Goal: Information Seeking & Learning: Learn about a topic

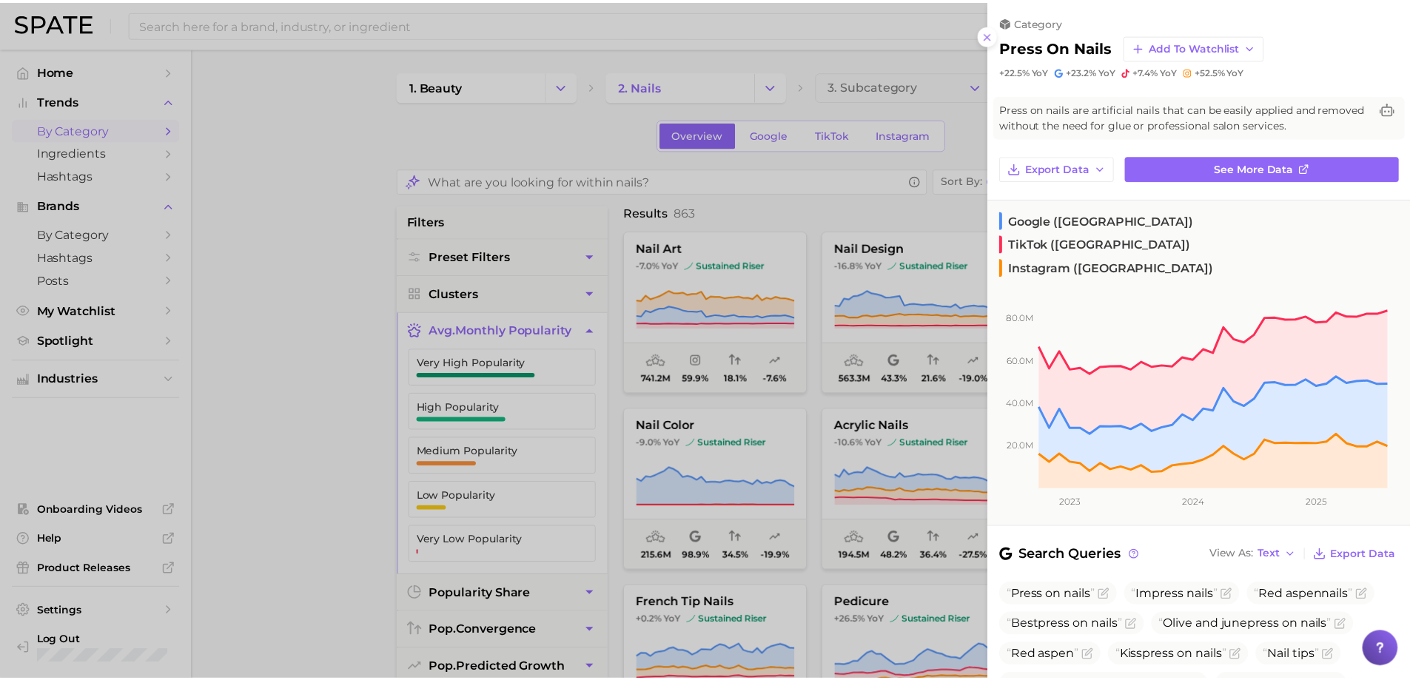
scroll to position [370, 0]
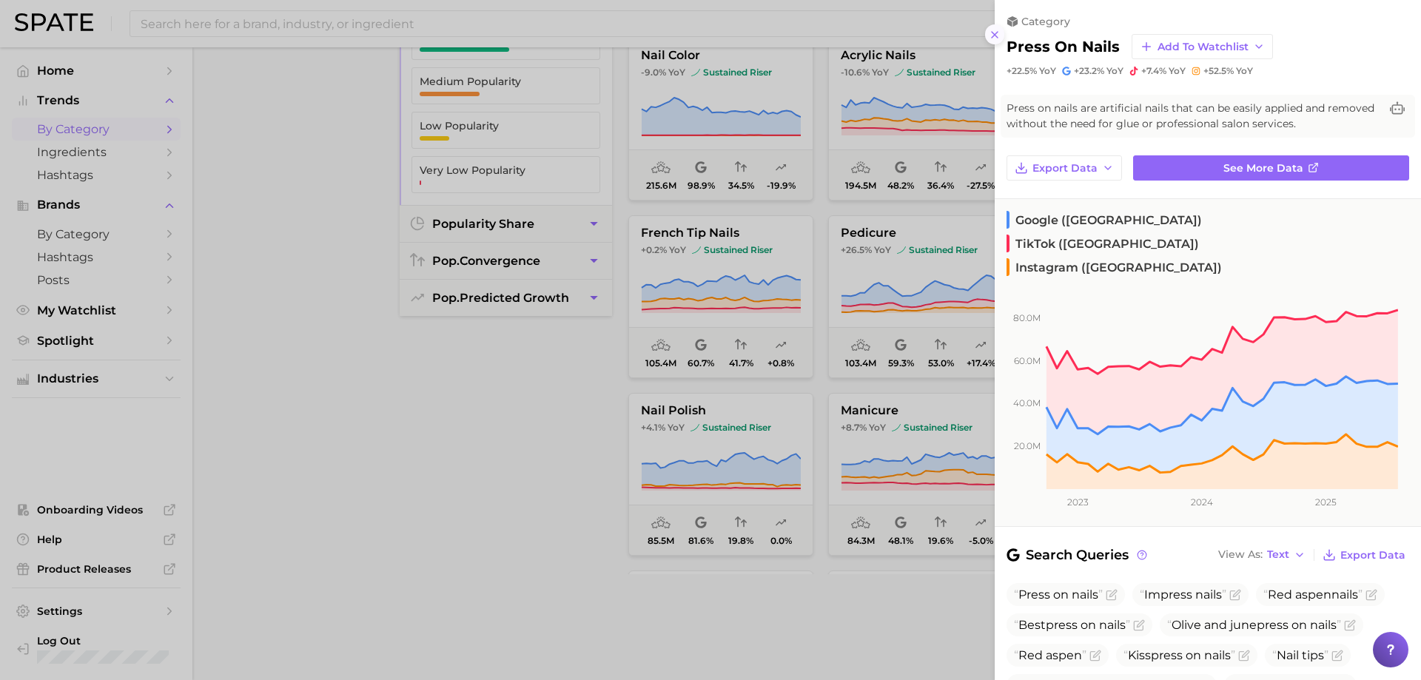
click at [993, 43] on button at bounding box center [995, 34] width 20 height 20
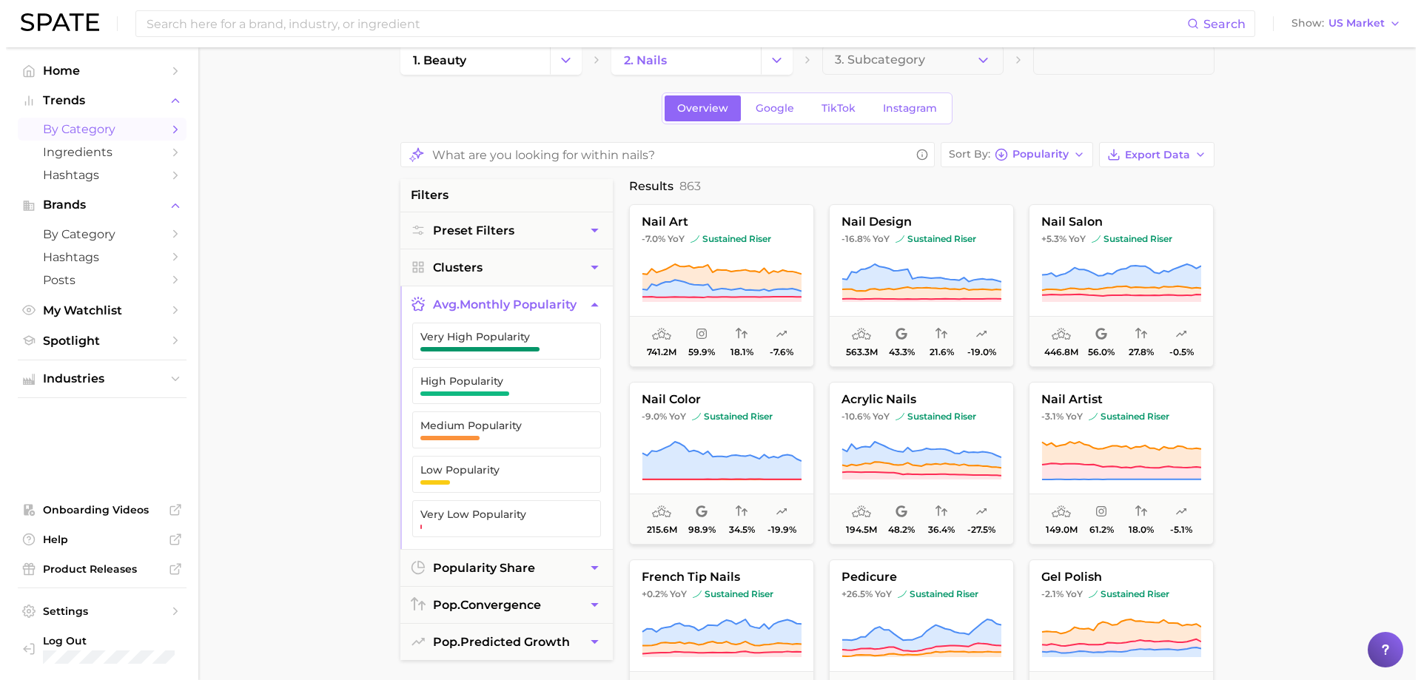
scroll to position [0, 0]
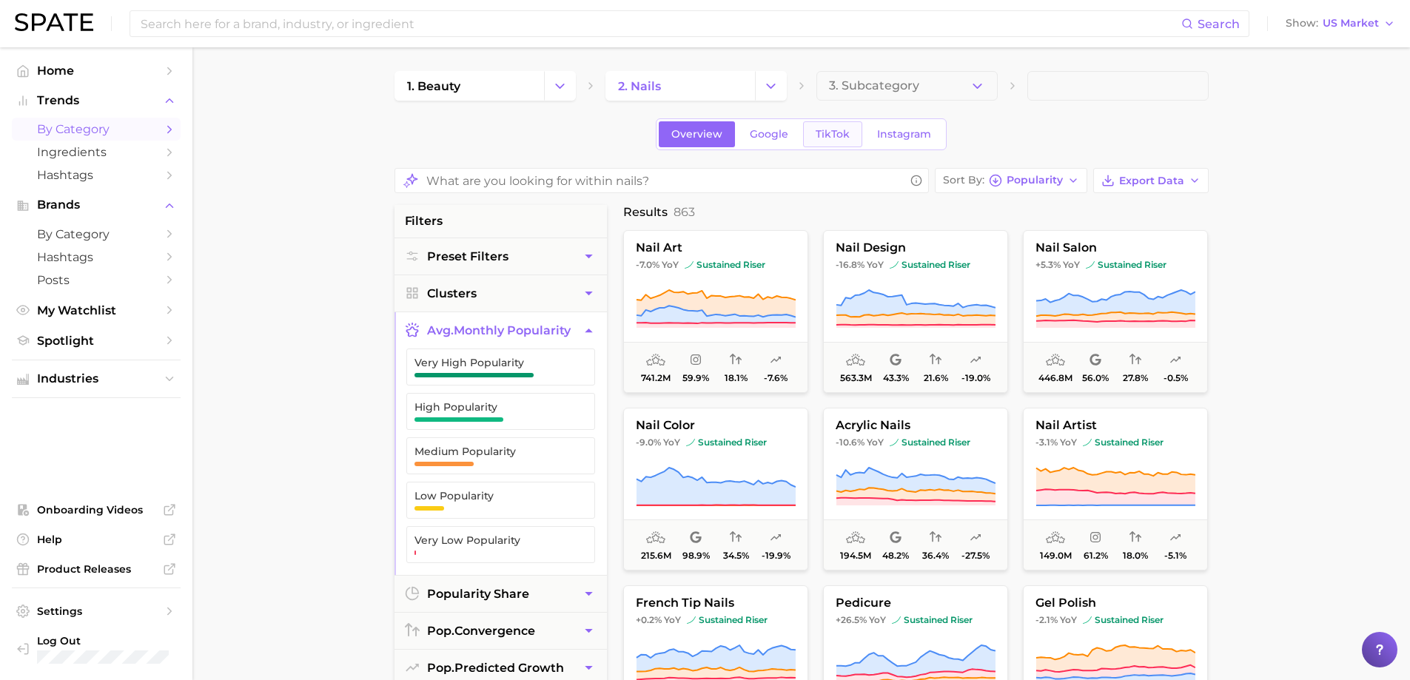
click at [815, 137] on span "TikTok" at bounding box center [832, 134] width 34 height 13
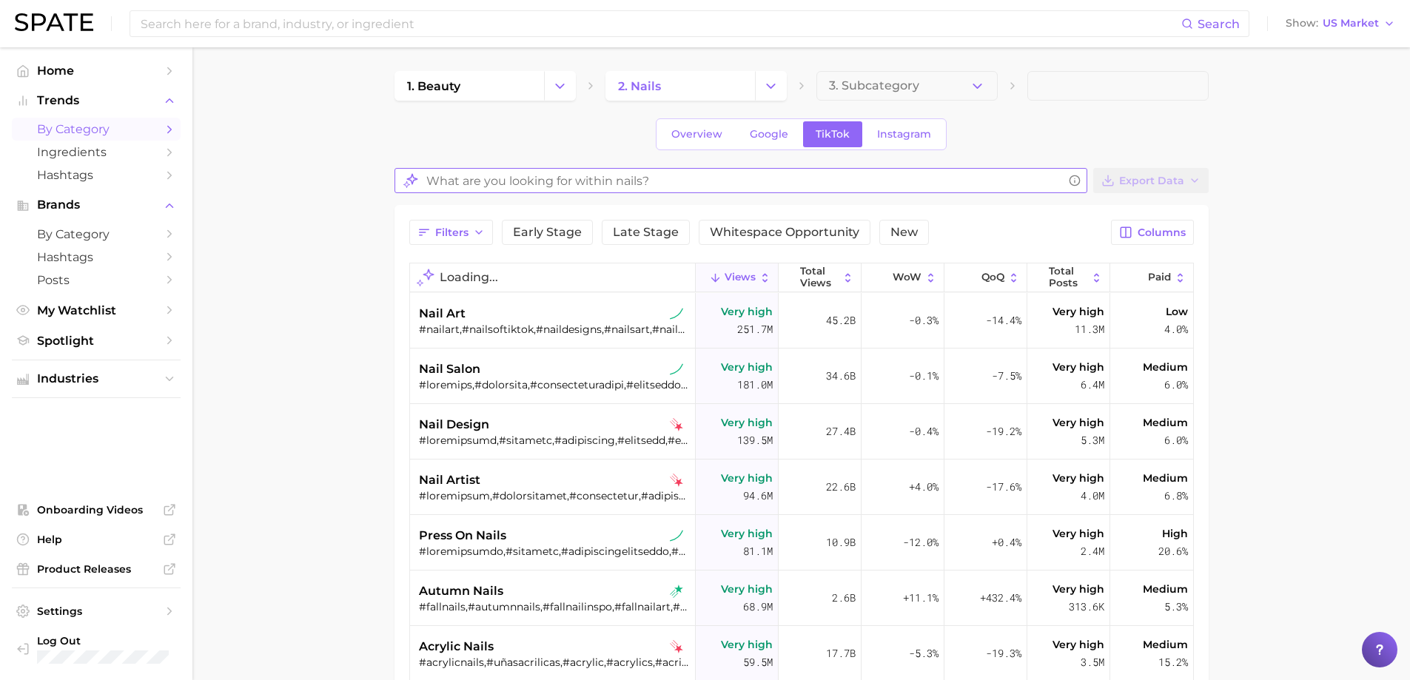
click at [582, 186] on input "What are you looking for within nails?" at bounding box center [744, 180] width 636 height 29
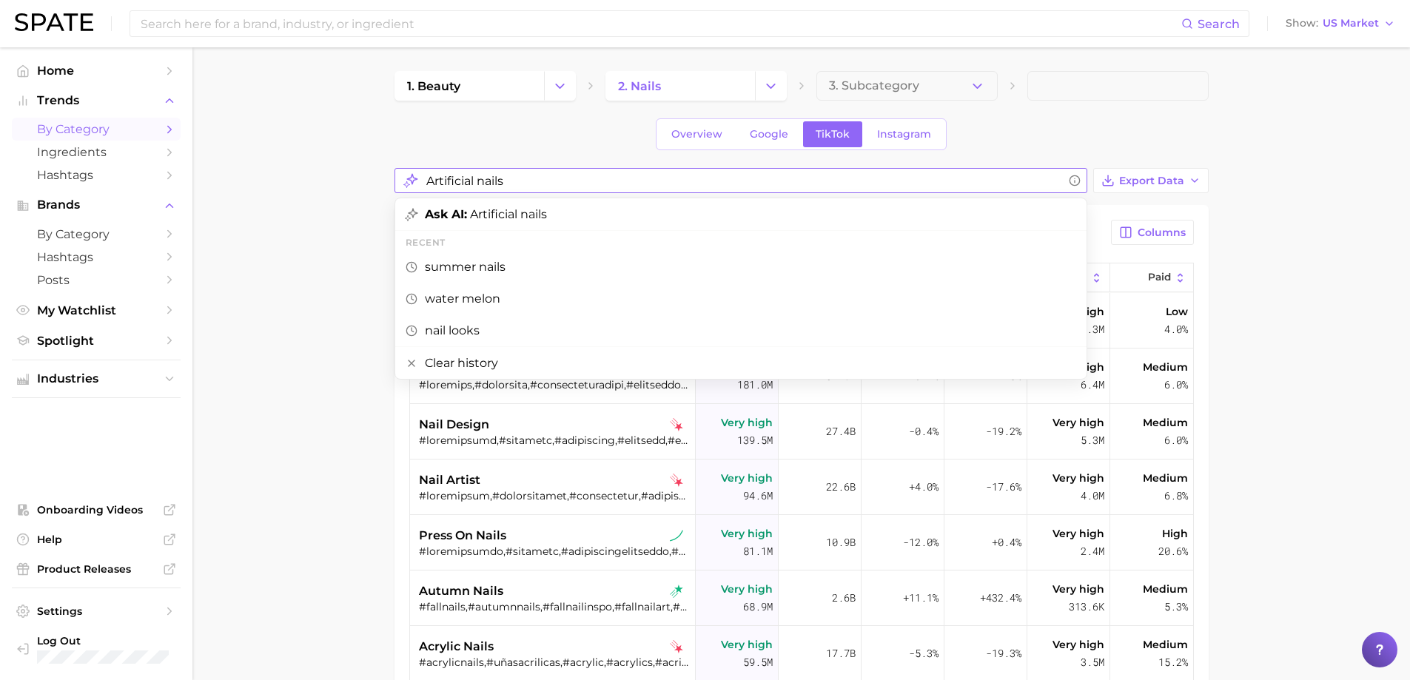
type input "Artificial nails"
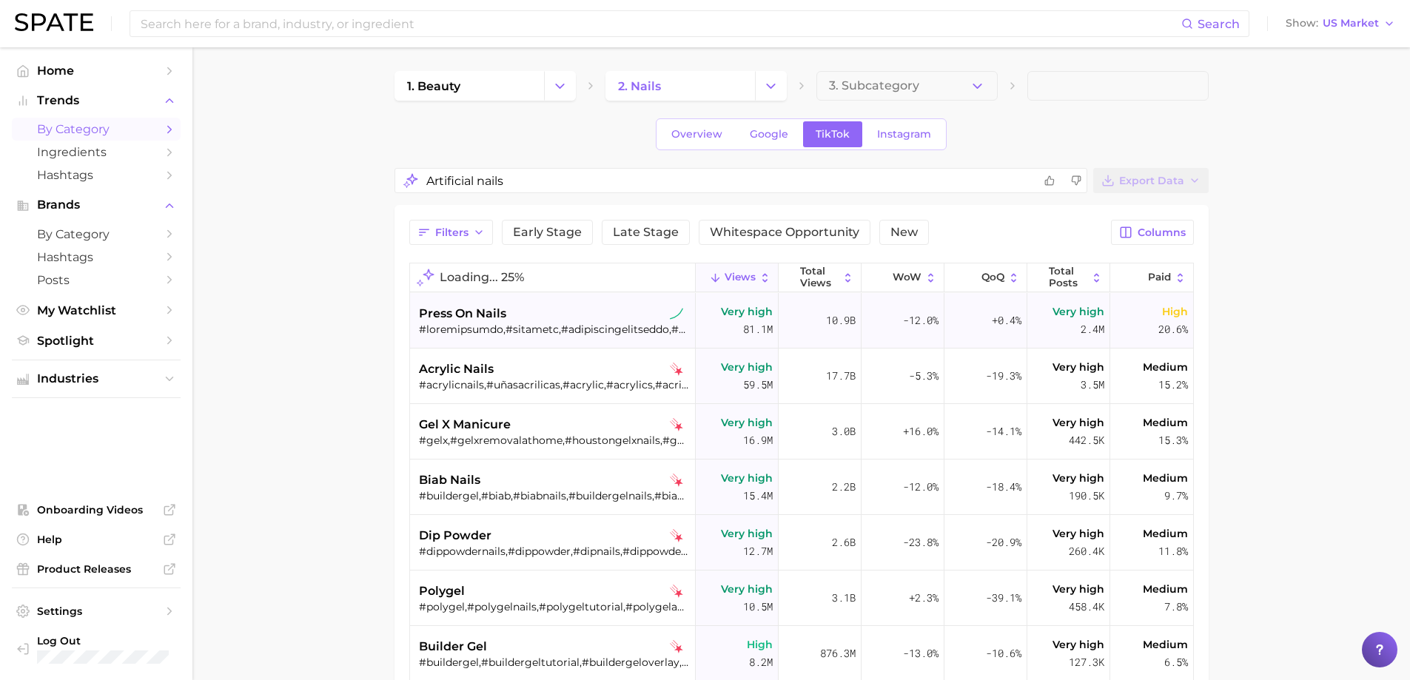
click at [484, 306] on span "press on nails" at bounding box center [462, 314] width 87 height 18
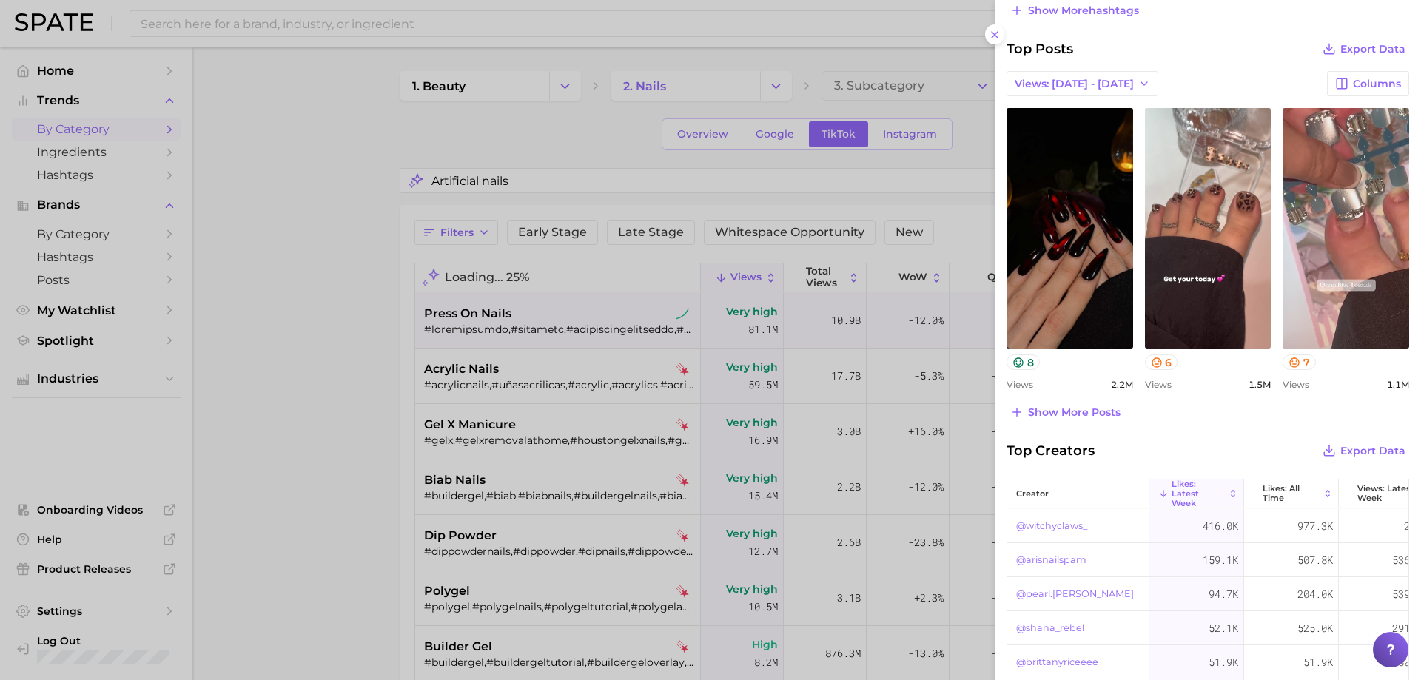
scroll to position [592, 0]
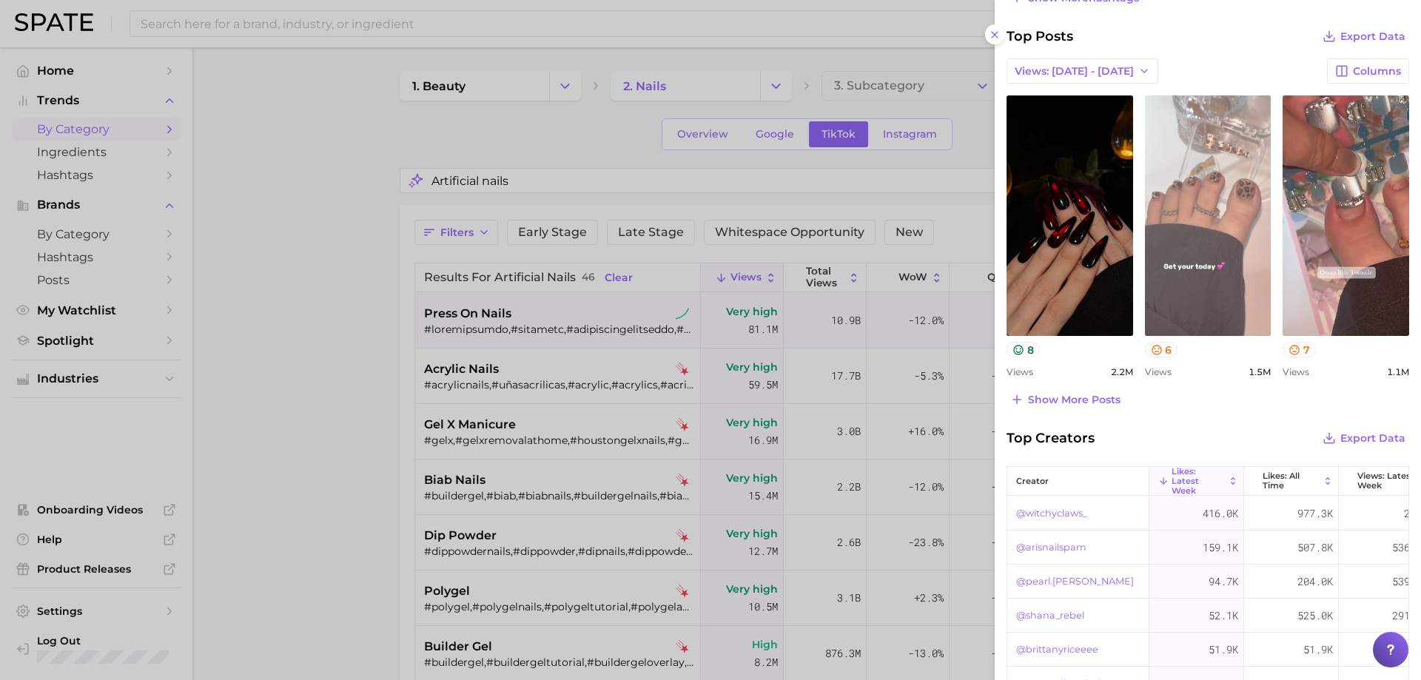
click at [1181, 264] on link "view post on TikTok" at bounding box center [1208, 215] width 127 height 240
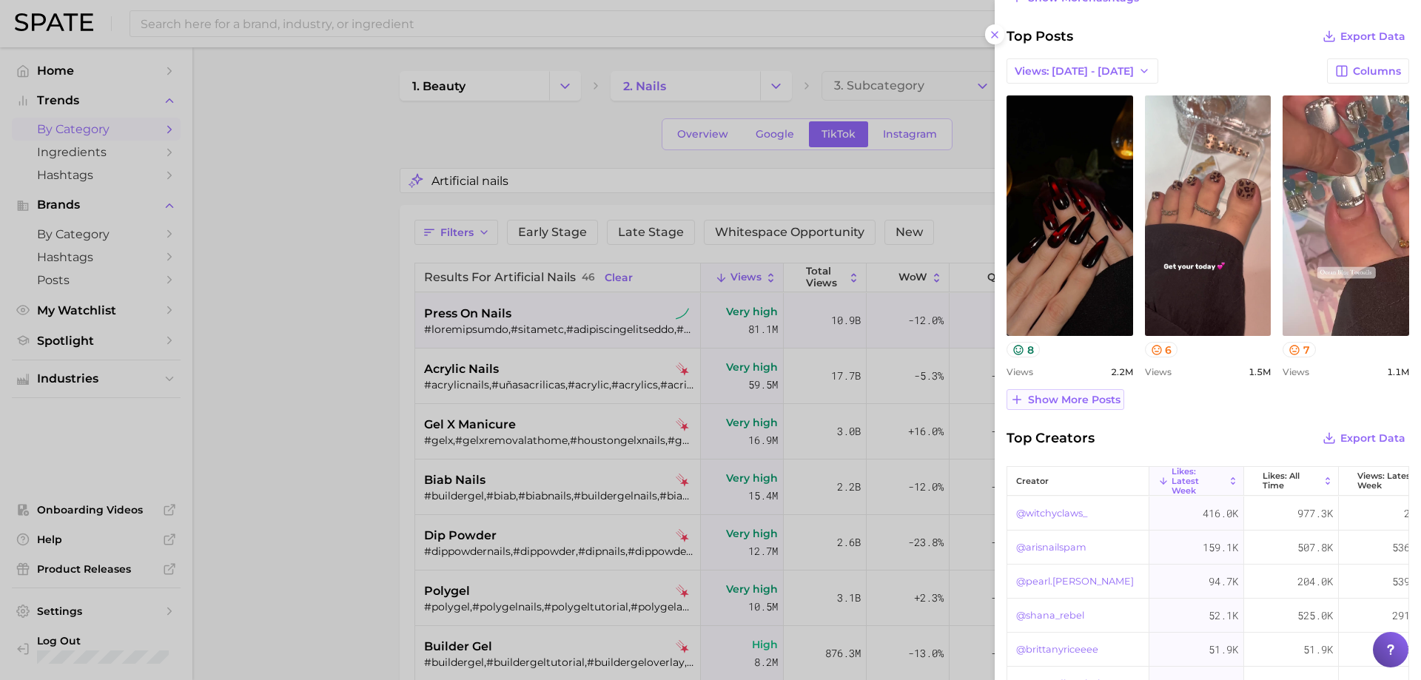
click at [1077, 400] on span "Show more posts" at bounding box center [1074, 400] width 92 height 13
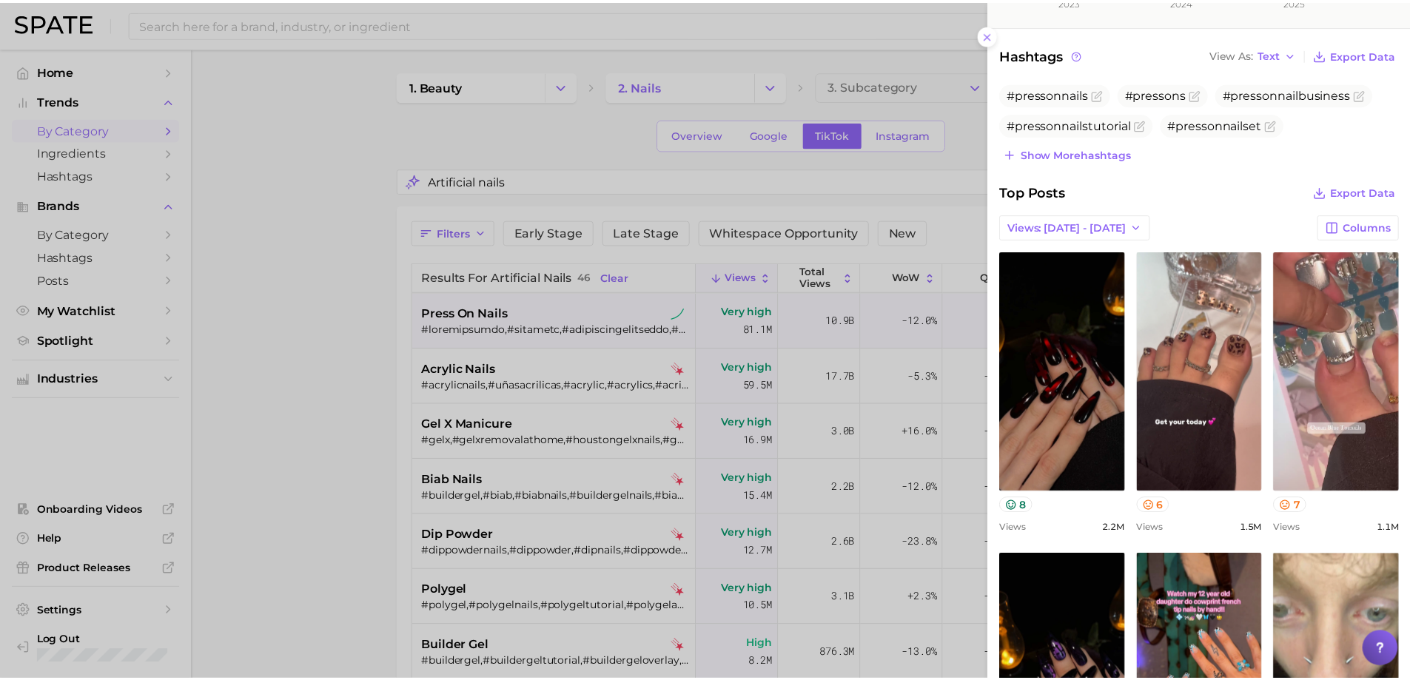
scroll to position [370, 0]
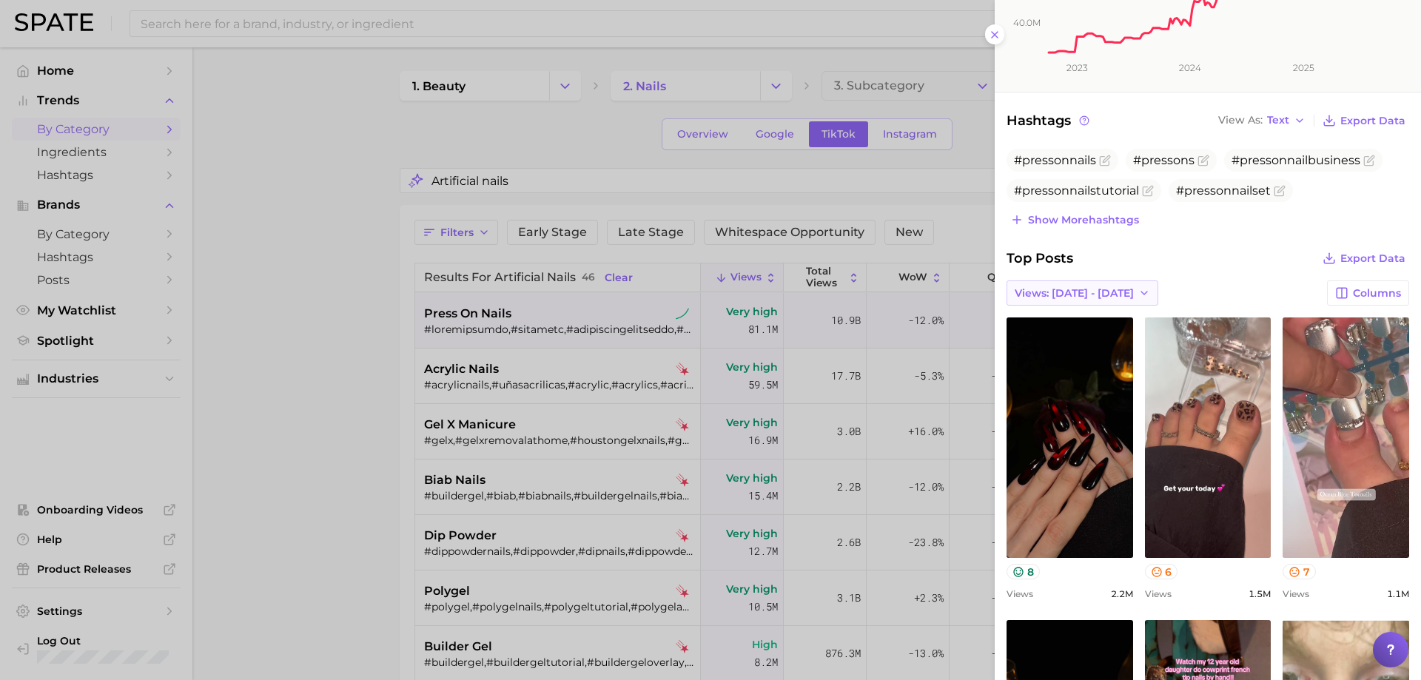
click at [1138, 292] on icon "button" at bounding box center [1144, 293] width 12 height 12
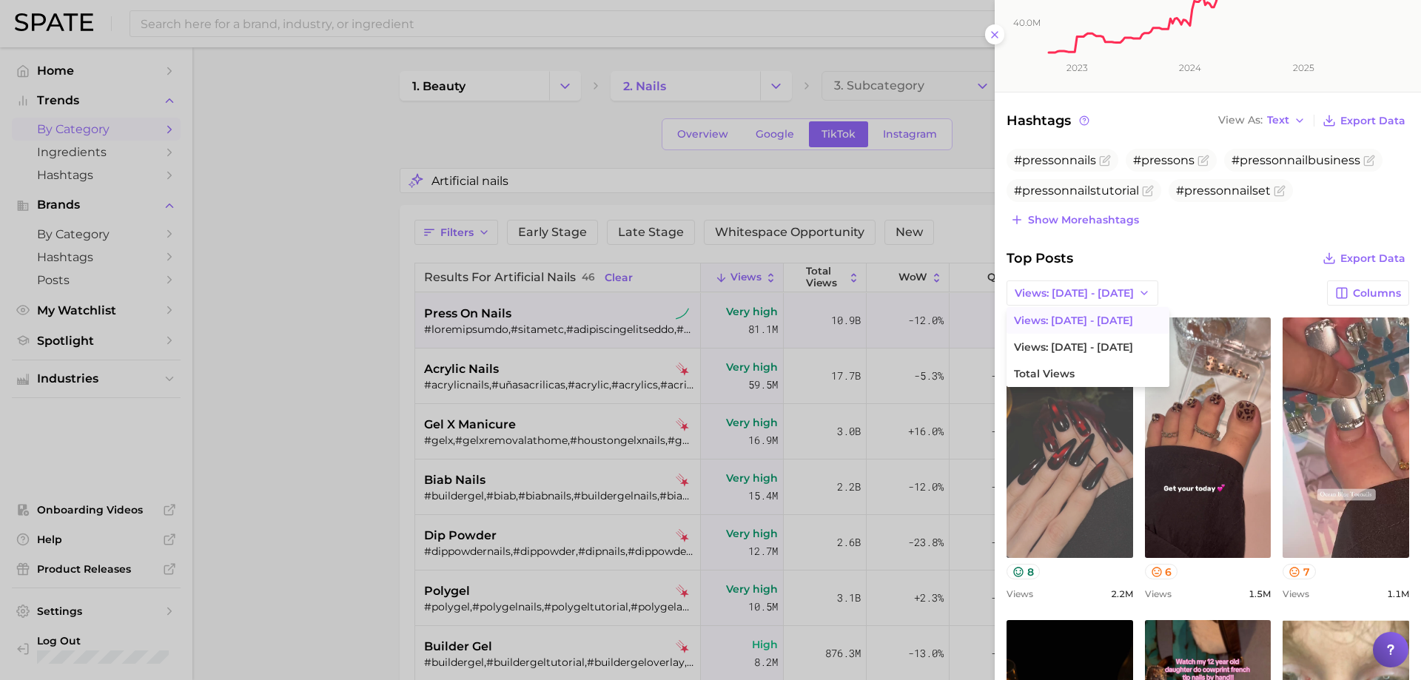
click at [1063, 441] on link "view post on TikTok" at bounding box center [1069, 437] width 127 height 240
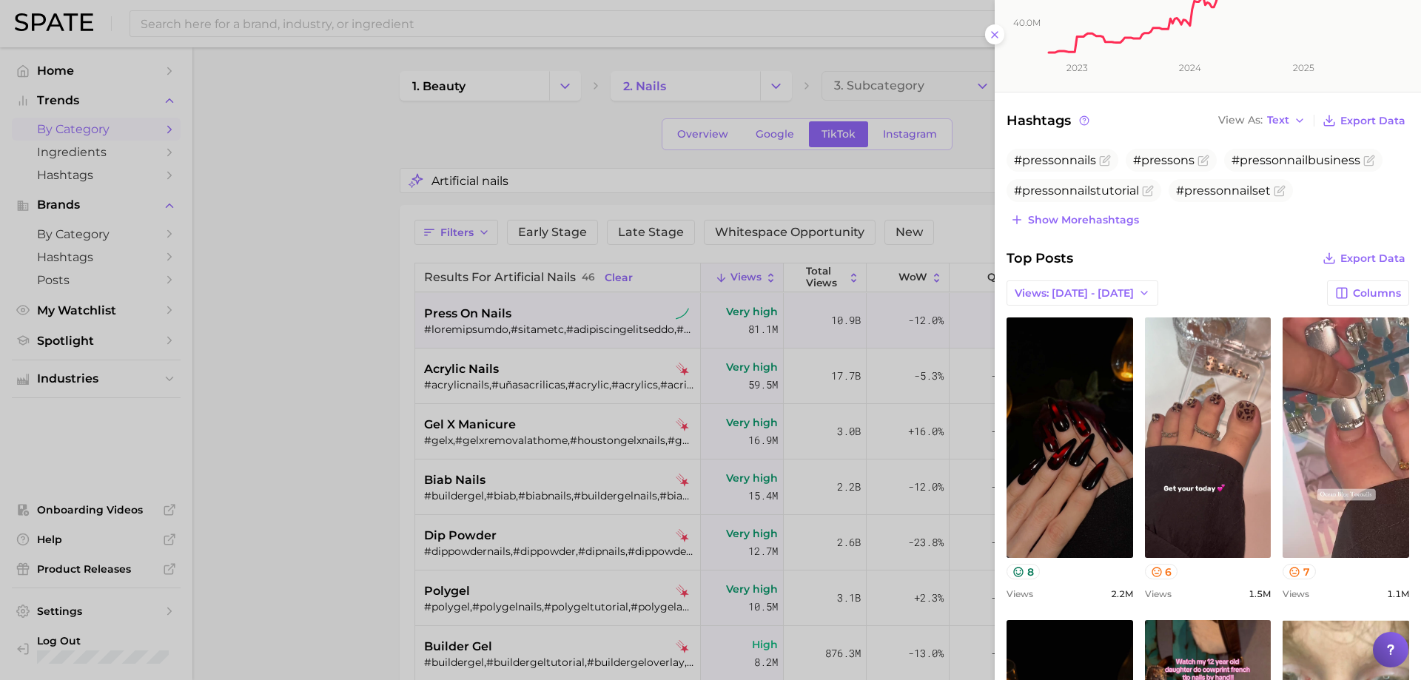
click at [474, 309] on div at bounding box center [710, 340] width 1421 height 680
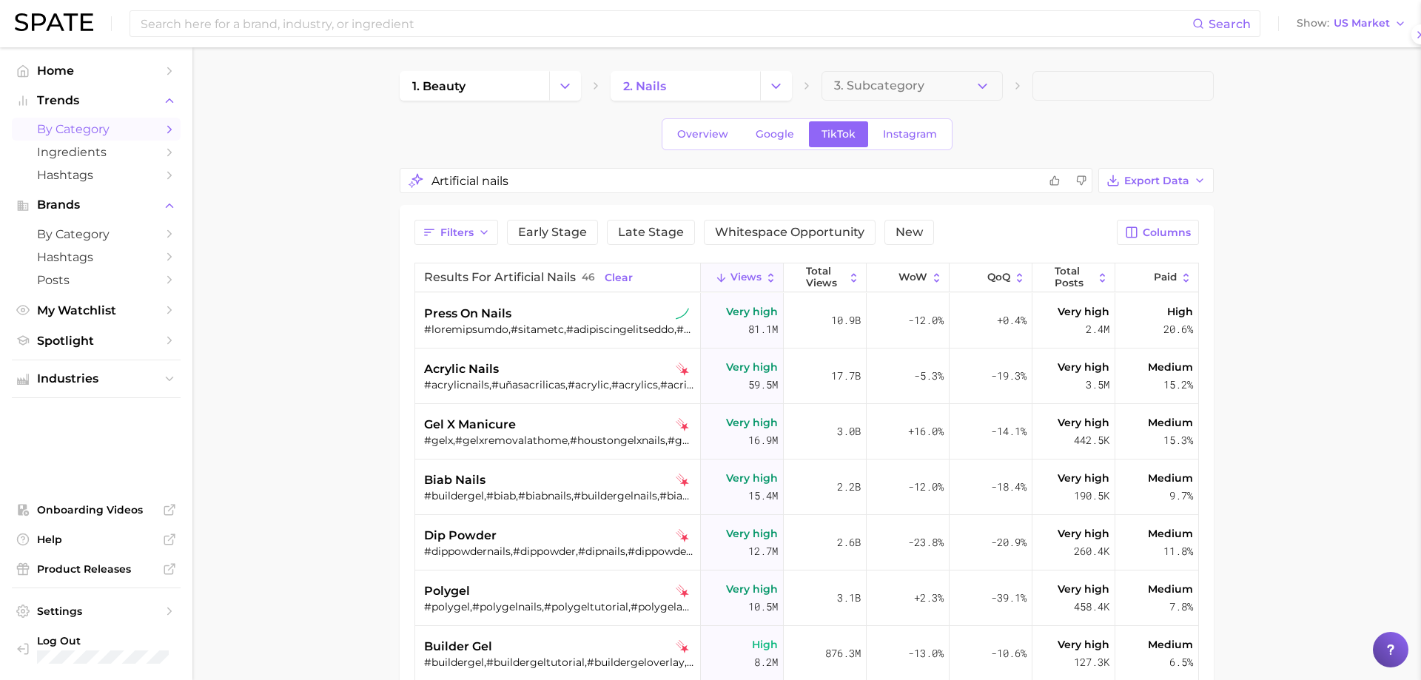
scroll to position [0, 0]
click at [474, 309] on span "press on nails" at bounding box center [462, 314] width 87 height 18
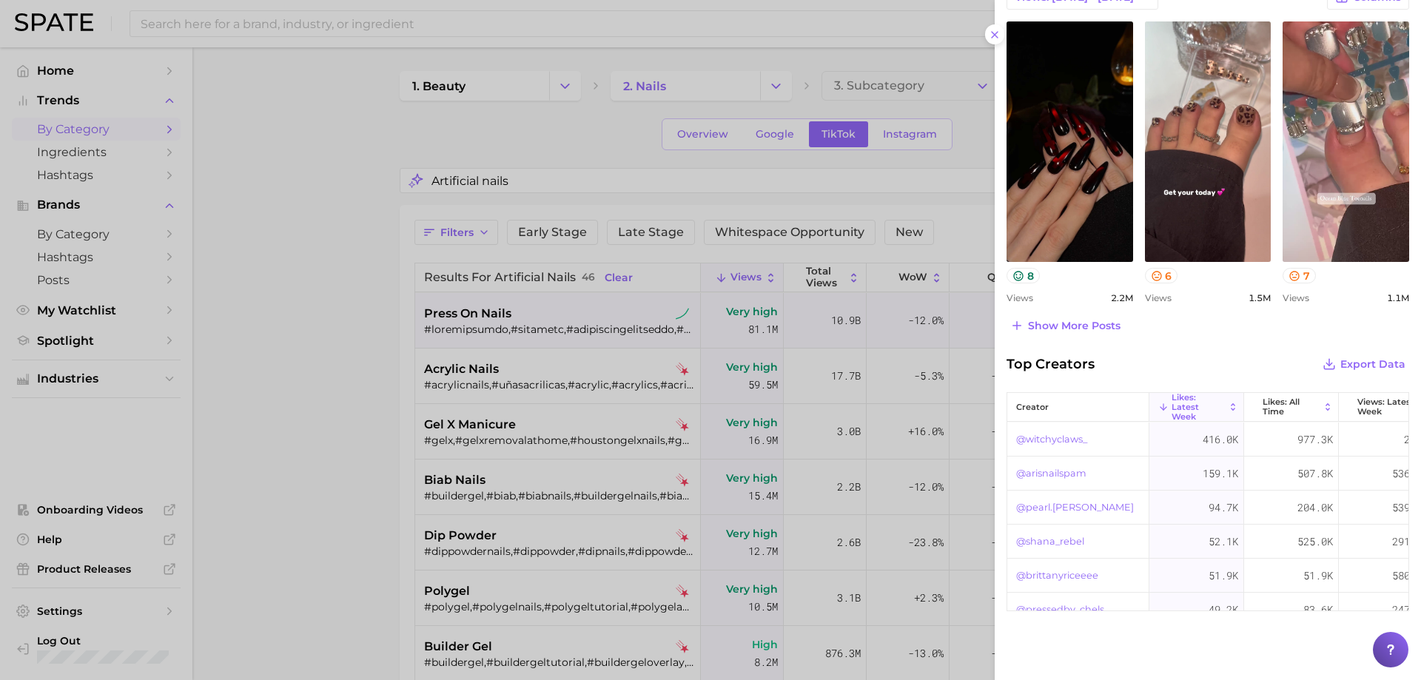
scroll to position [592, 0]
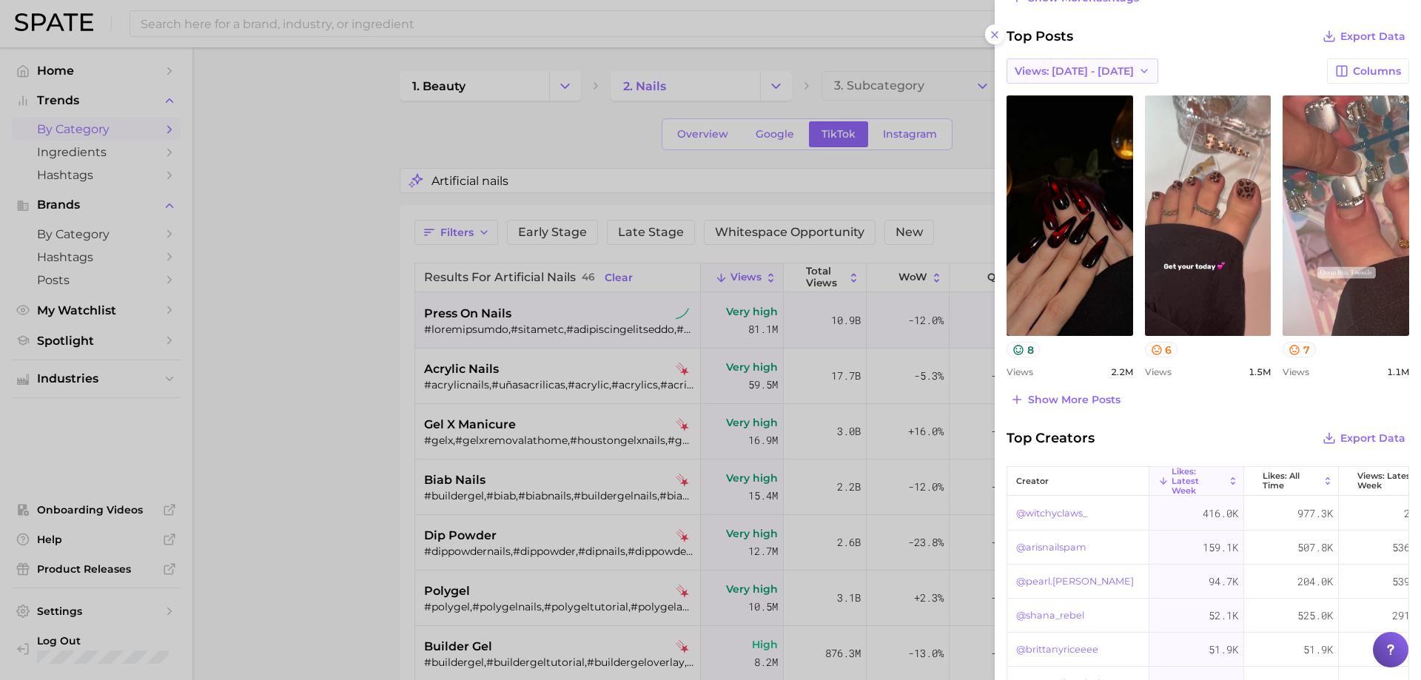
click at [1138, 67] on icon "button" at bounding box center [1144, 71] width 12 height 12
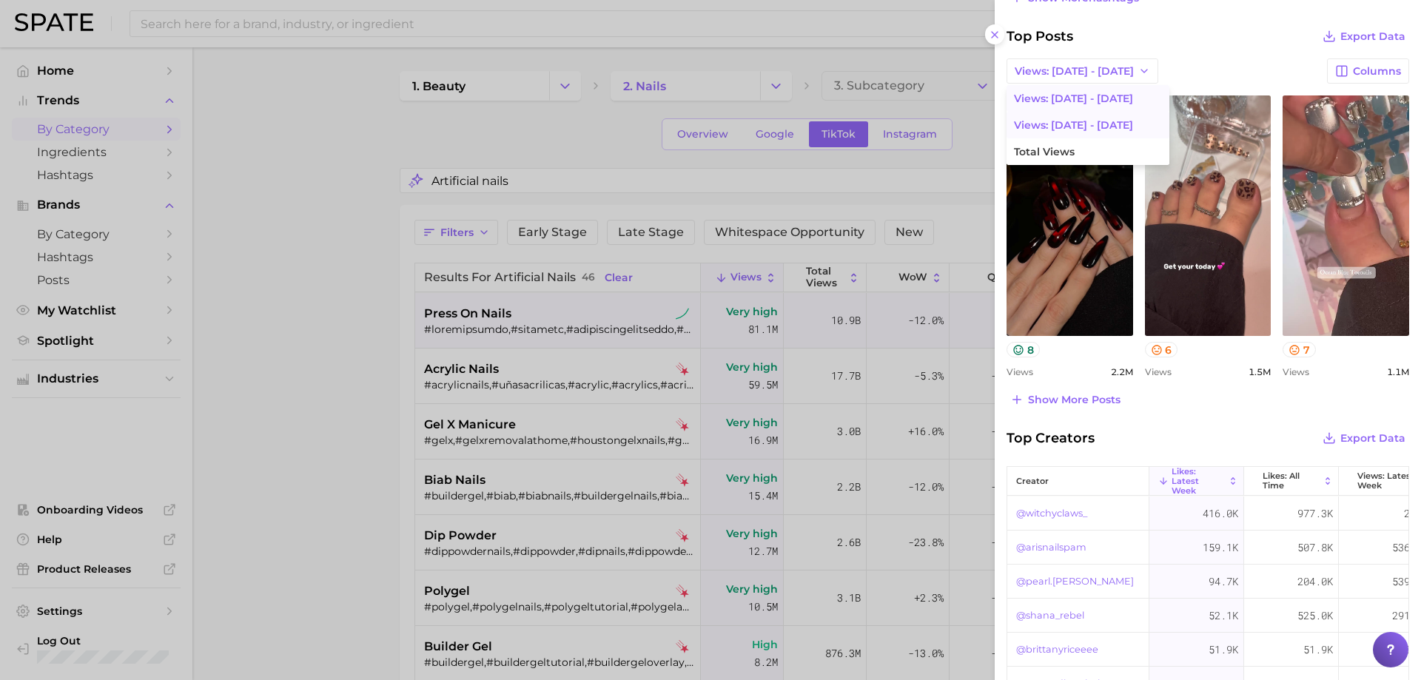
click at [1100, 115] on button "Views: [DATE] - [DATE]" at bounding box center [1087, 125] width 163 height 27
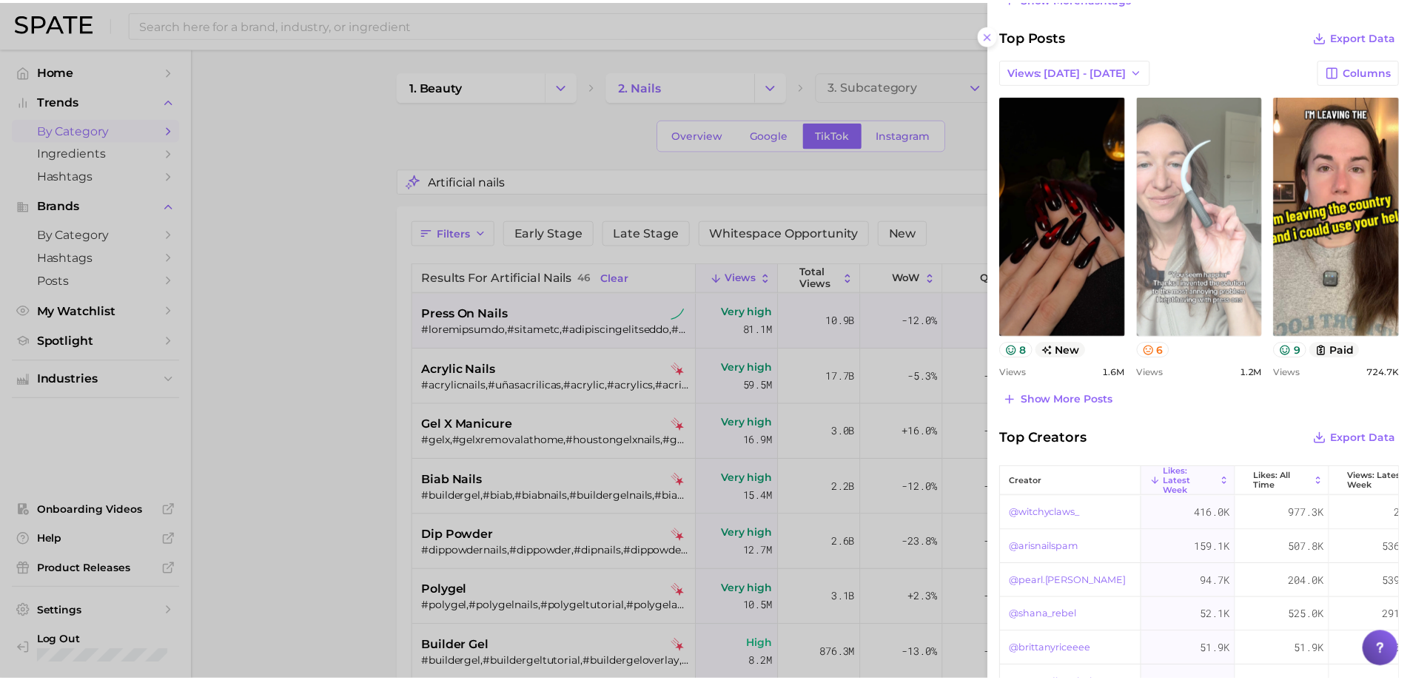
scroll to position [0, 0]
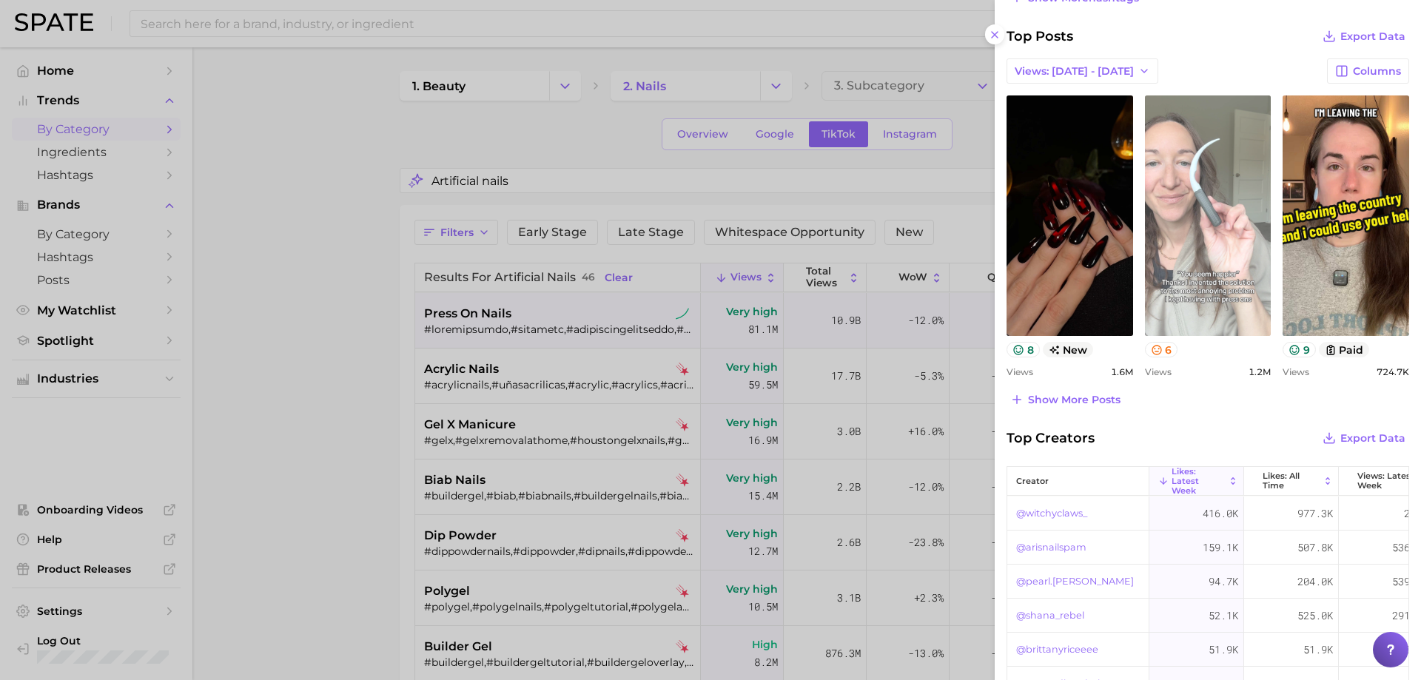
click at [1185, 298] on link "view post on TikTok" at bounding box center [1208, 215] width 127 height 240
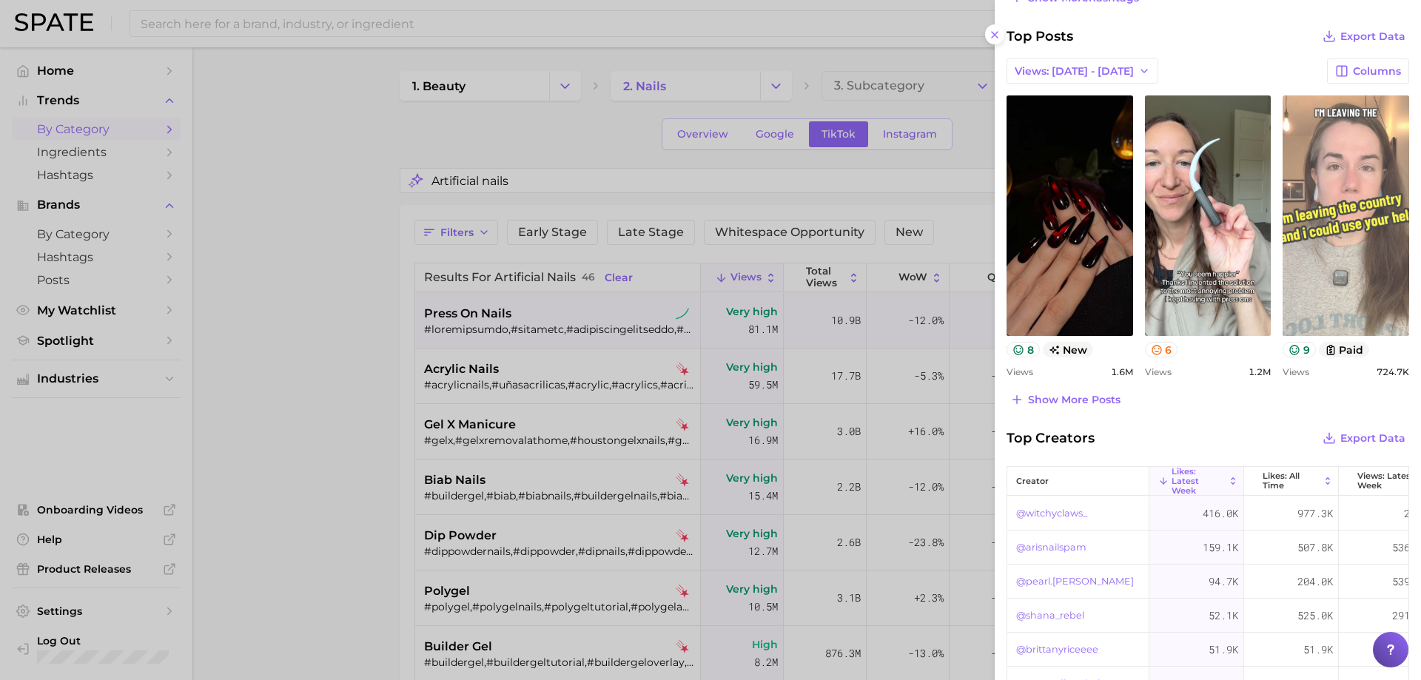
click at [1322, 245] on link "view post on TikTok" at bounding box center [1345, 215] width 127 height 240
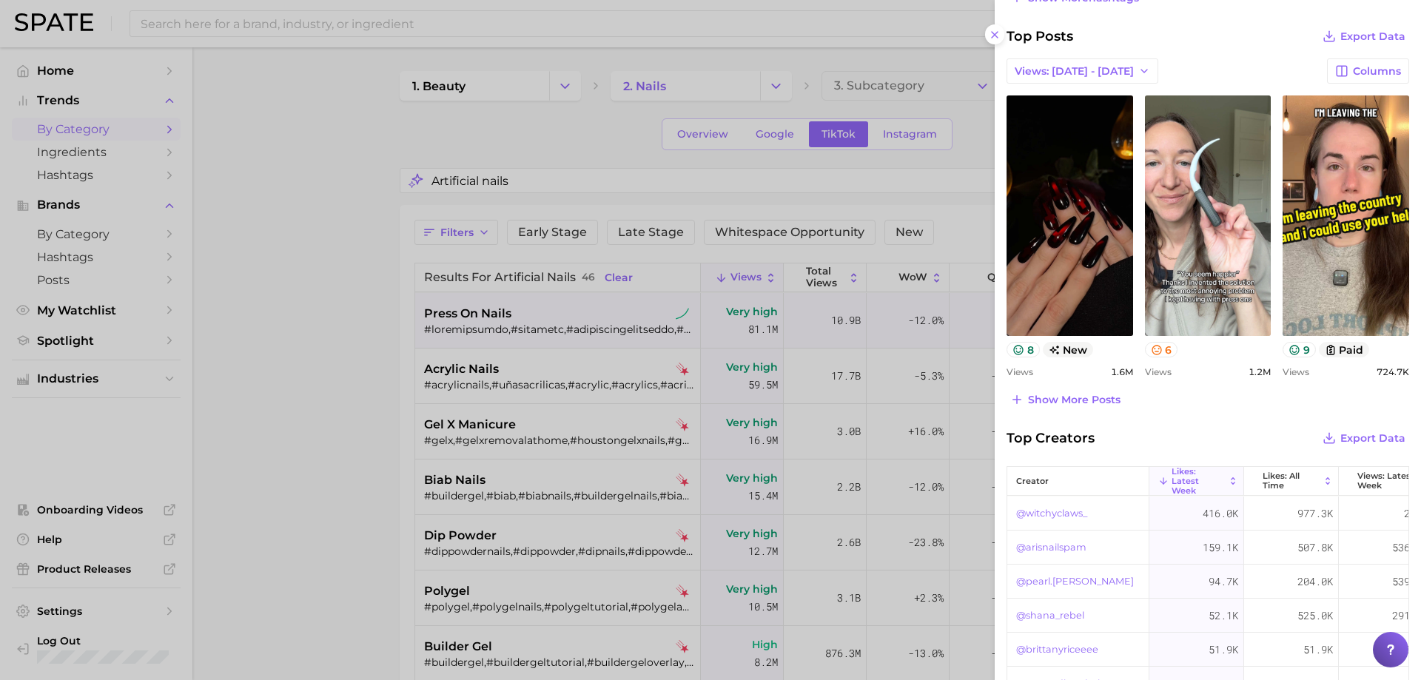
click at [504, 172] on div at bounding box center [710, 340] width 1421 height 680
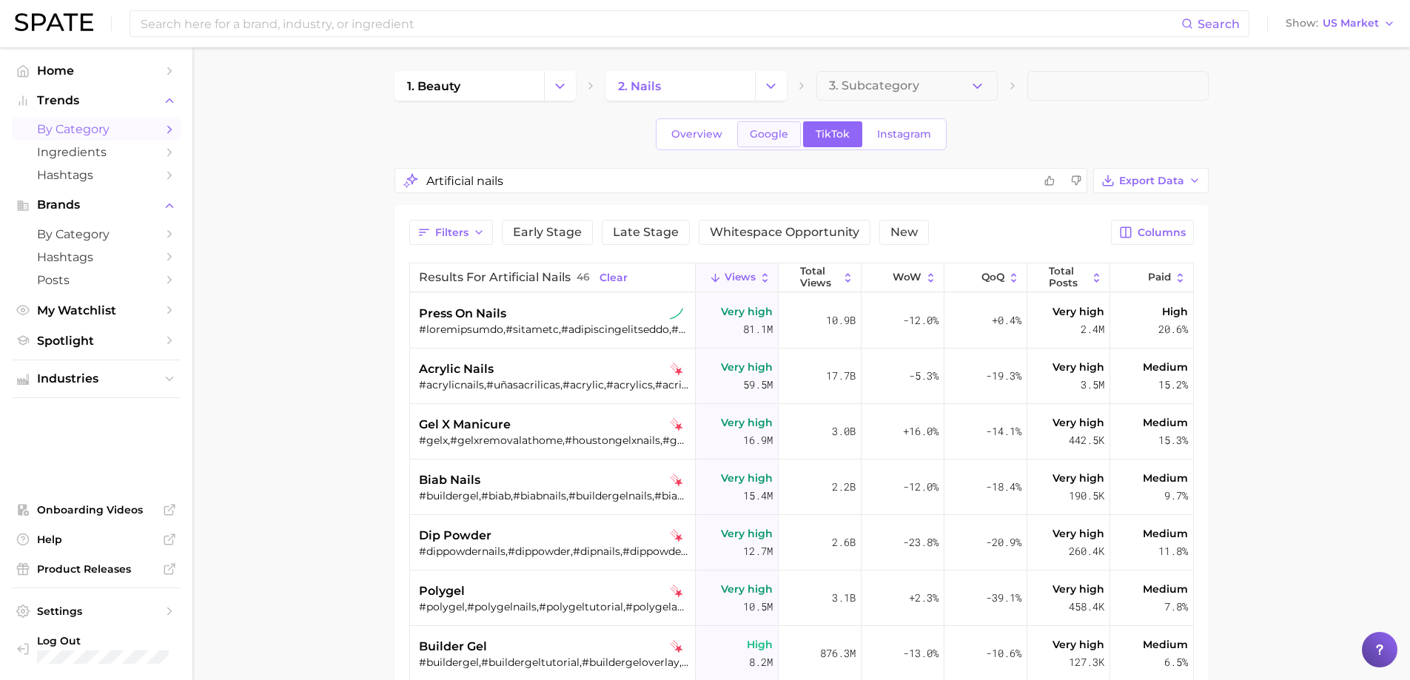
click at [784, 133] on span "Google" at bounding box center [769, 134] width 38 height 13
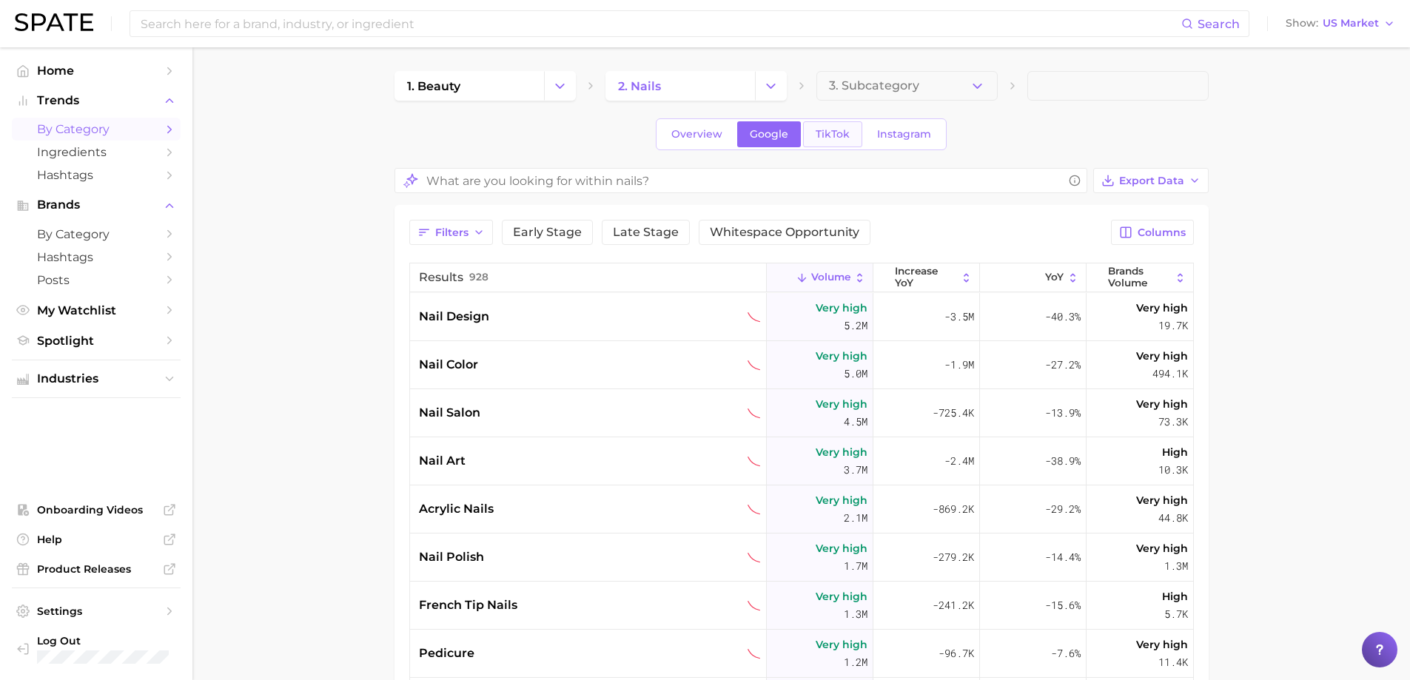
click at [825, 129] on span "TikTok" at bounding box center [832, 134] width 34 height 13
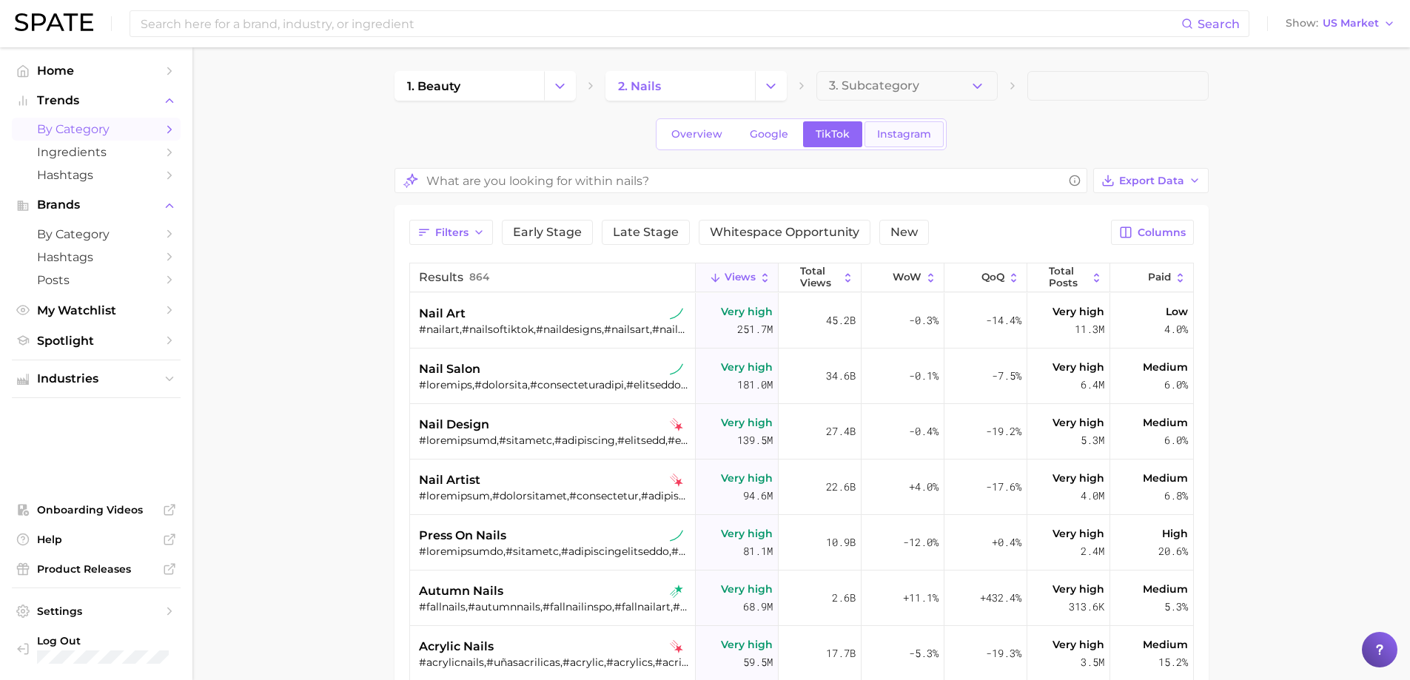
click at [892, 132] on span "Instagram" at bounding box center [904, 134] width 54 height 13
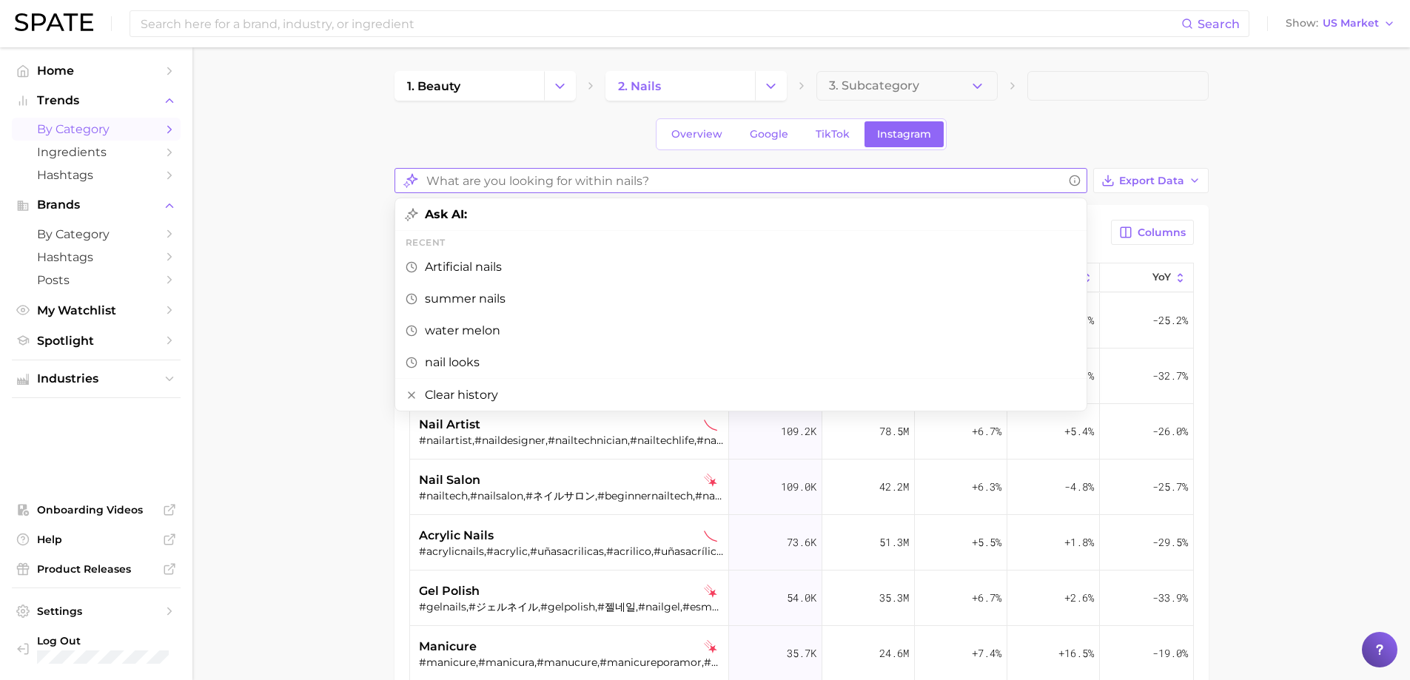
click at [525, 169] on input "What are you looking for within nails?" at bounding box center [744, 180] width 636 height 29
type input "press on nails"
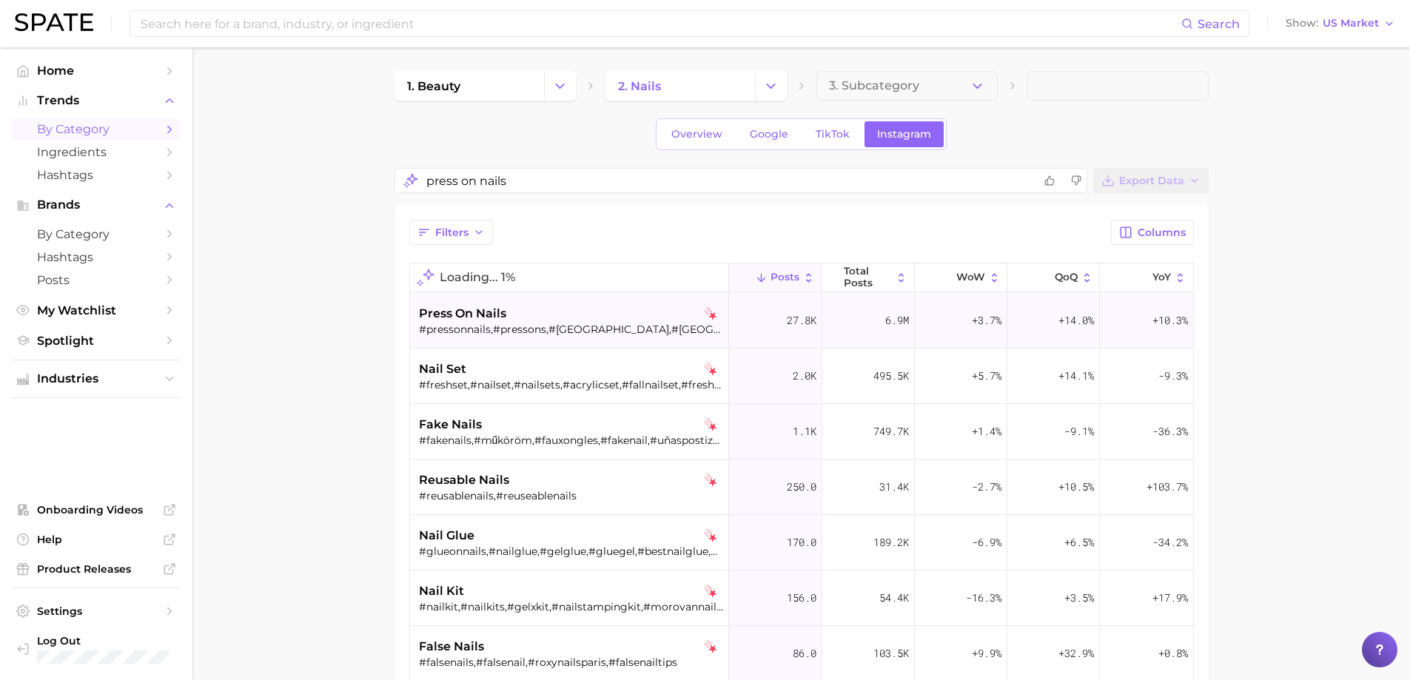
click at [516, 321] on div "press on nails" at bounding box center [571, 314] width 304 height 18
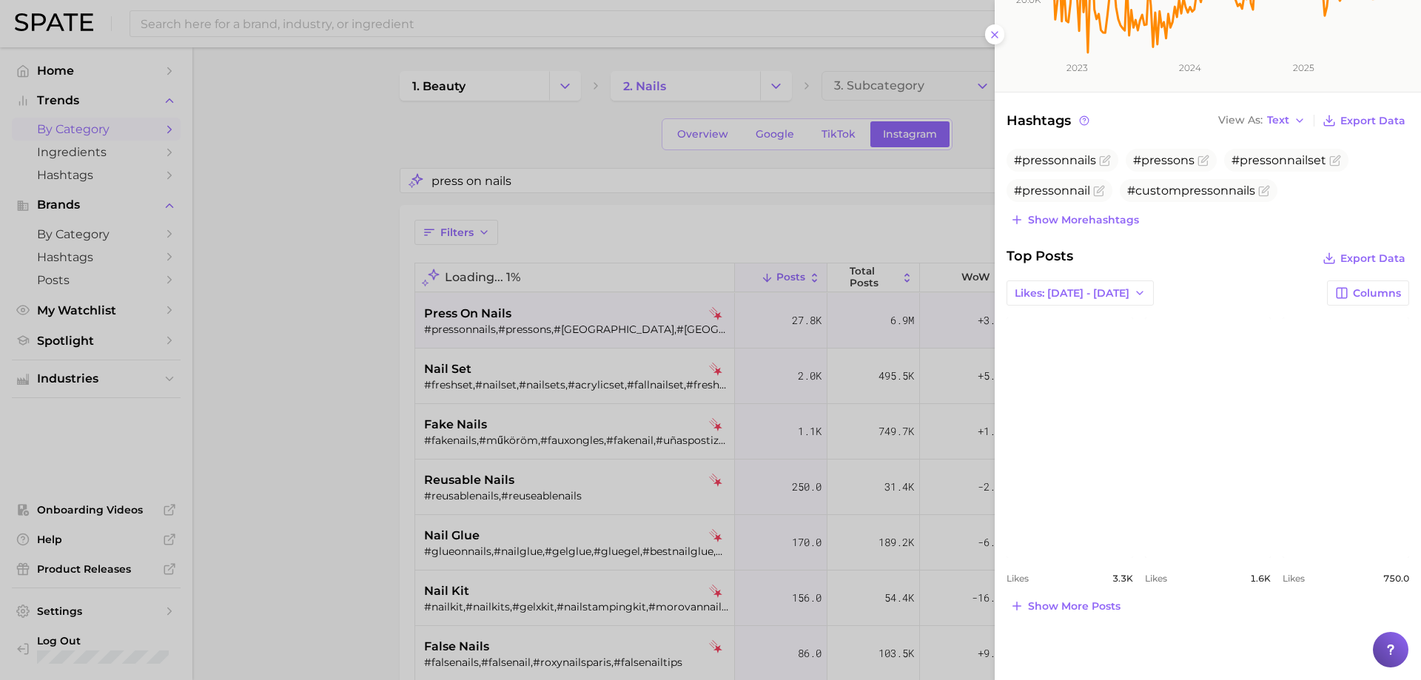
scroll to position [326, 0]
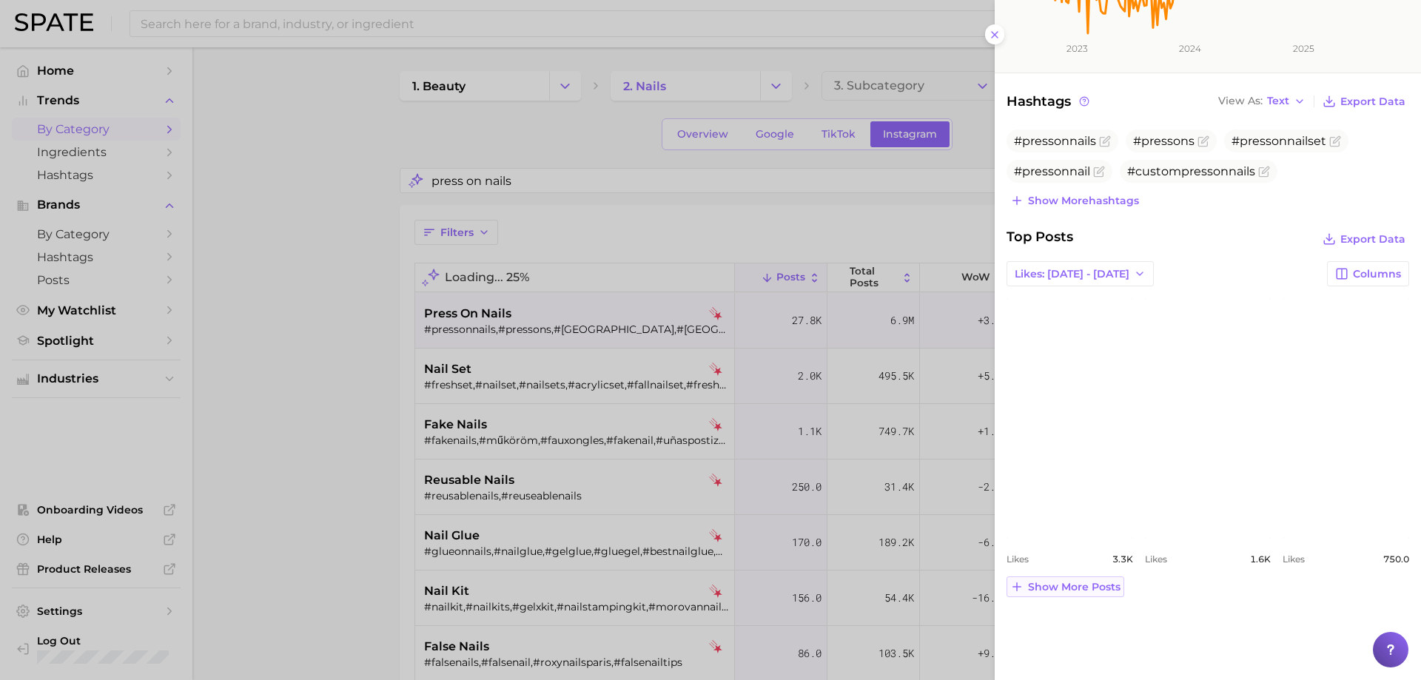
click at [1085, 582] on span "Show more posts" at bounding box center [1074, 587] width 92 height 13
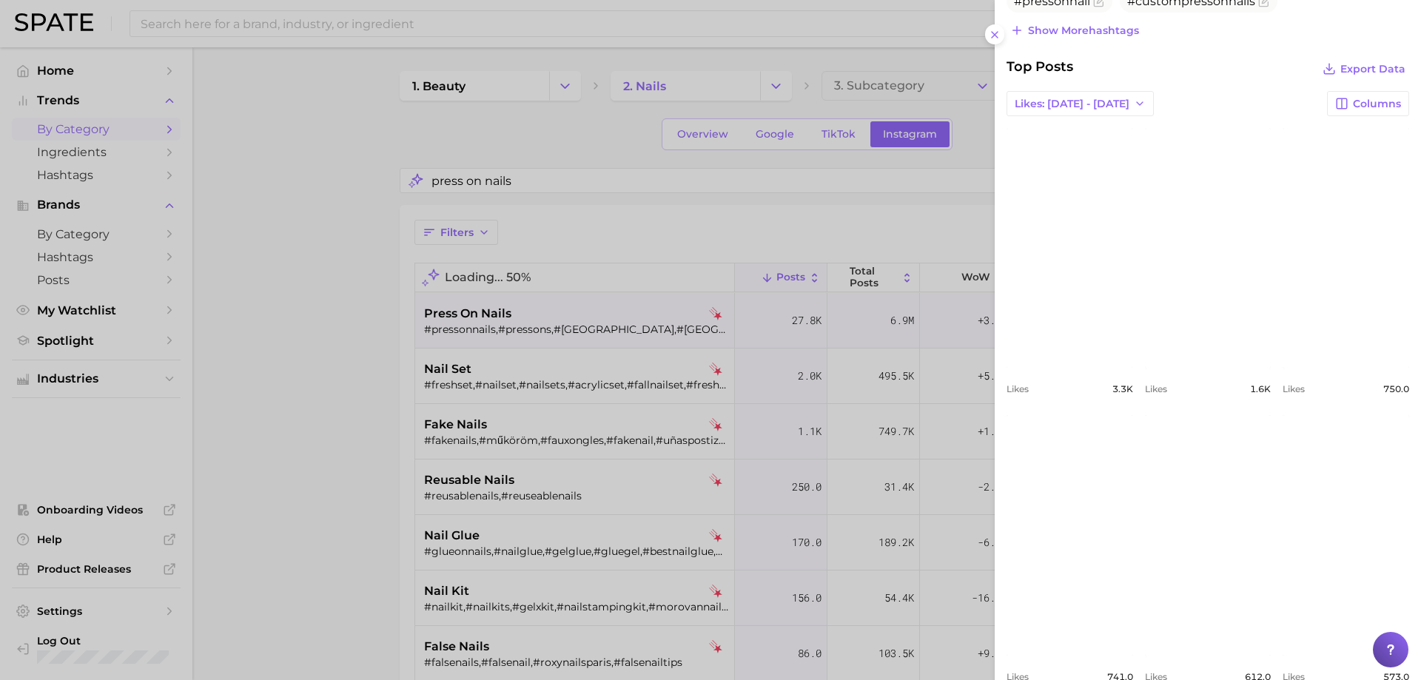
scroll to position [548, 0]
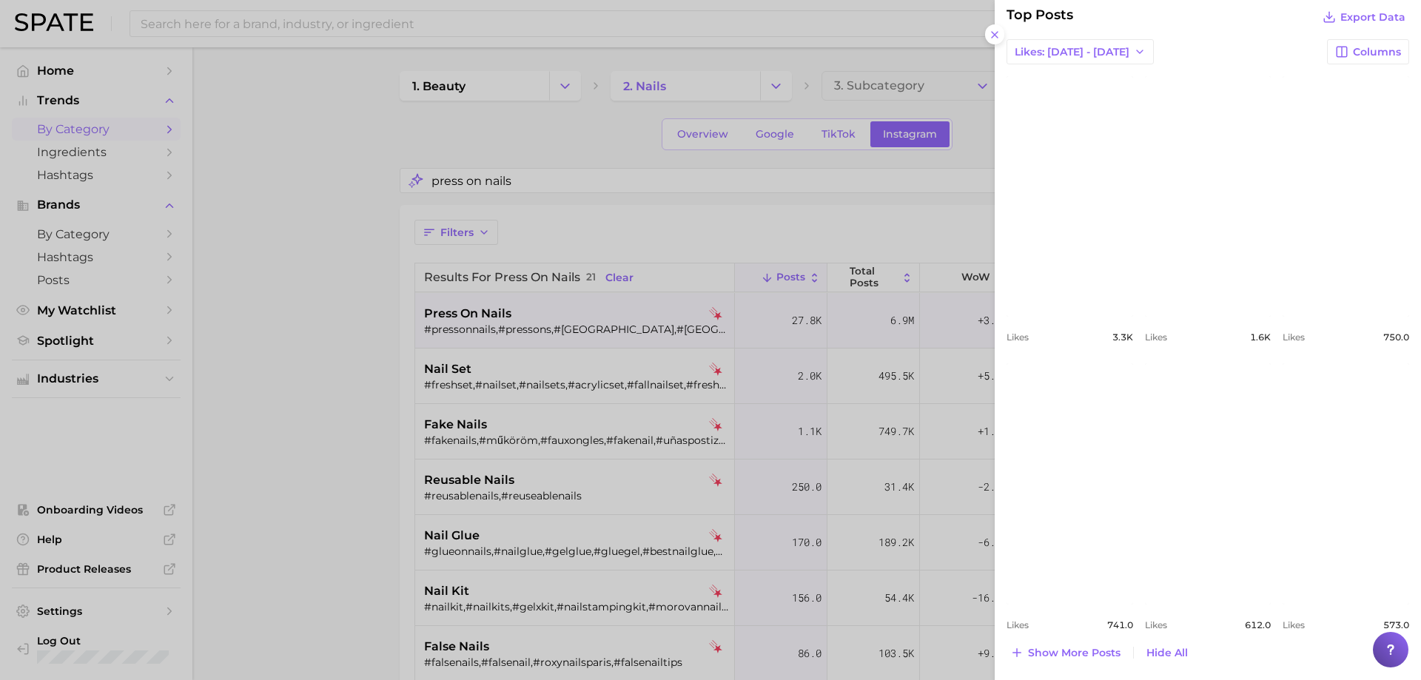
click at [1219, 230] on link "view post on Instagram" at bounding box center [1208, 196] width 127 height 240
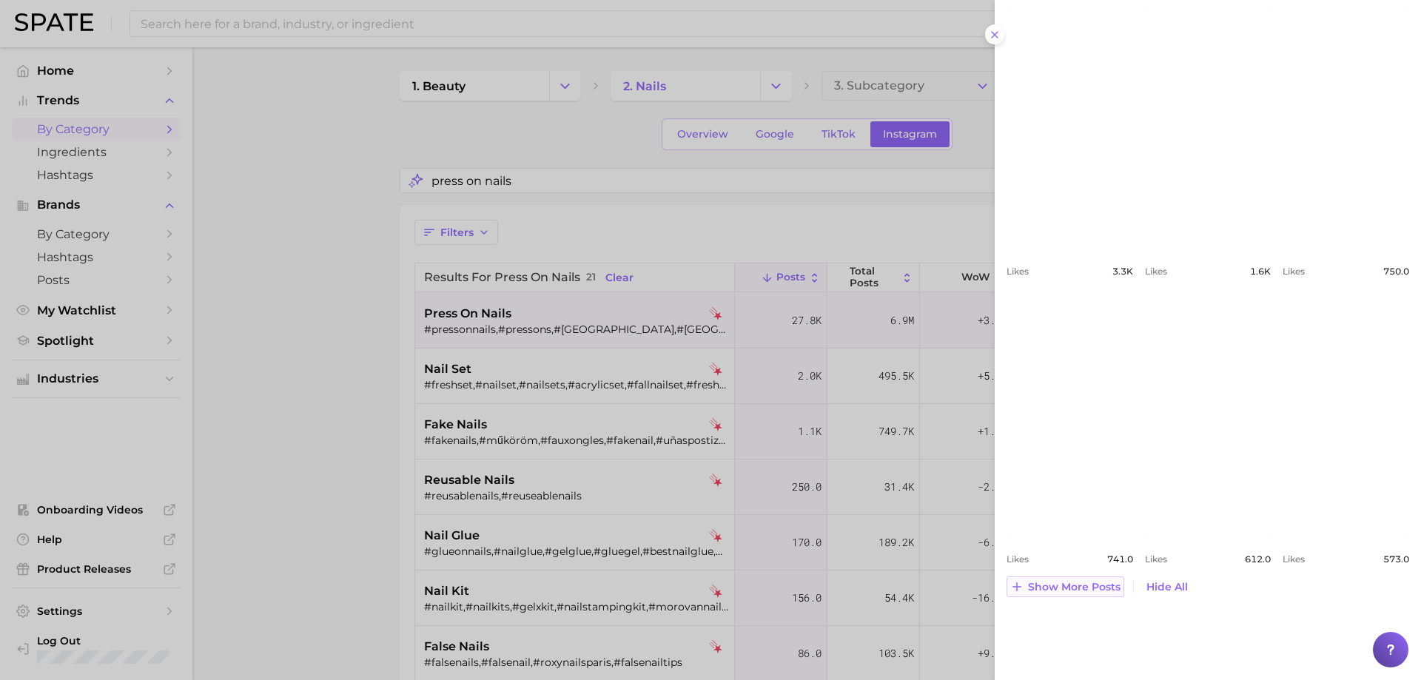
click at [1082, 582] on span "Show more posts" at bounding box center [1074, 587] width 92 height 13
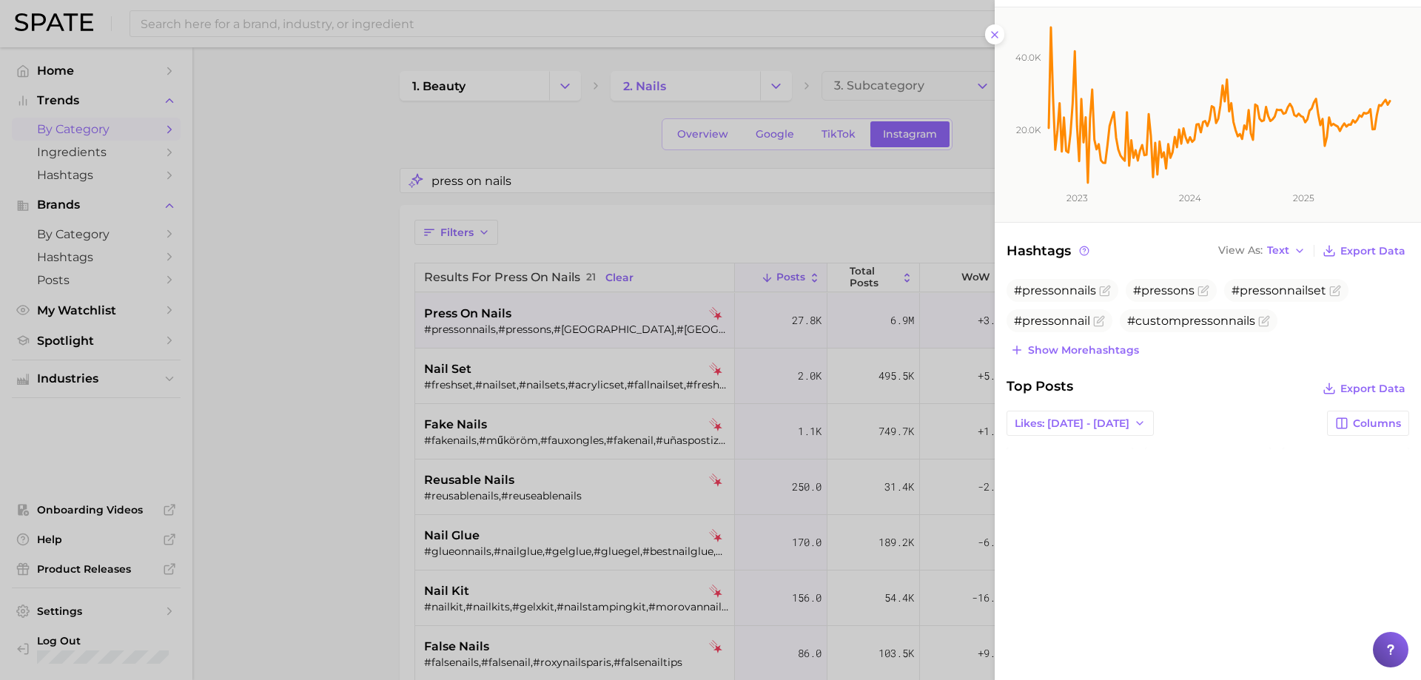
scroll to position [170, 0]
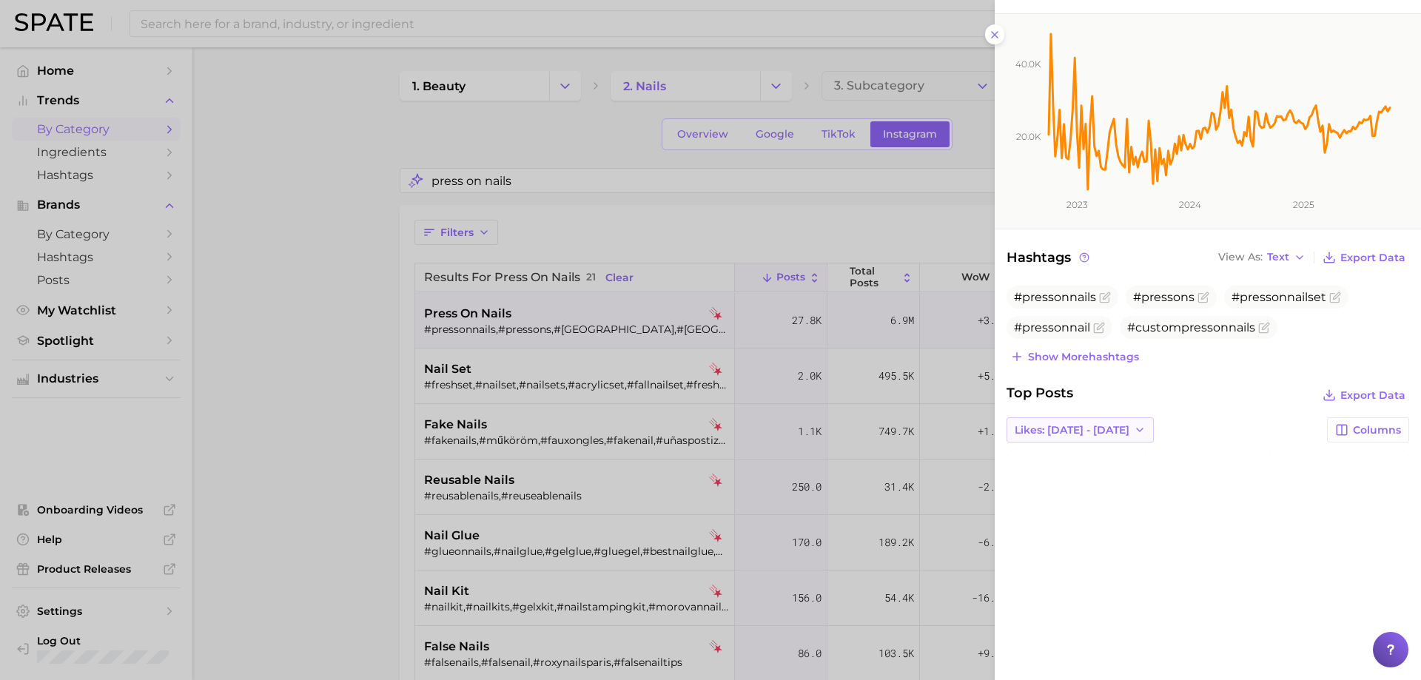
click at [1108, 430] on span "Likes: [DATE] - [DATE]" at bounding box center [1071, 430] width 115 height 13
click at [1055, 511] on span "Total Likes" at bounding box center [1042, 511] width 56 height 13
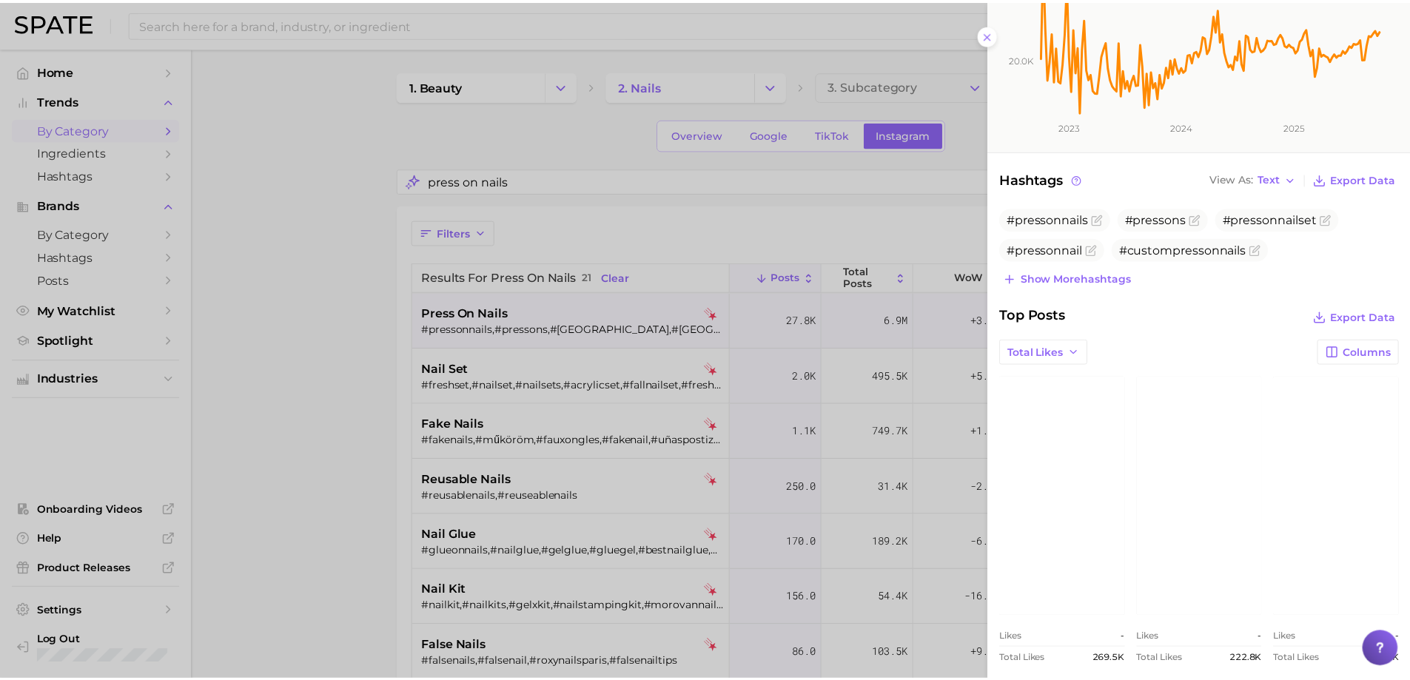
scroll to position [228, 0]
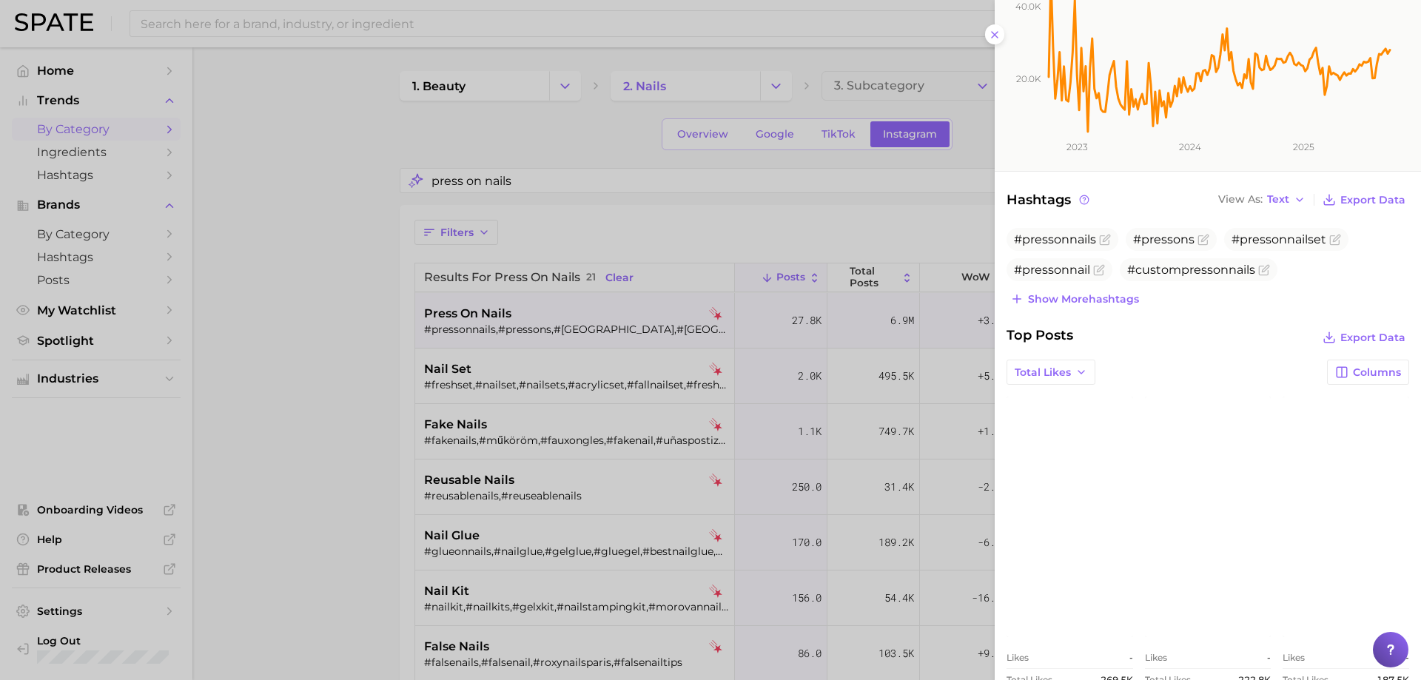
click at [833, 132] on div at bounding box center [710, 340] width 1421 height 680
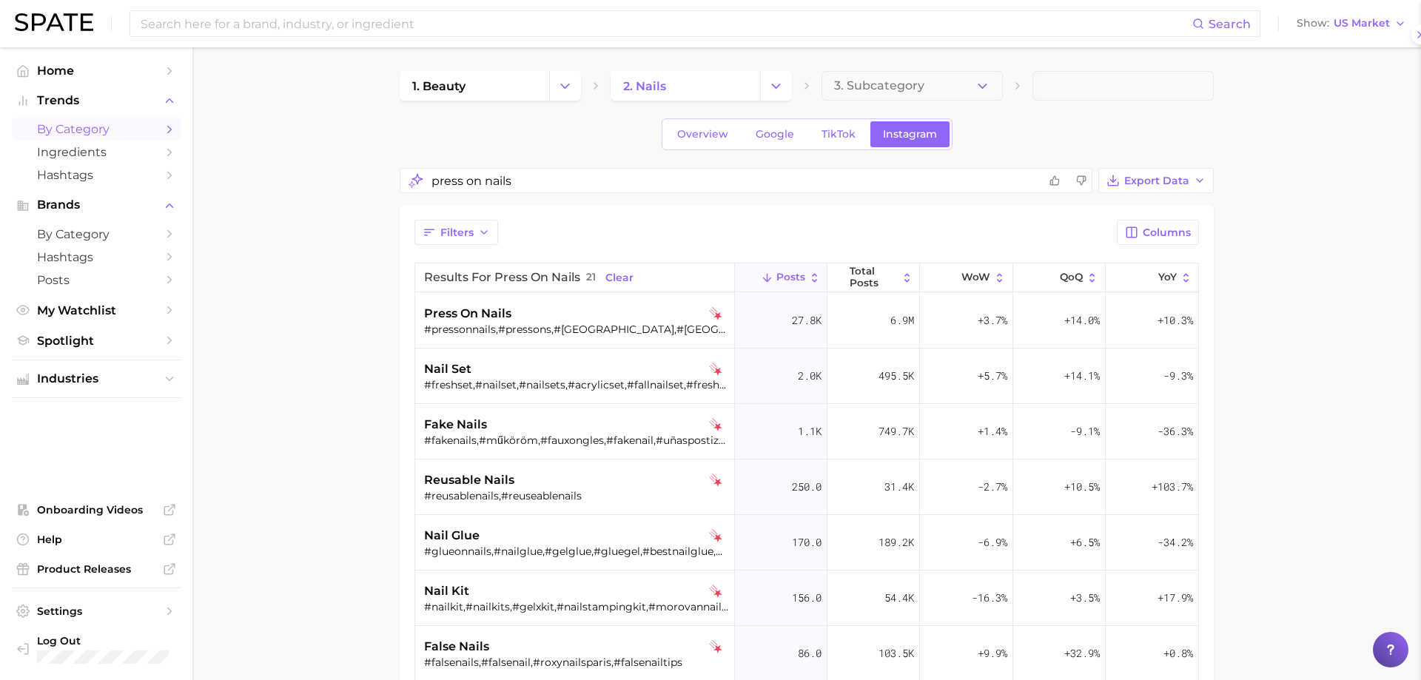
scroll to position [0, 0]
click at [833, 132] on span "TikTok" at bounding box center [832, 134] width 34 height 13
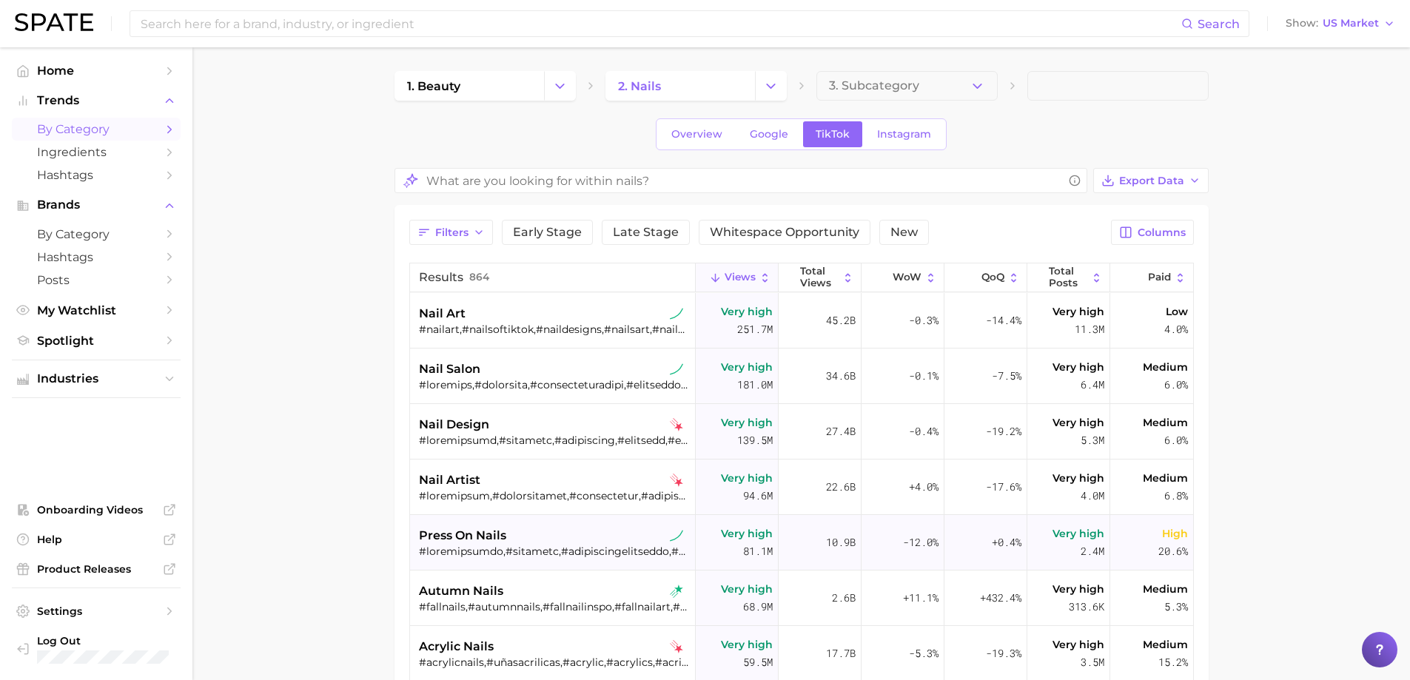
click at [488, 545] on div at bounding box center [554, 551] width 271 height 13
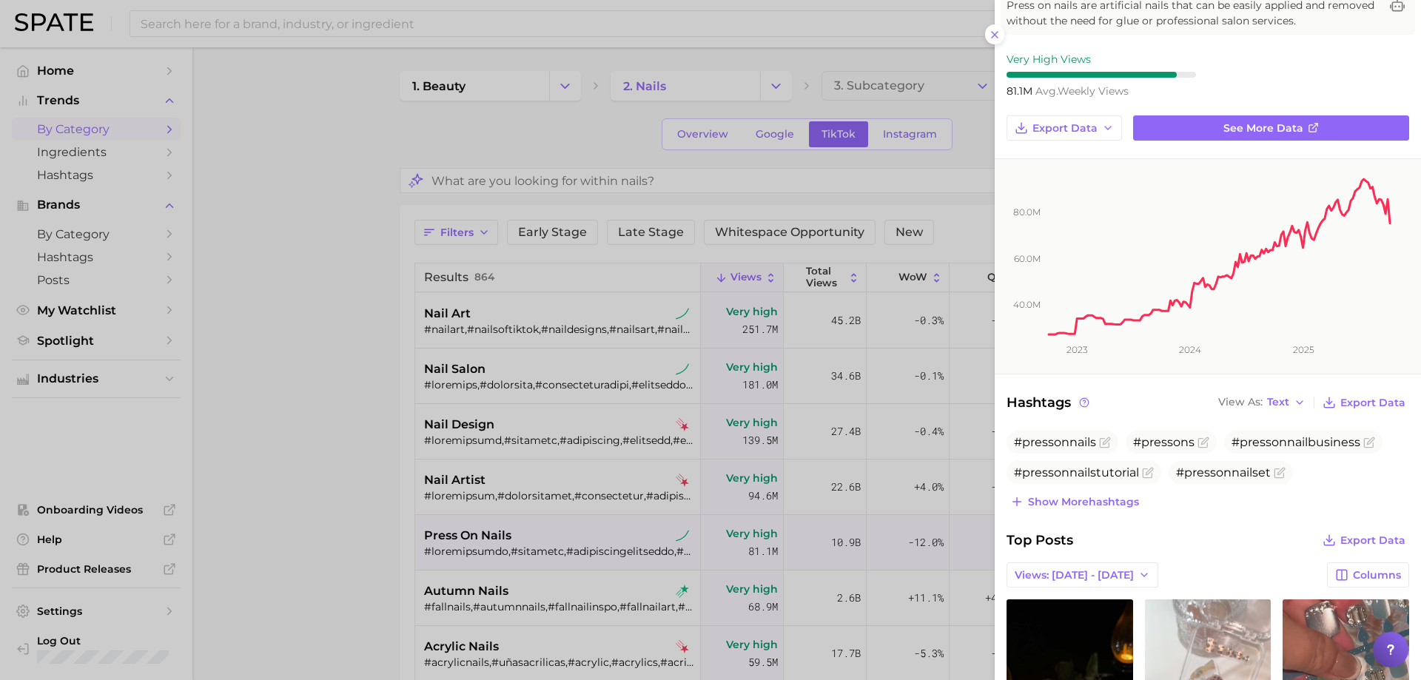
scroll to position [222, 0]
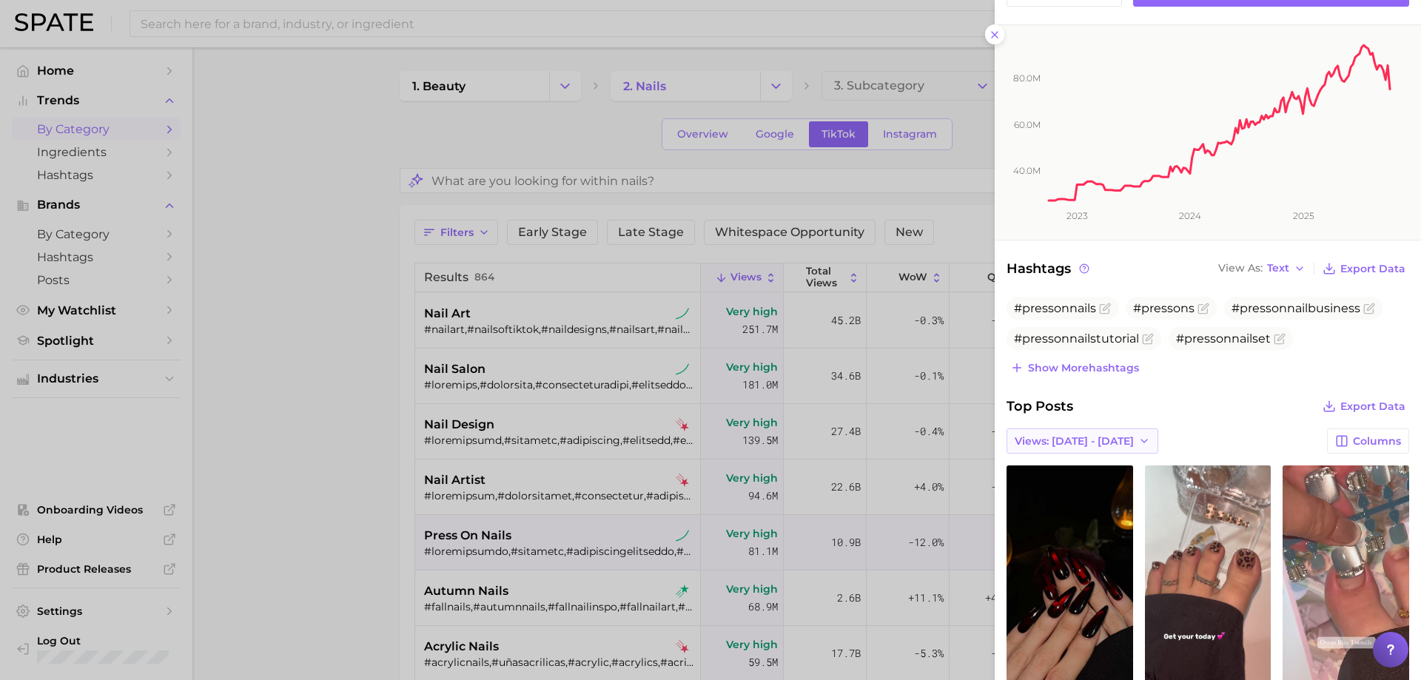
click at [1102, 443] on span "Views: [DATE] - [DATE]" at bounding box center [1073, 441] width 119 height 13
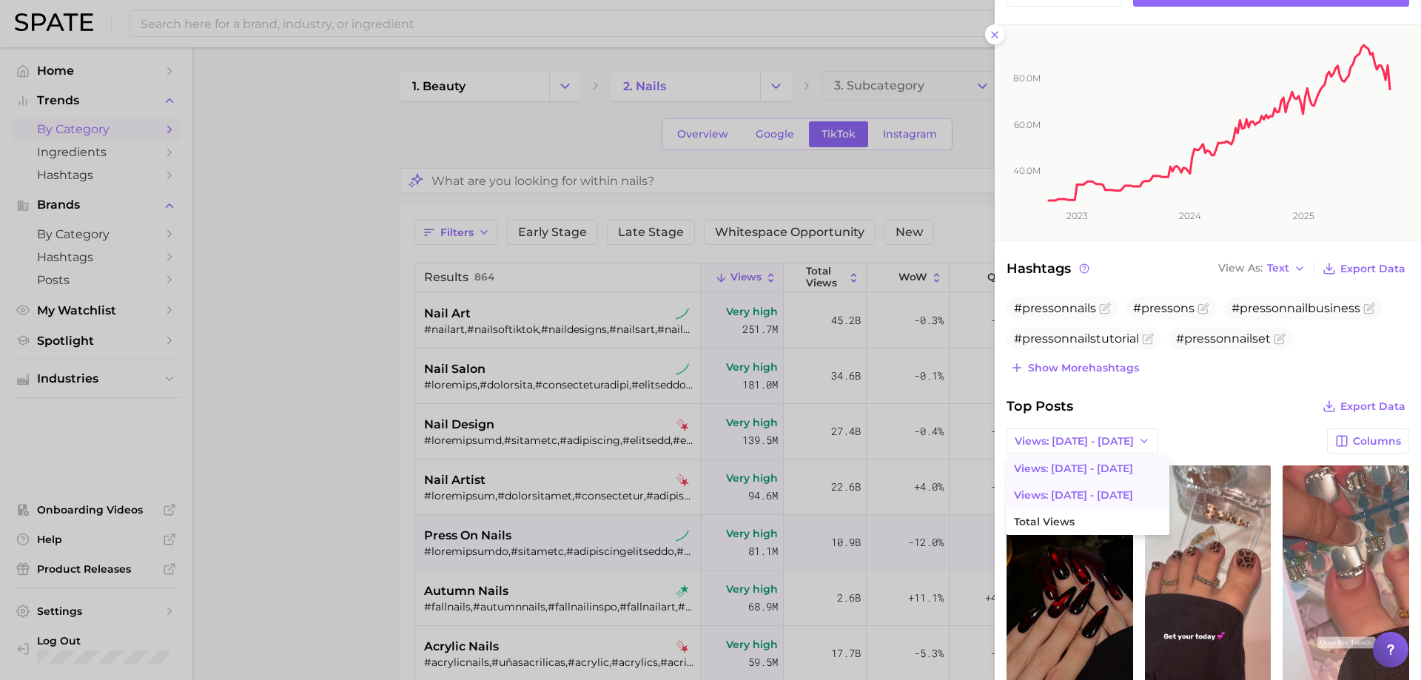
click at [1077, 502] on button "Views: [DATE] - [DATE]" at bounding box center [1087, 495] width 163 height 27
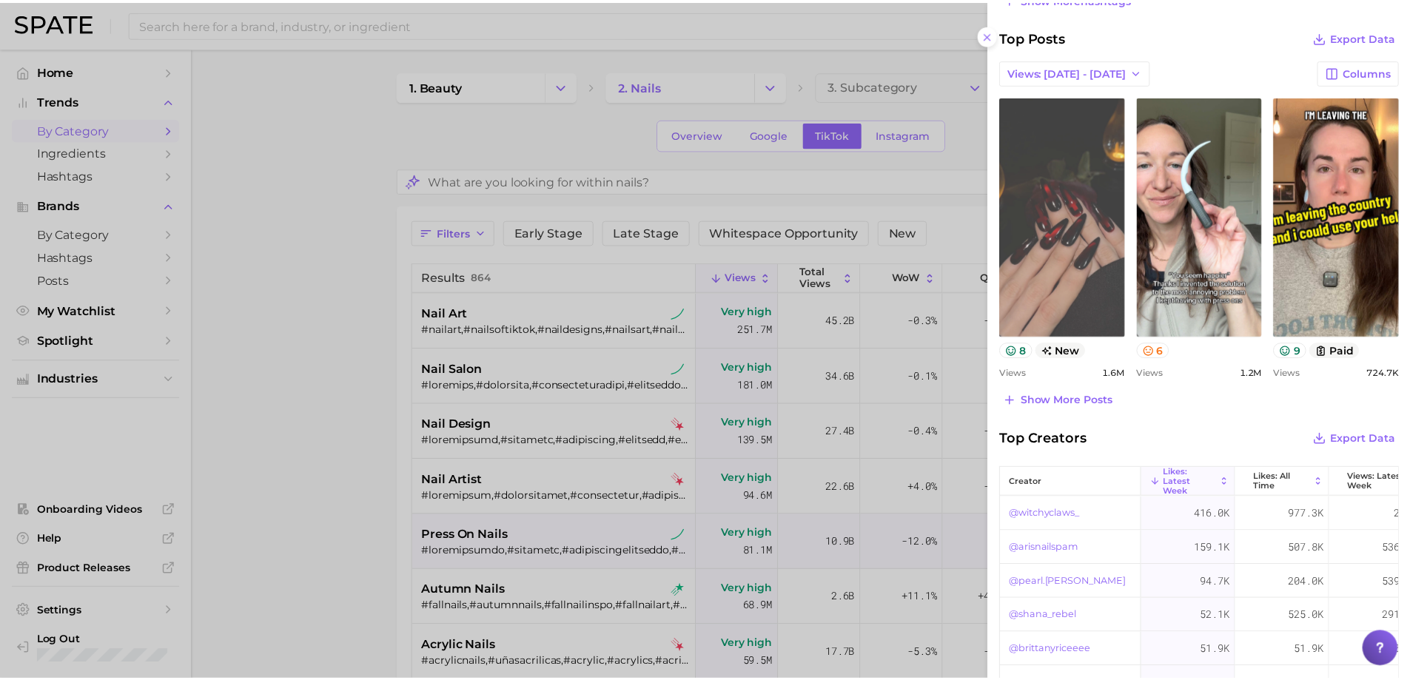
scroll to position [592, 0]
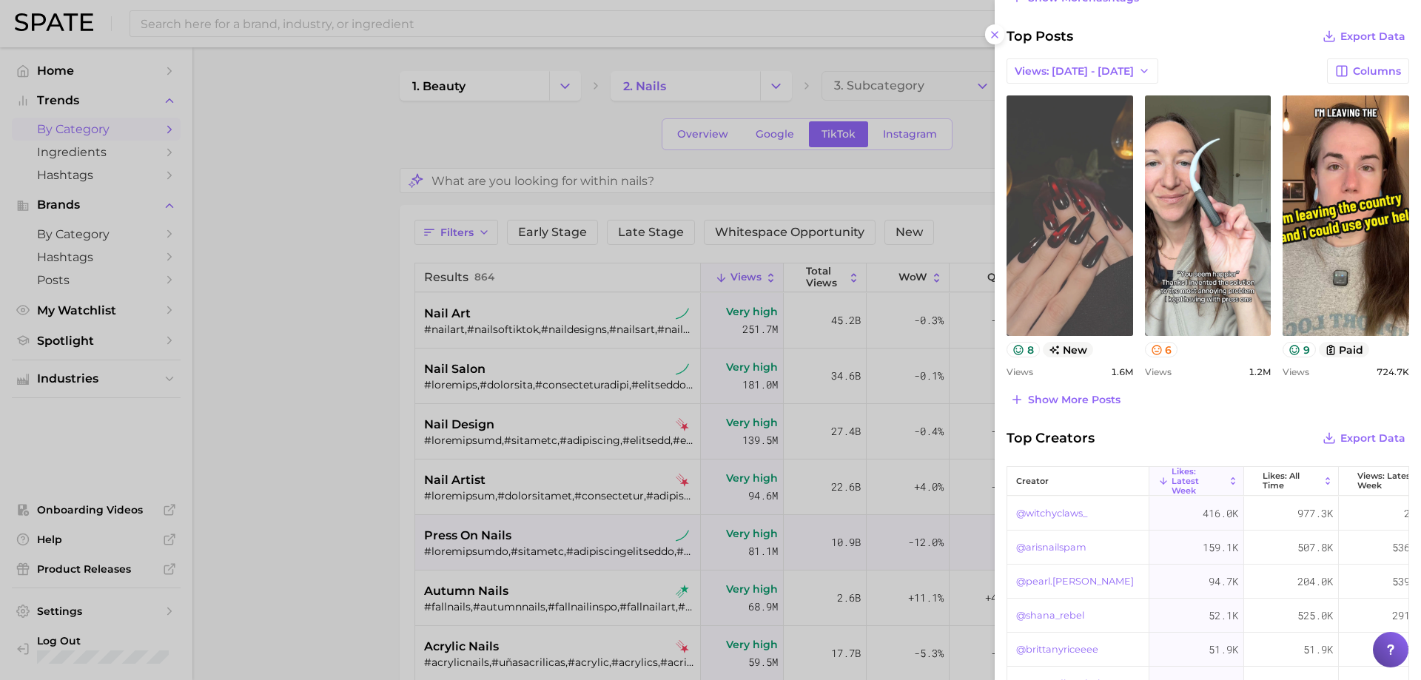
click at [1089, 278] on link "view post on TikTok" at bounding box center [1069, 215] width 127 height 240
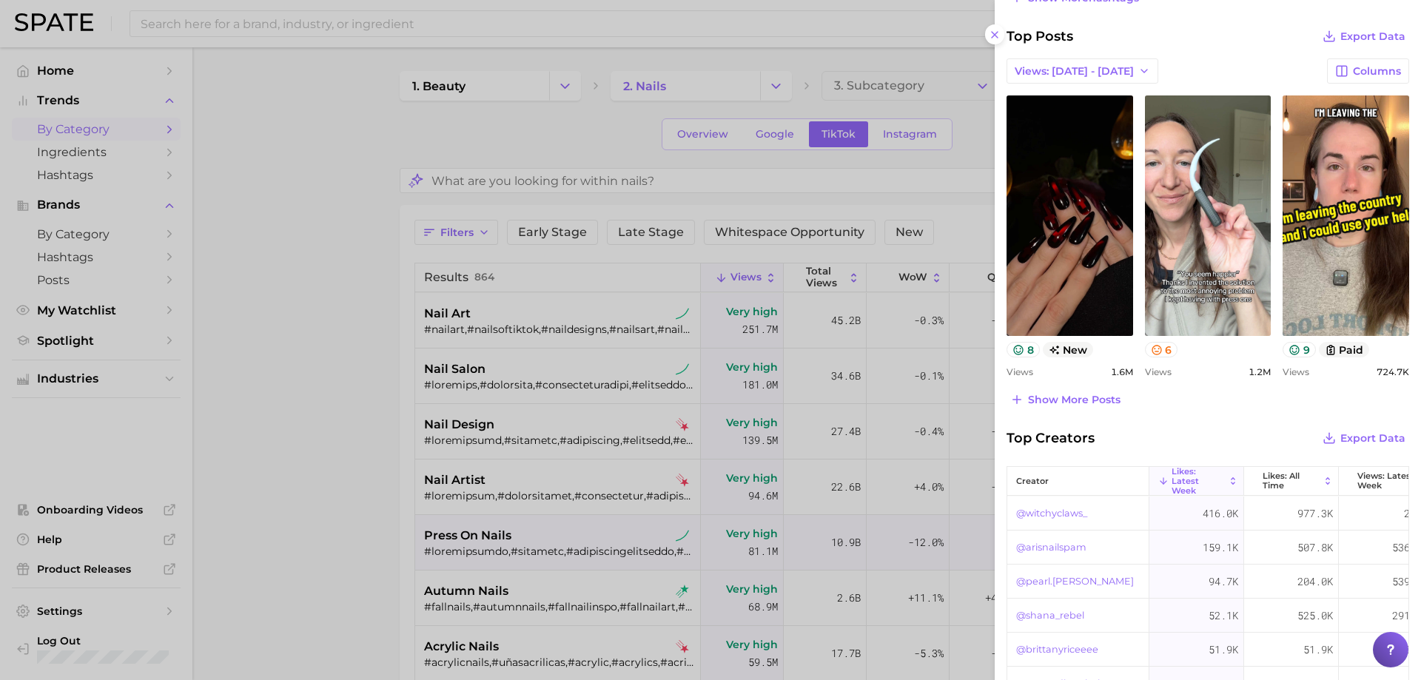
click at [890, 137] on div at bounding box center [710, 340] width 1421 height 680
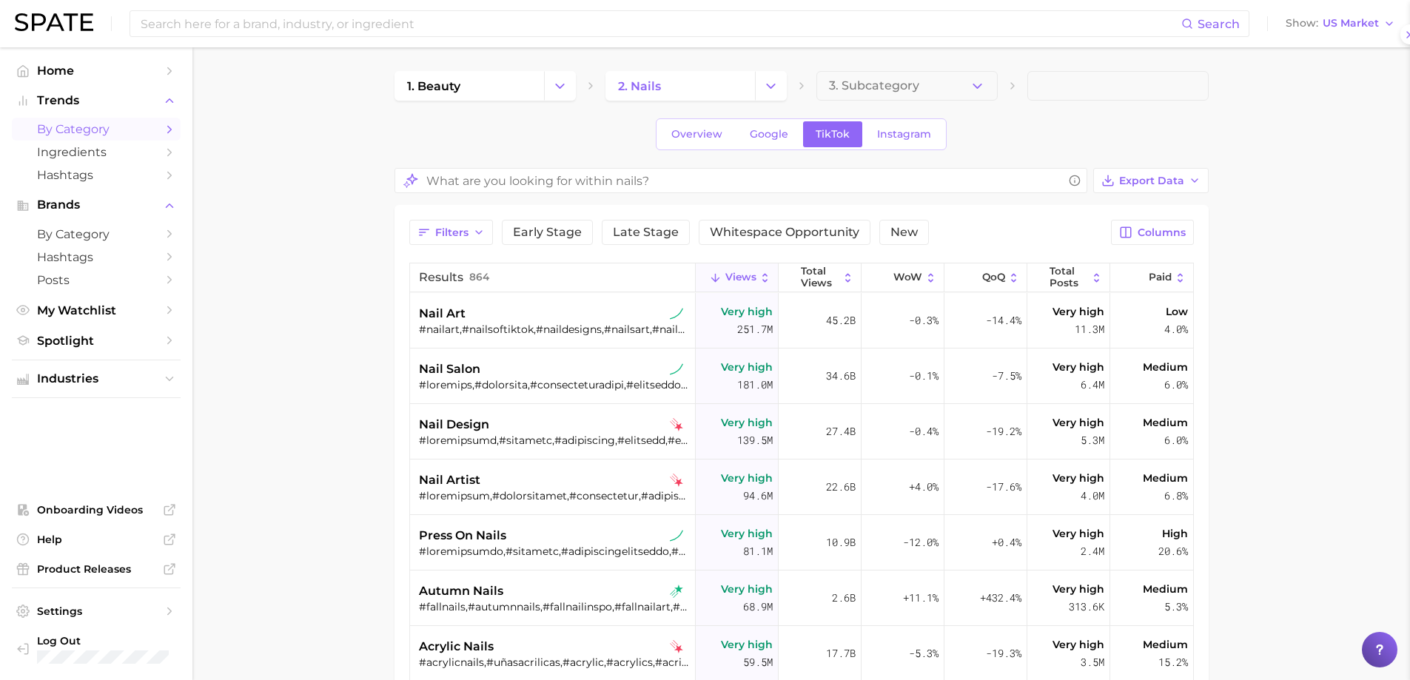
scroll to position [0, 0]
click at [890, 137] on span "Instagram" at bounding box center [904, 134] width 54 height 13
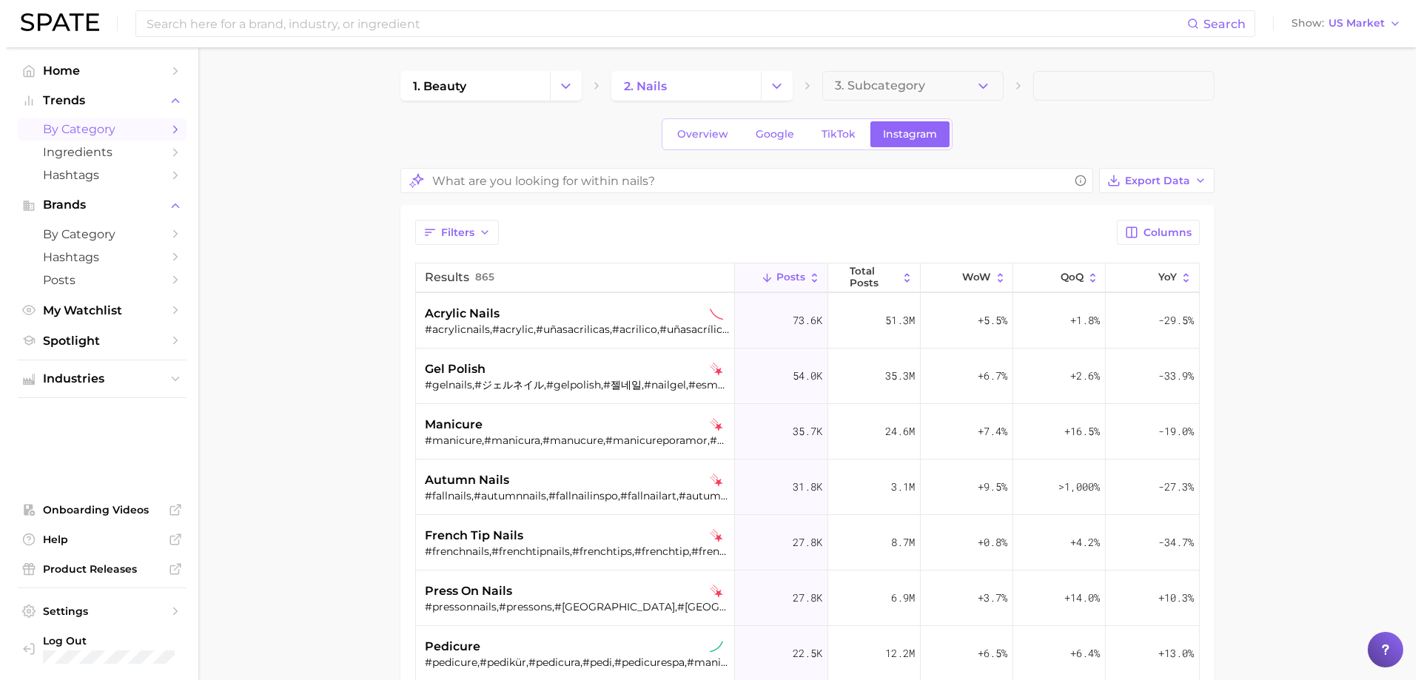
scroll to position [296, 0]
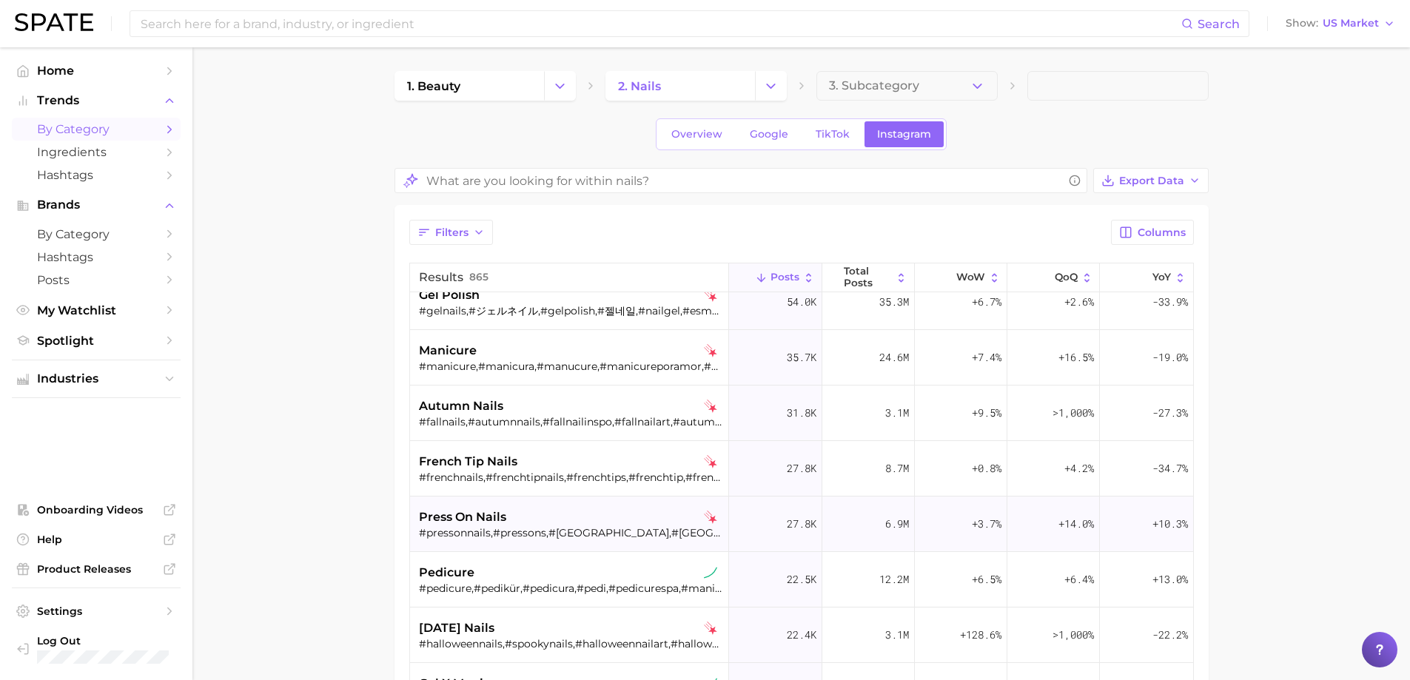
click at [468, 507] on div "press on nails #pressonnails,#pressons,#[GEOGRAPHIC_DATA],#pressonnail,#presson…" at bounding box center [571, 524] width 304 height 55
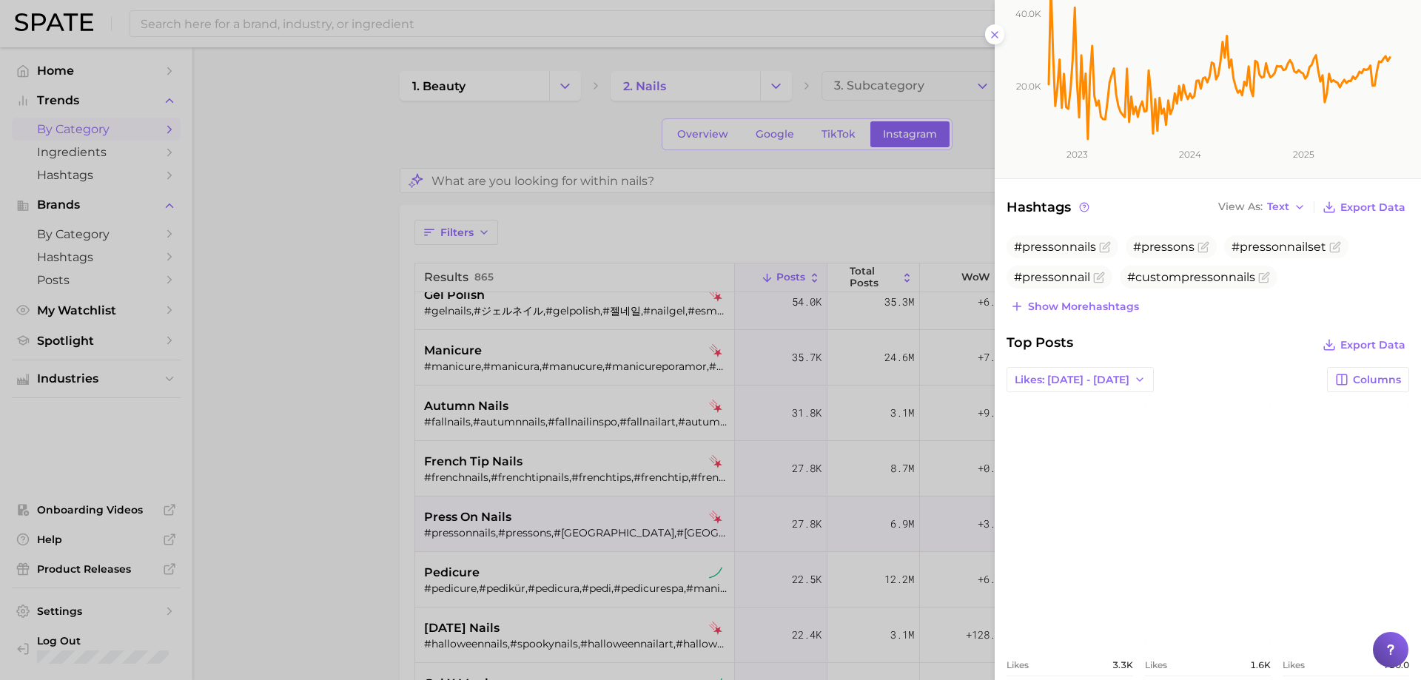
scroll to position [222, 0]
click at [1045, 308] on span "Show more hashtags" at bounding box center [1083, 305] width 111 height 13
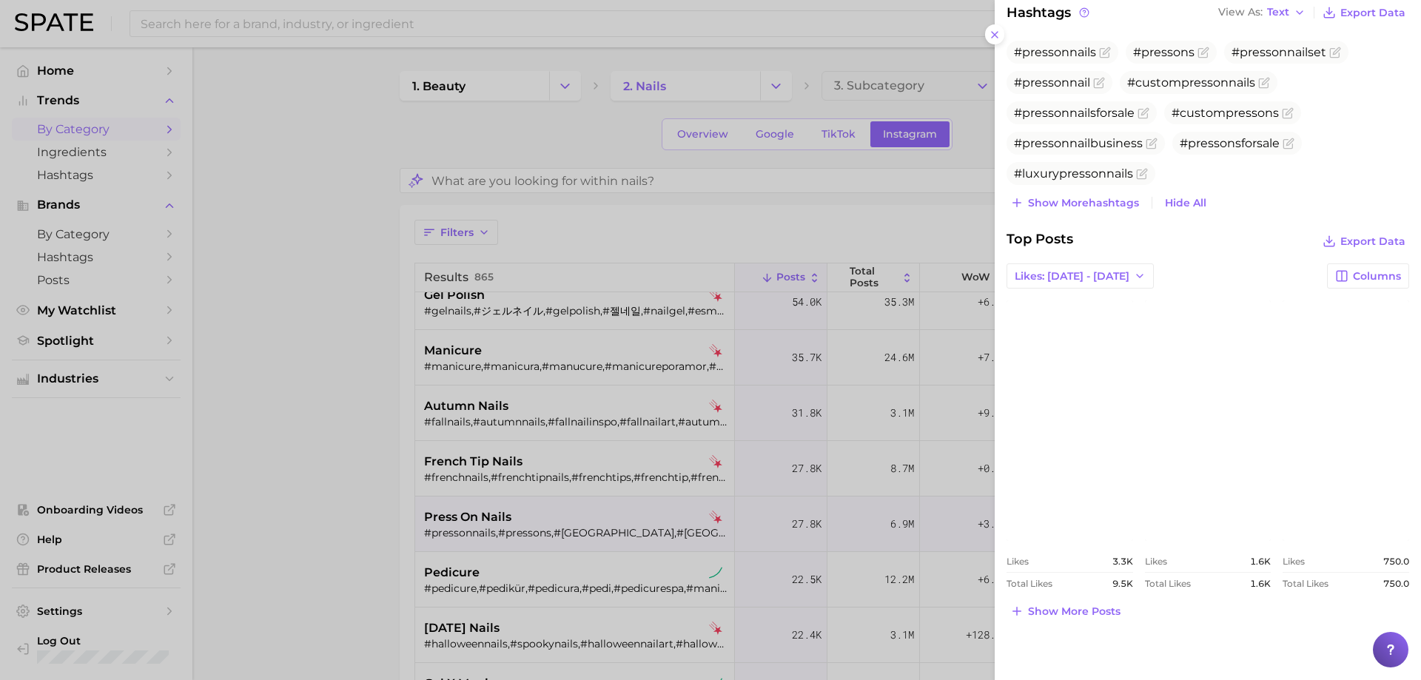
scroll to position [440, 0]
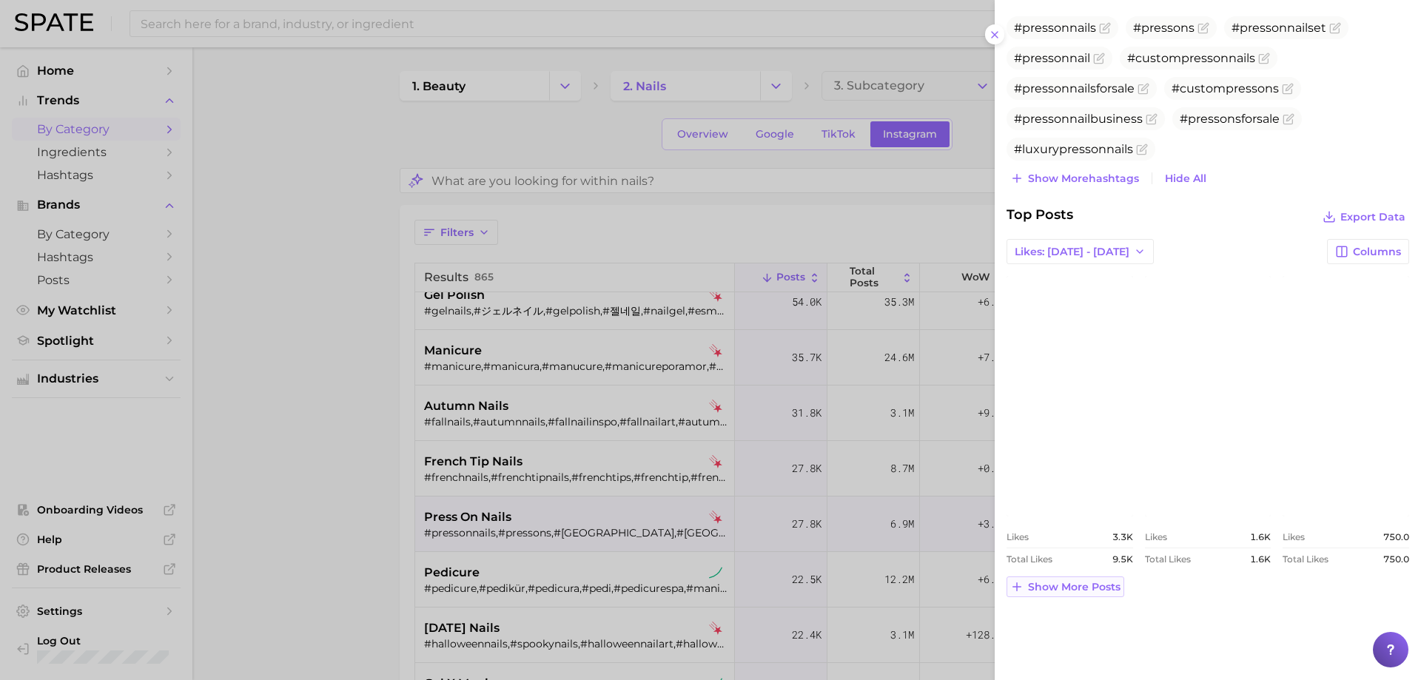
click at [1095, 587] on span "Show more posts" at bounding box center [1074, 587] width 92 height 13
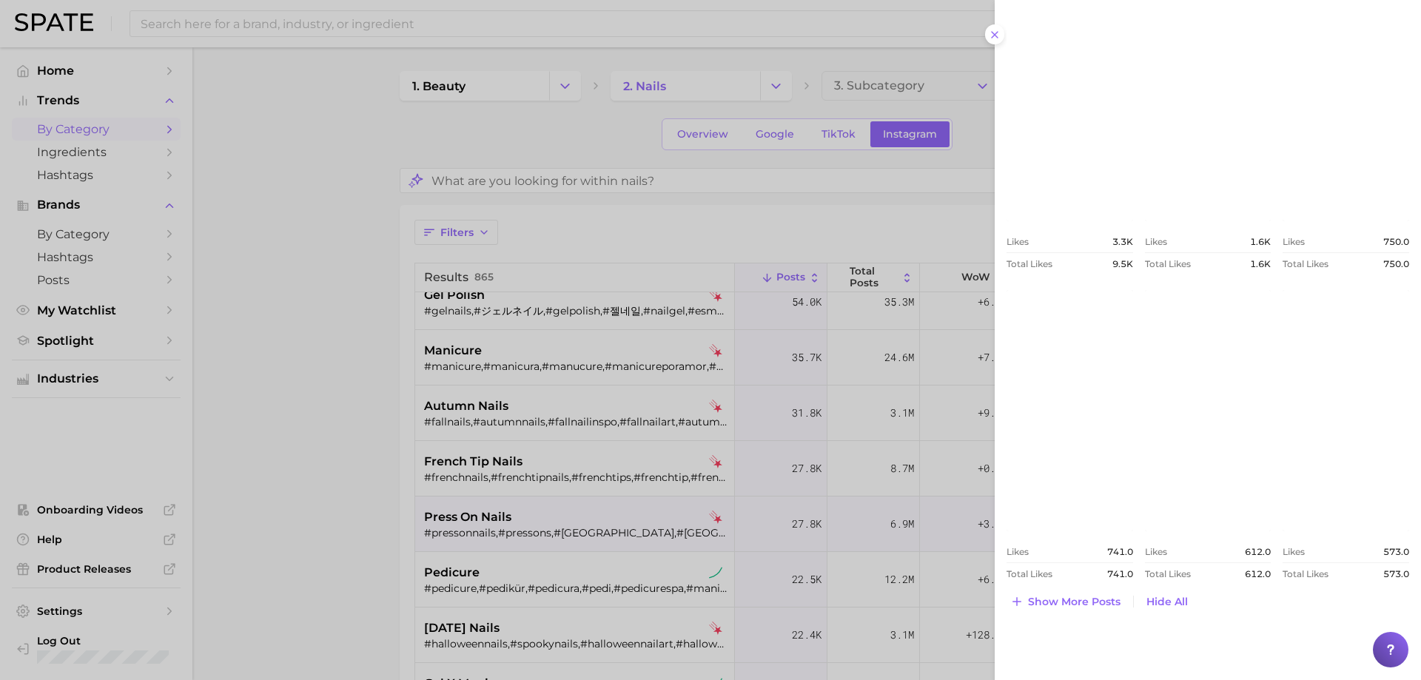
scroll to position [736, 0]
click at [1046, 397] on link "view post on Instagram" at bounding box center [1069, 409] width 127 height 240
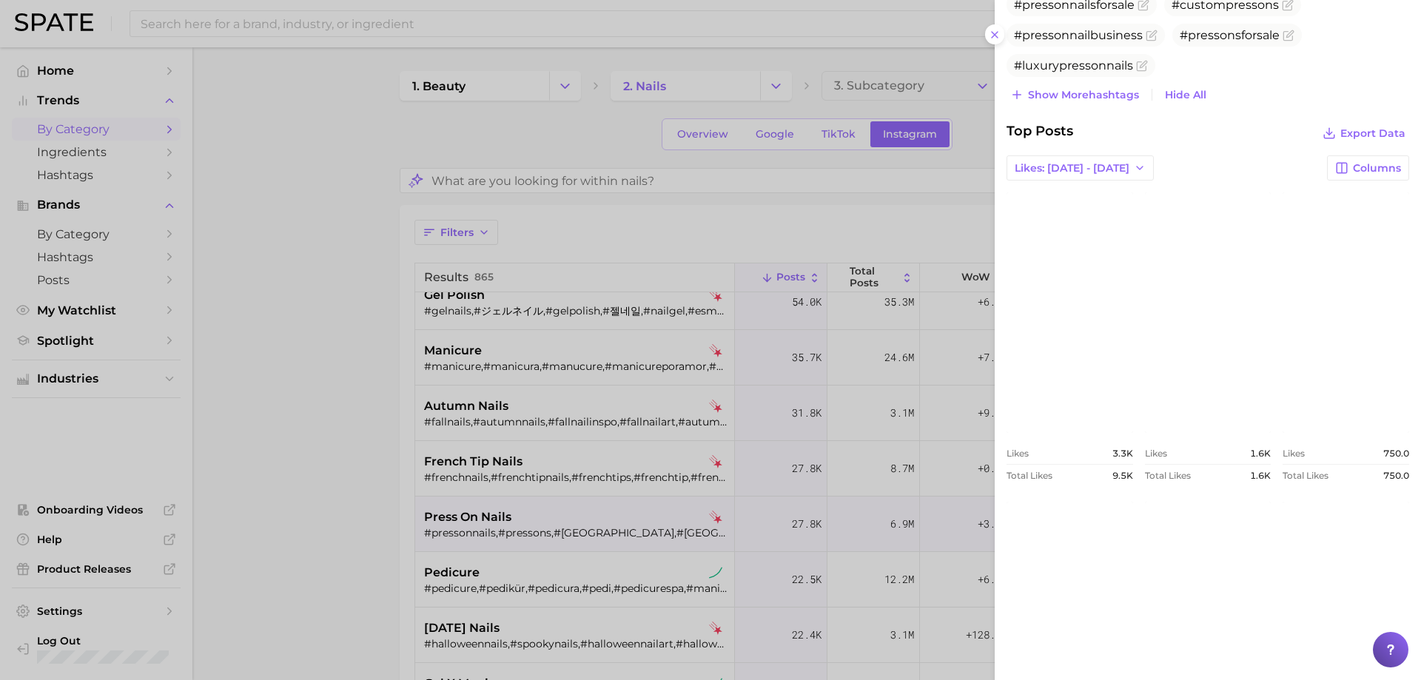
scroll to position [528, 0]
click at [1108, 166] on span "Likes: [DATE] - [DATE]" at bounding box center [1071, 164] width 115 height 13
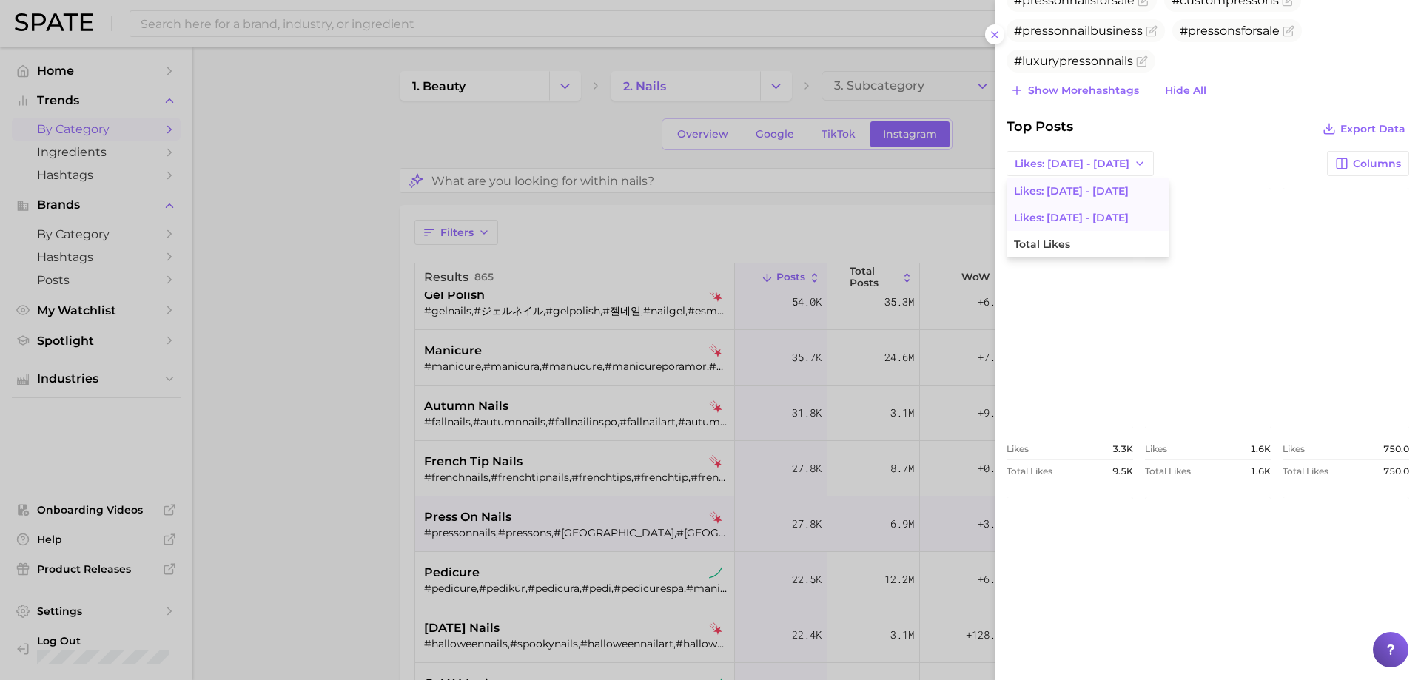
click at [1089, 209] on button "Likes: [DATE] - [DATE]" at bounding box center [1087, 217] width 163 height 27
click at [1336, 300] on link "view post on Instagram" at bounding box center [1345, 308] width 127 height 240
click at [838, 127] on div at bounding box center [710, 340] width 1421 height 680
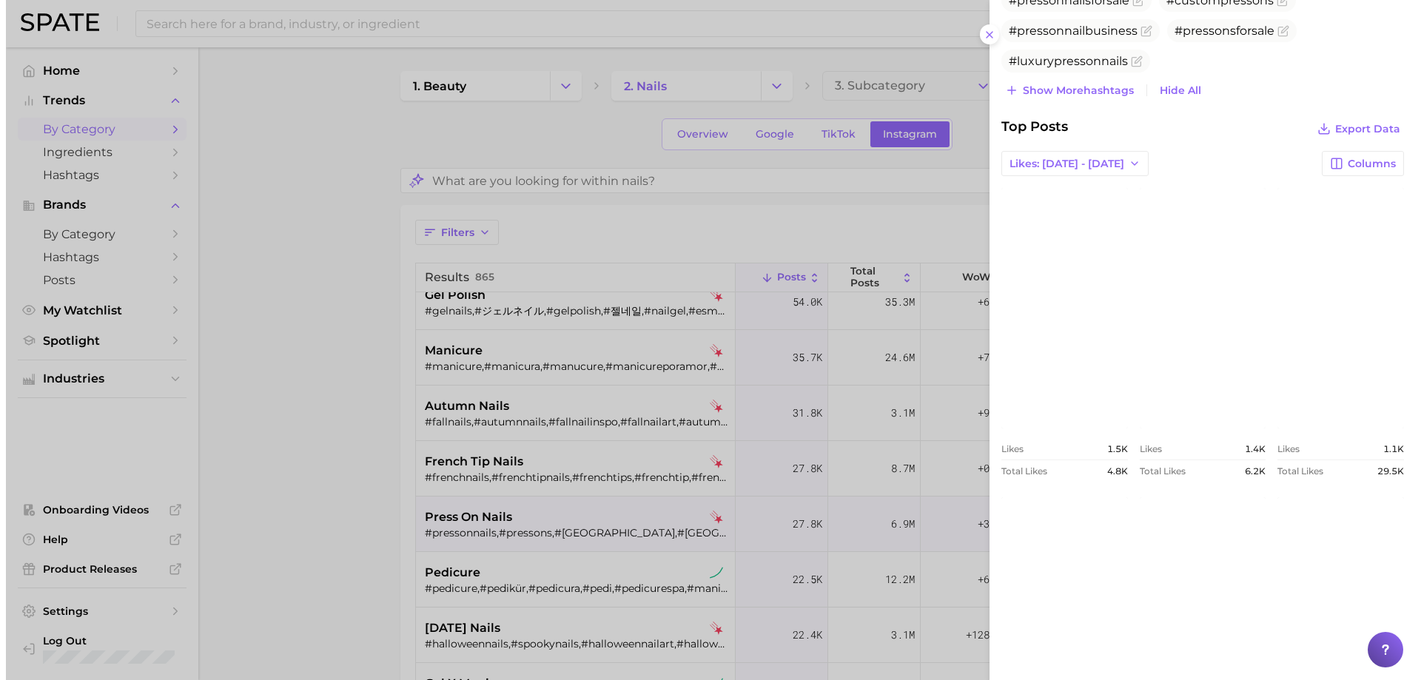
scroll to position [0, 0]
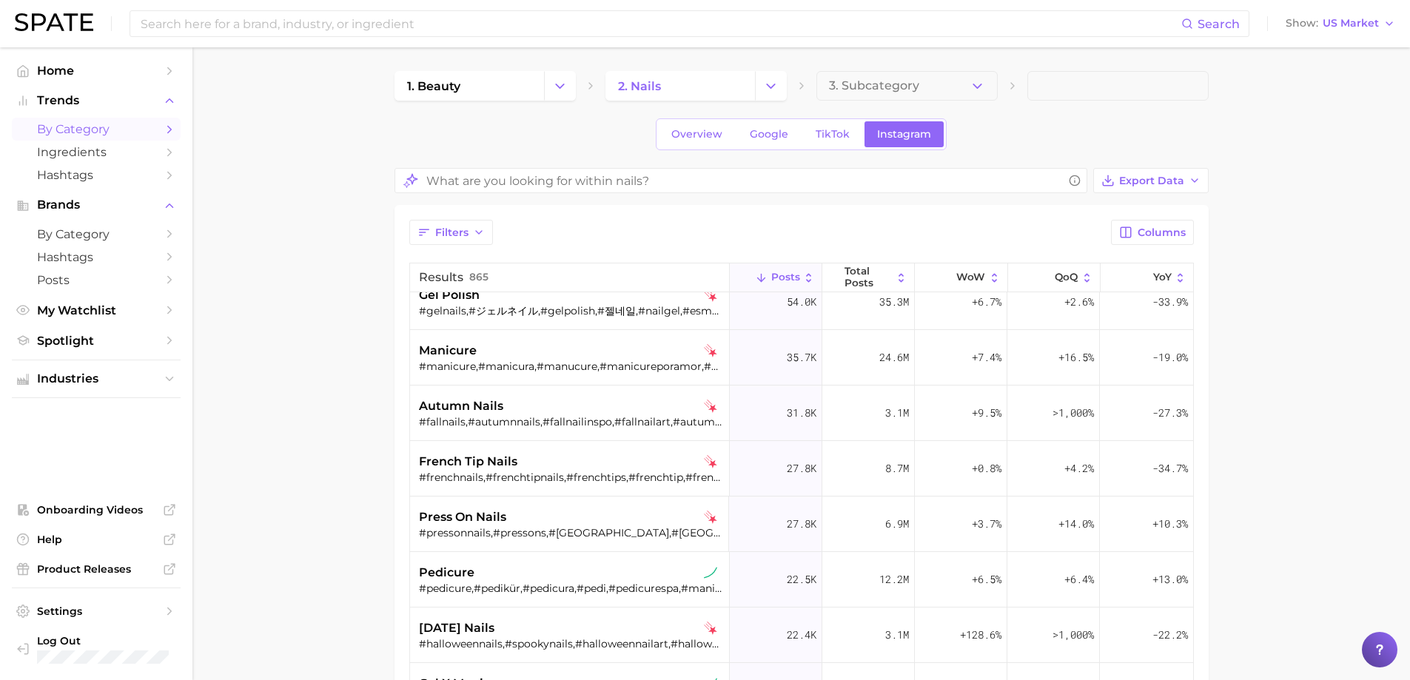
click at [837, 128] on span "TikTok" at bounding box center [832, 134] width 34 height 13
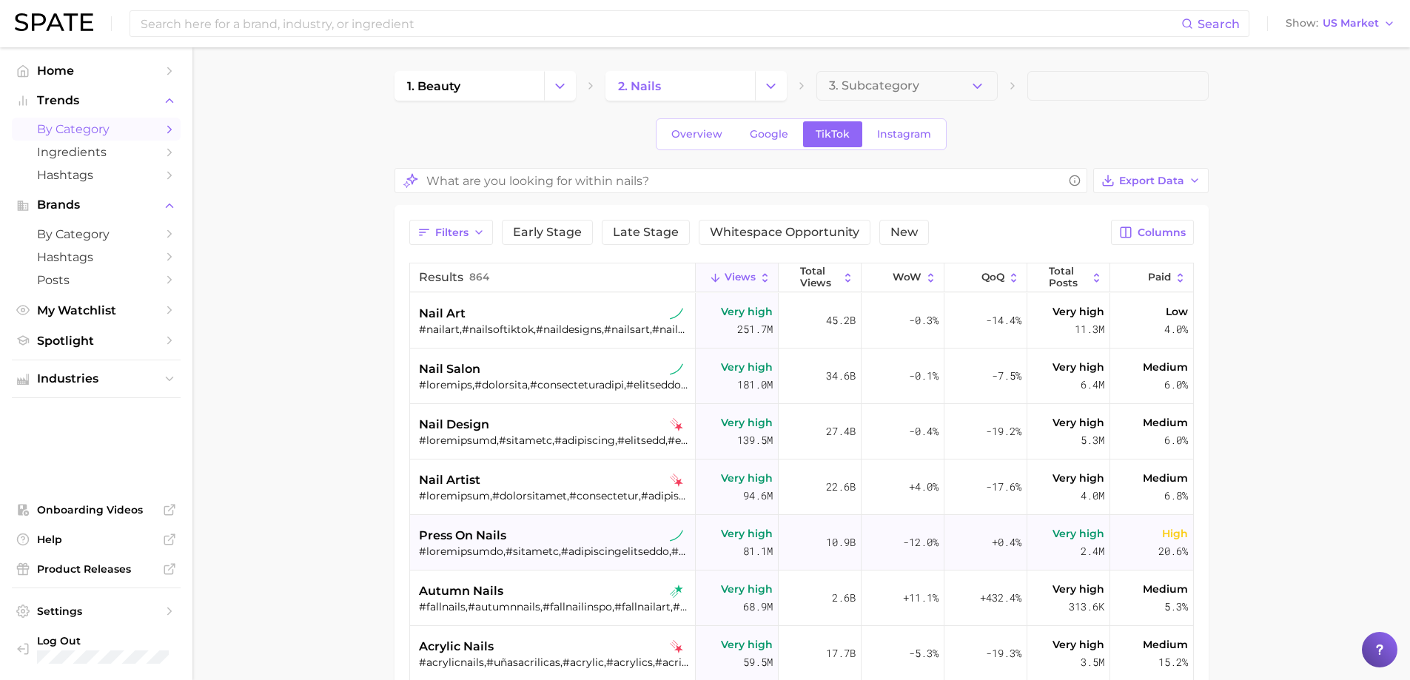
click at [477, 536] on span "press on nails" at bounding box center [462, 536] width 87 height 18
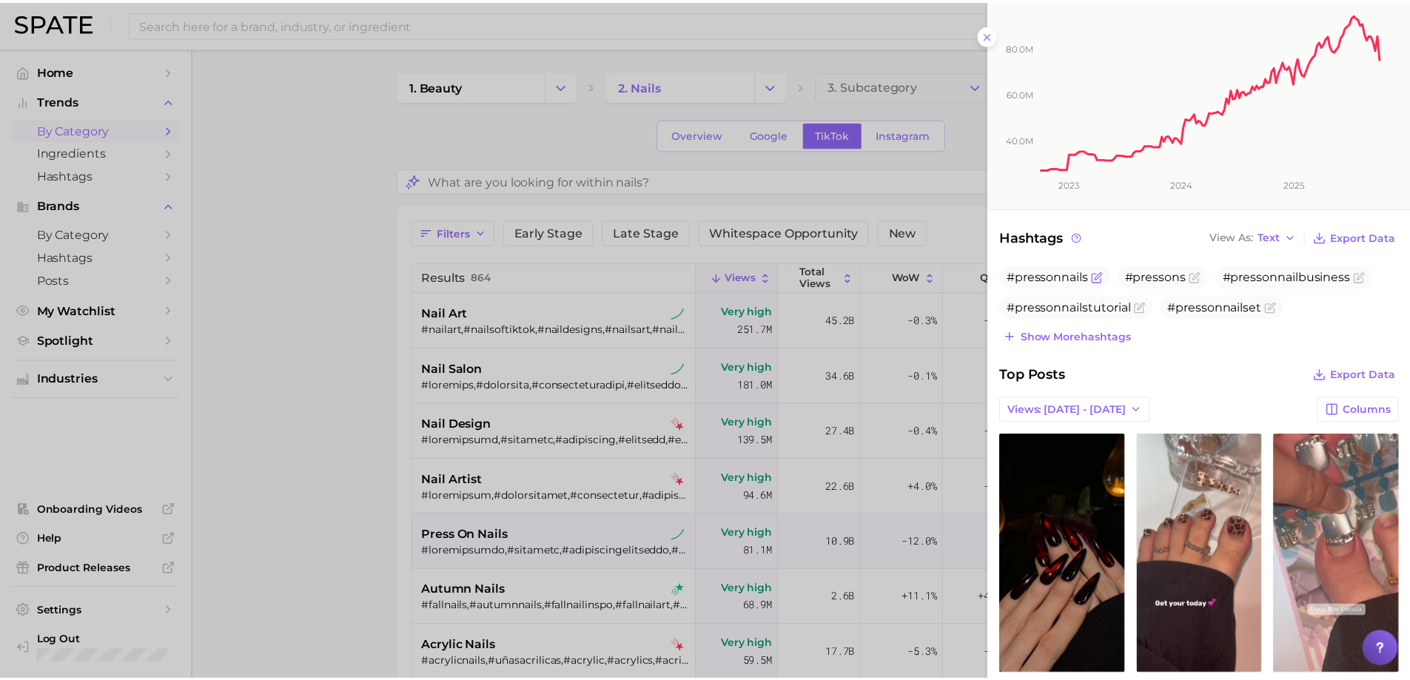
scroll to position [296, 0]
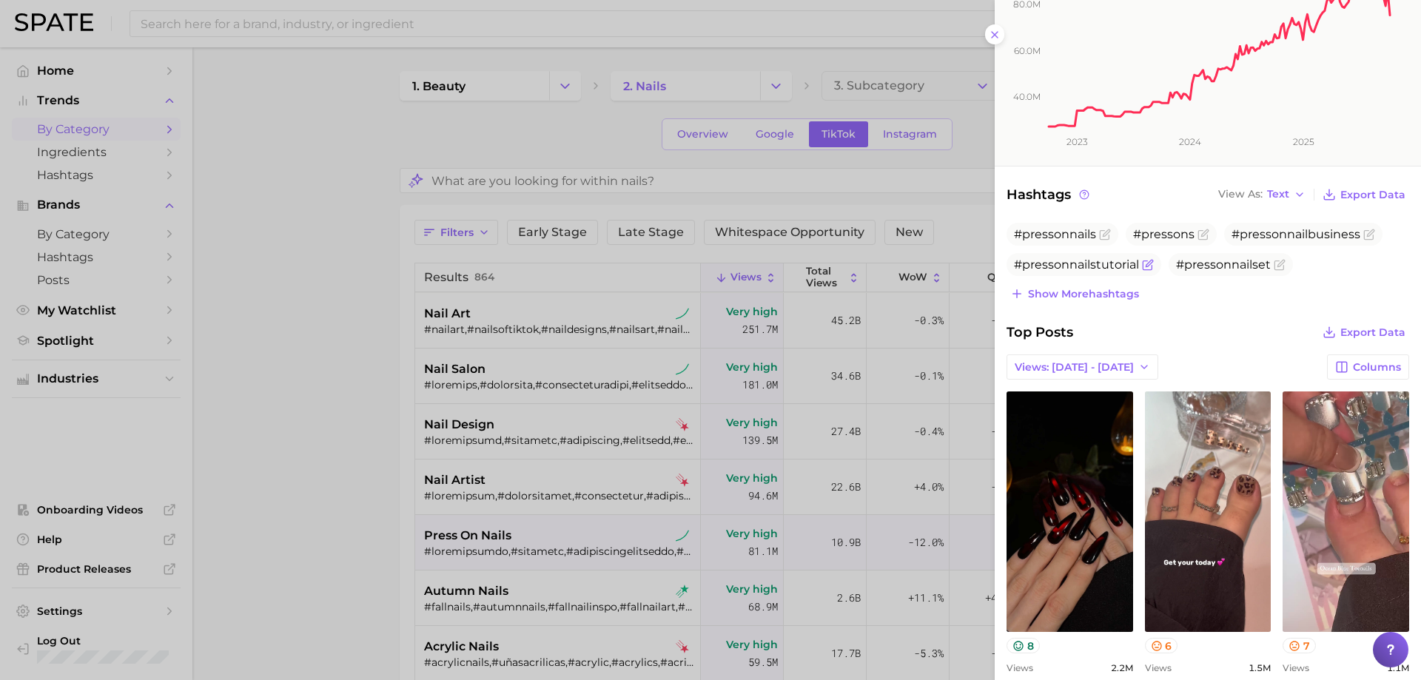
click at [1145, 268] on icon "Flag as miscategorized or irrelevant" at bounding box center [1148, 265] width 12 height 12
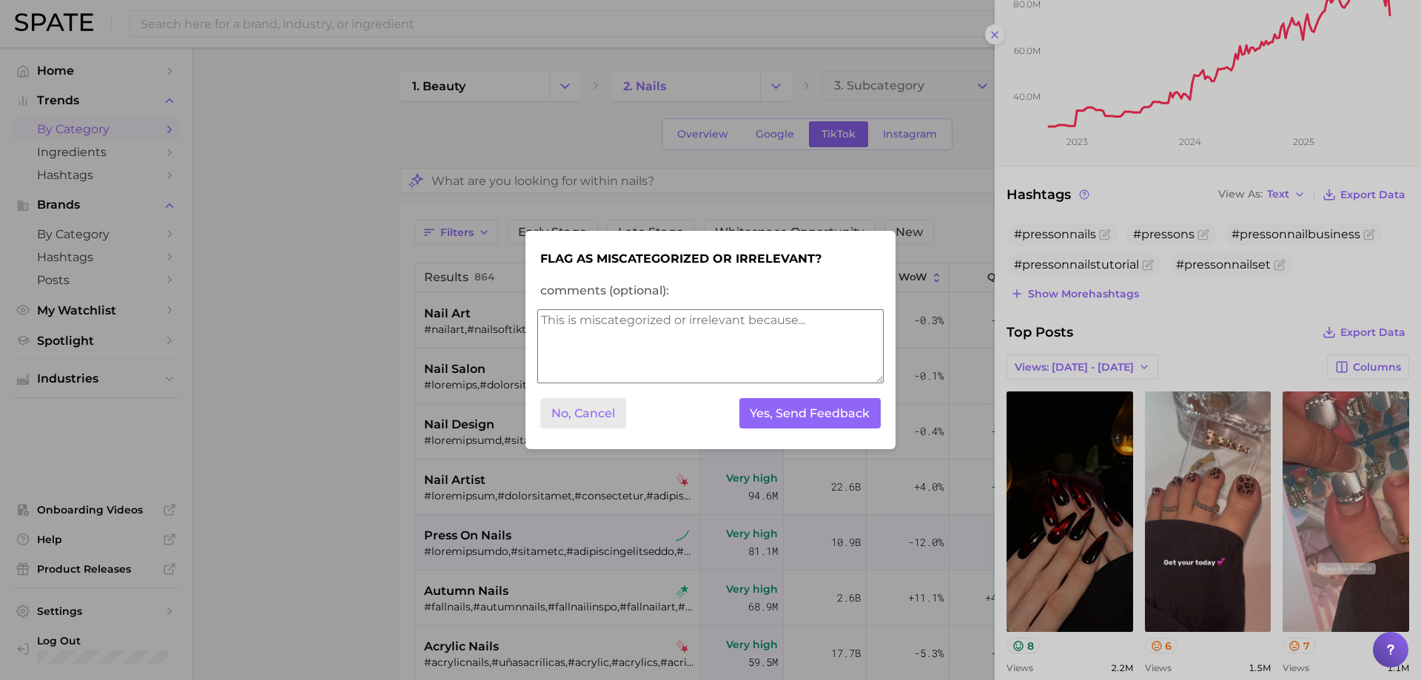
click at [606, 423] on button "No, Cancel" at bounding box center [583, 413] width 86 height 30
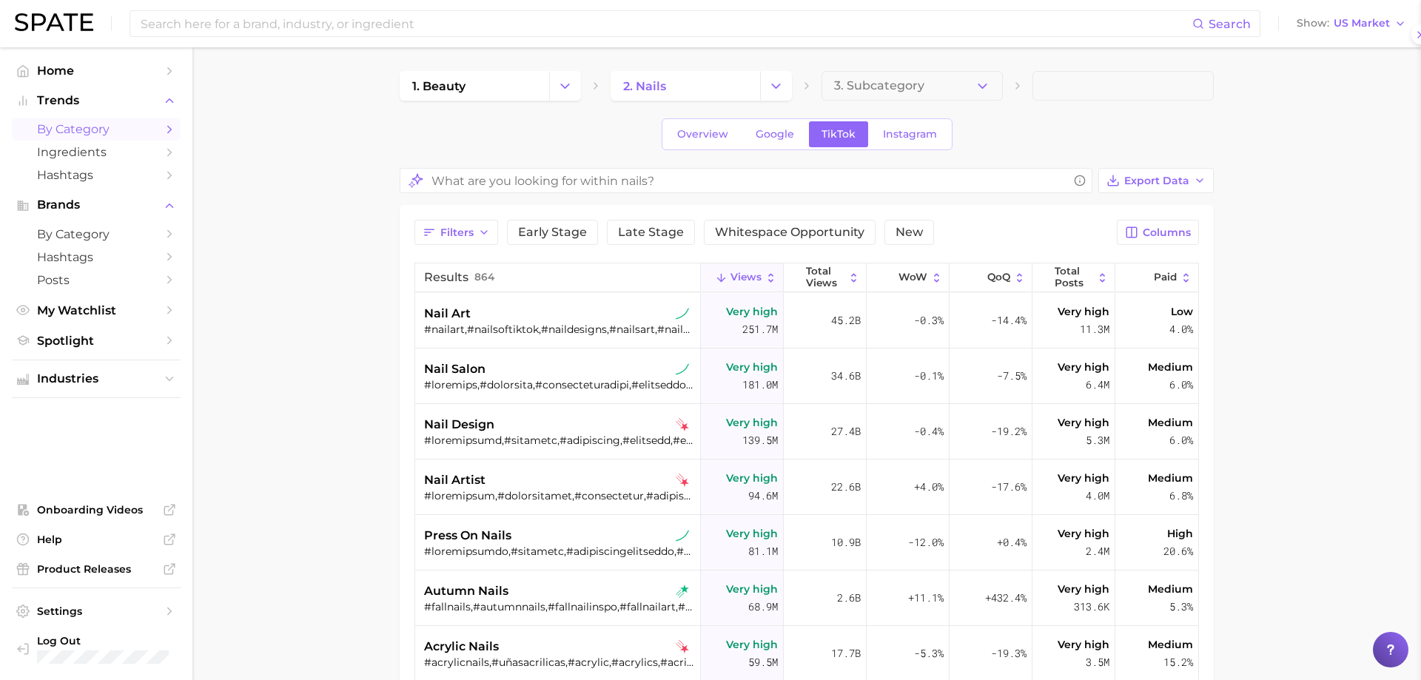
scroll to position [0, 0]
click at [470, 530] on span "press on nails" at bounding box center [462, 536] width 87 height 18
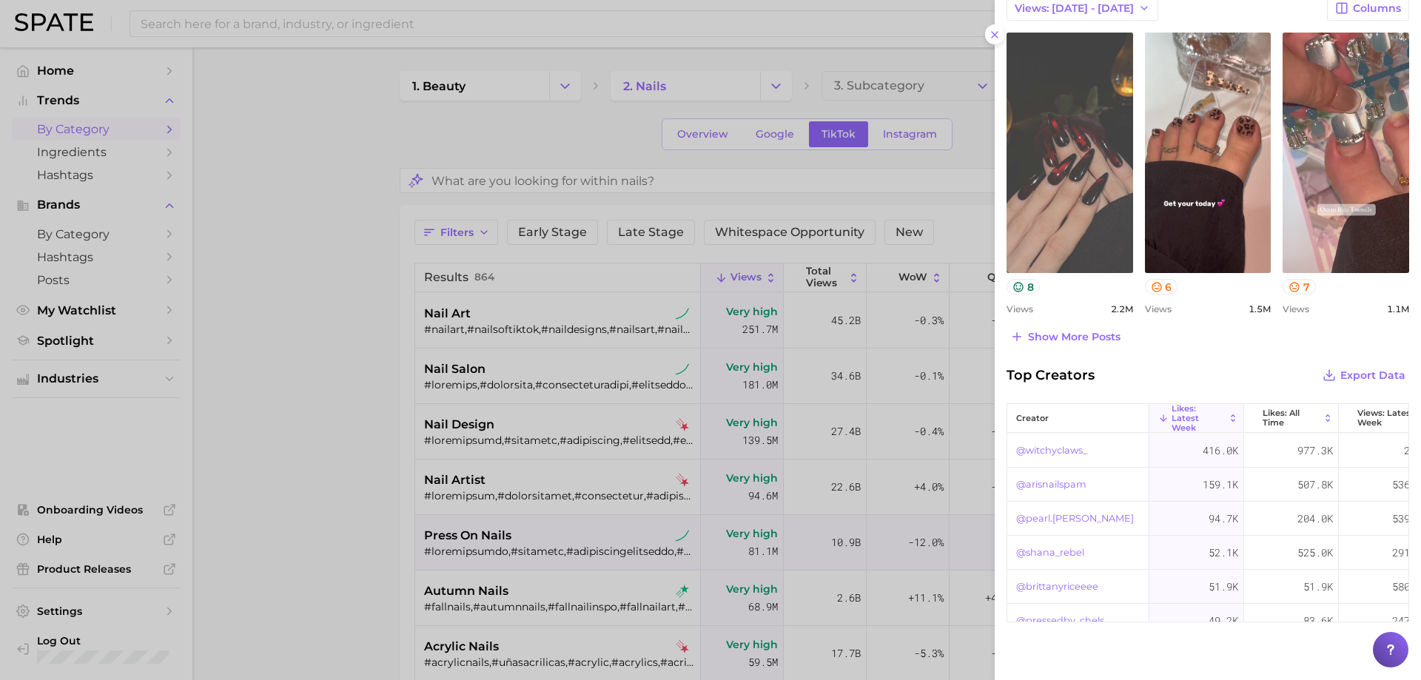
scroll to position [666, 0]
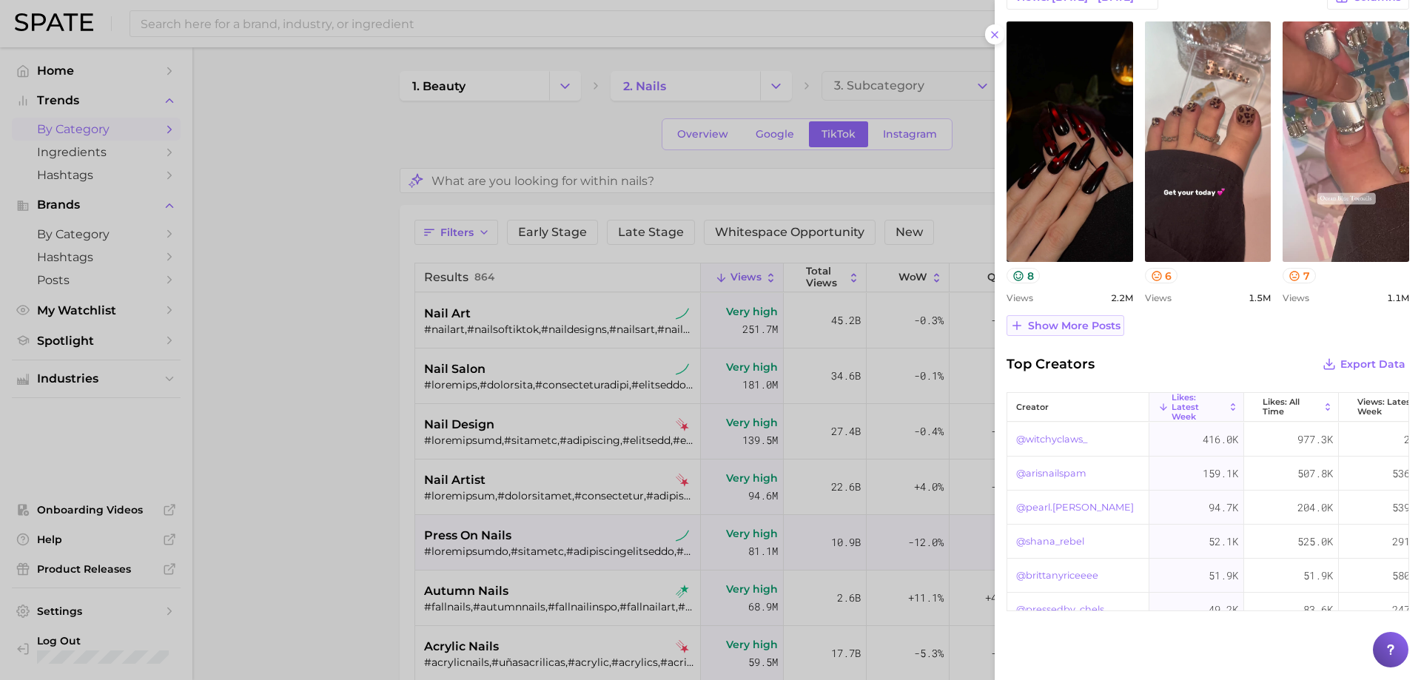
click at [1092, 334] on button "Show more posts" at bounding box center [1065, 325] width 118 height 21
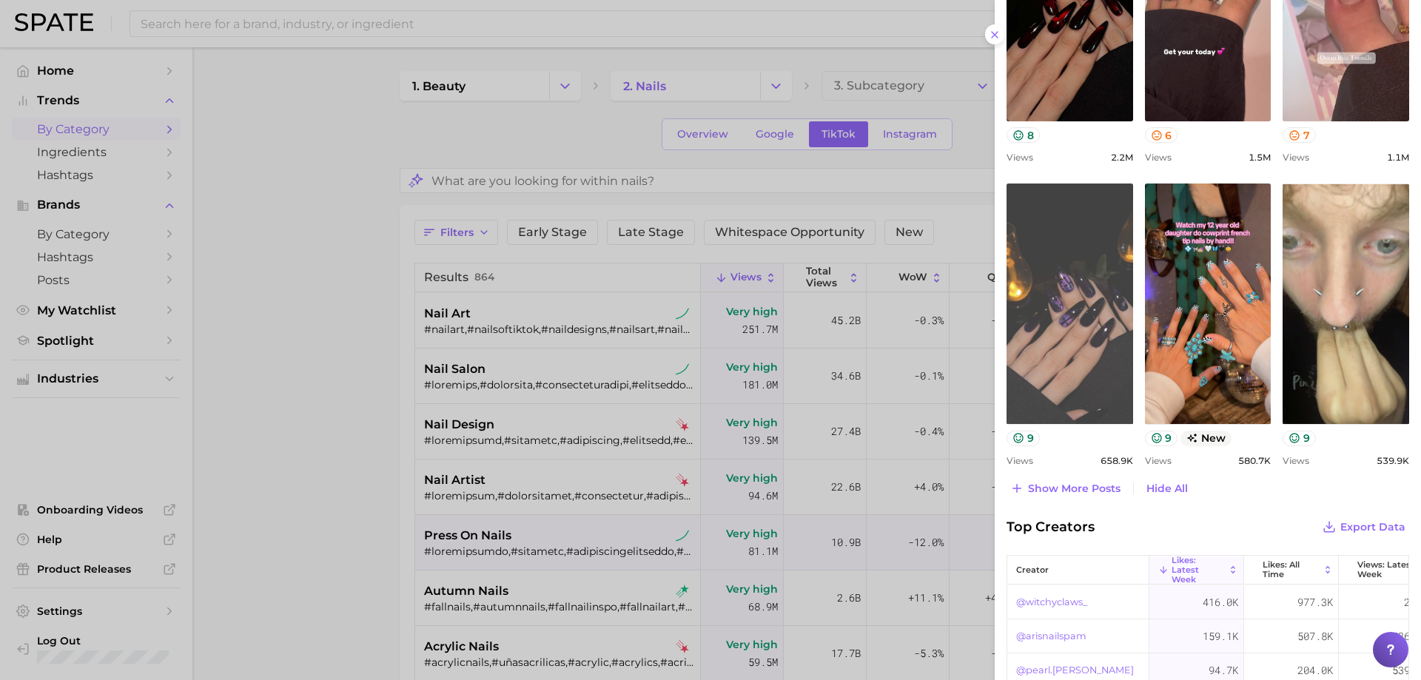
scroll to position [888, 0]
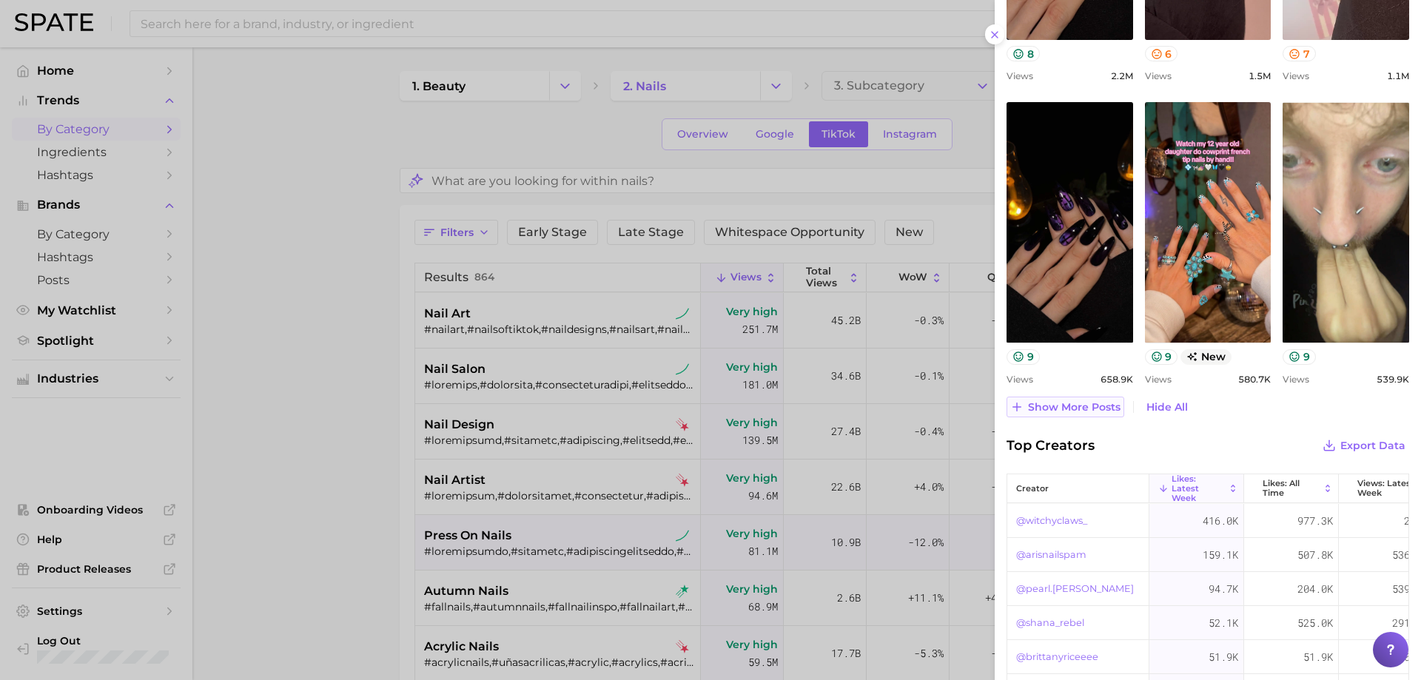
click at [1066, 406] on span "Show more posts" at bounding box center [1074, 407] width 92 height 13
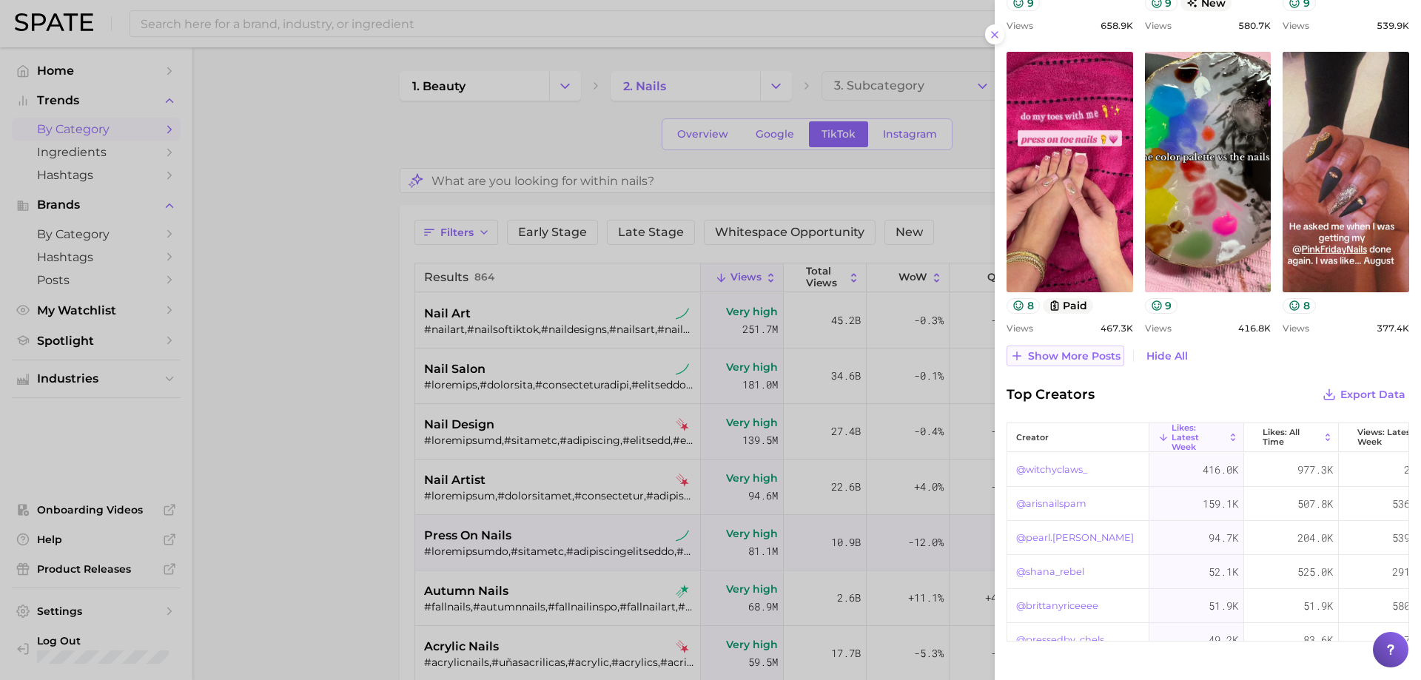
scroll to position [1258, 0]
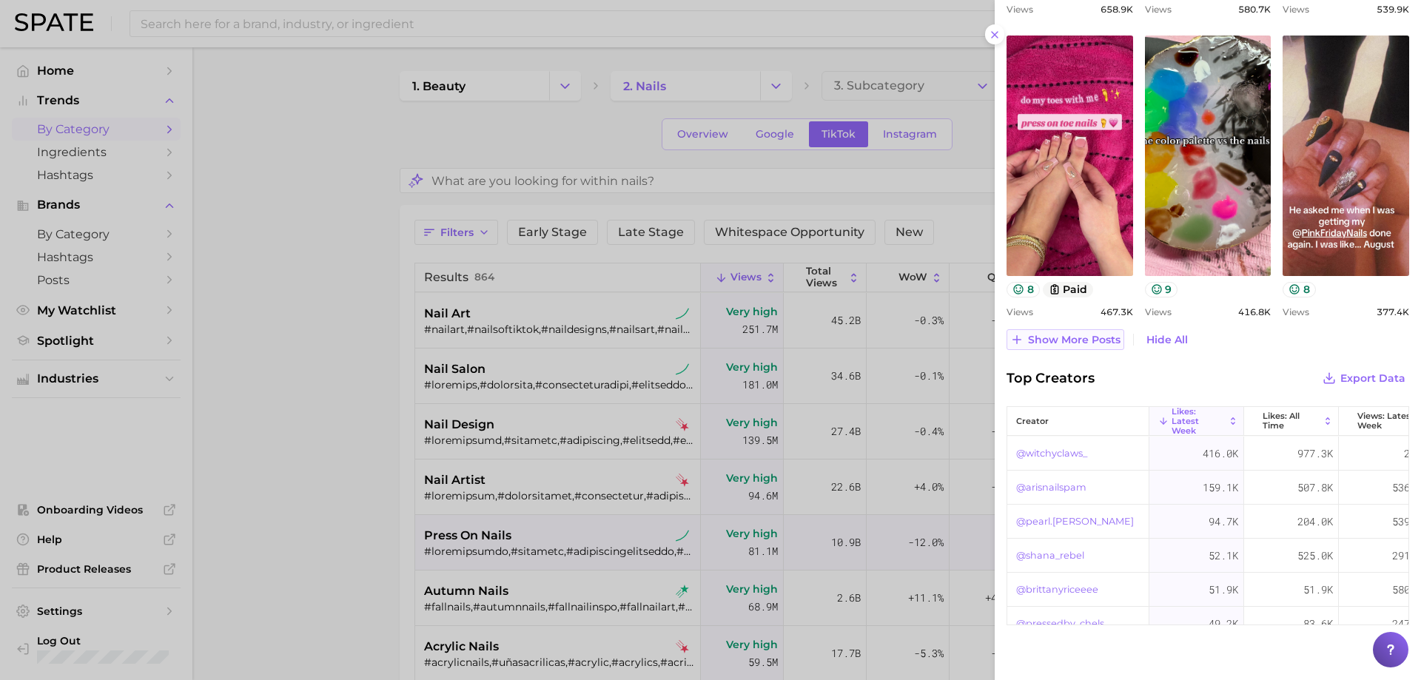
click at [1075, 332] on button "Show more posts" at bounding box center [1065, 339] width 118 height 21
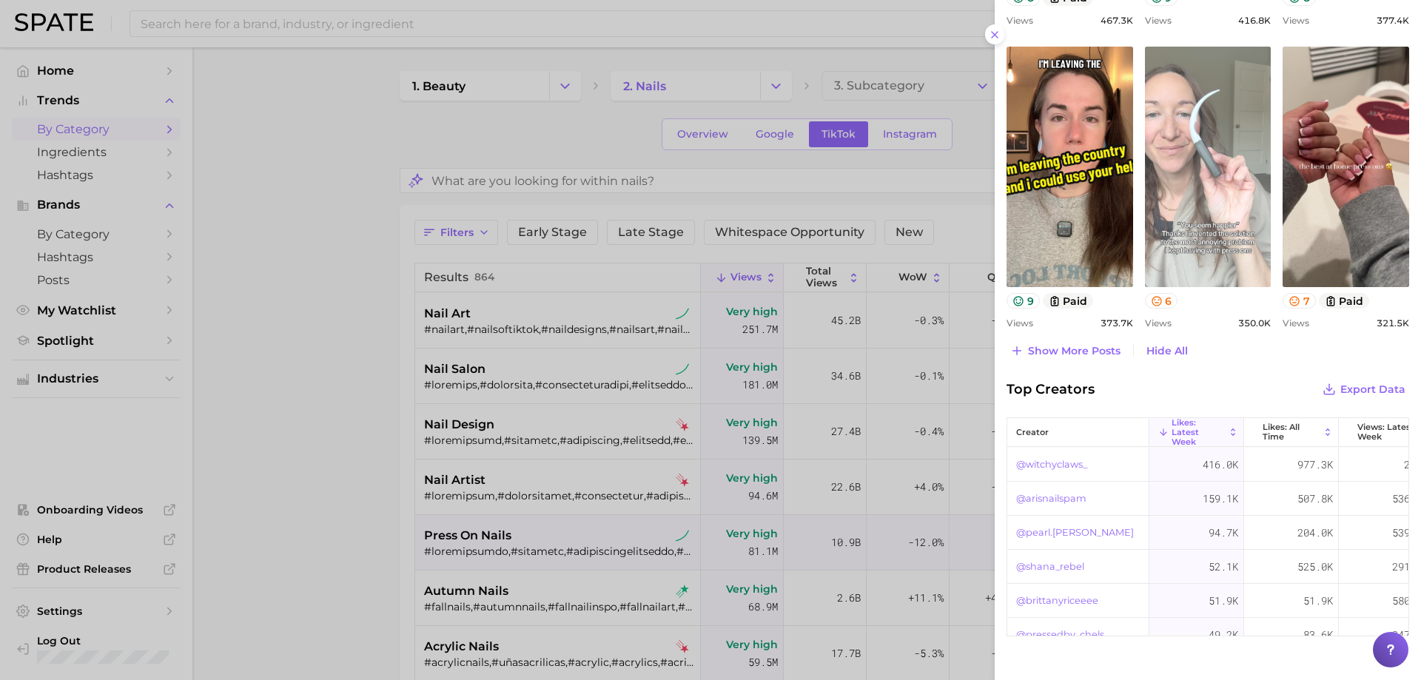
scroll to position [1589, 0]
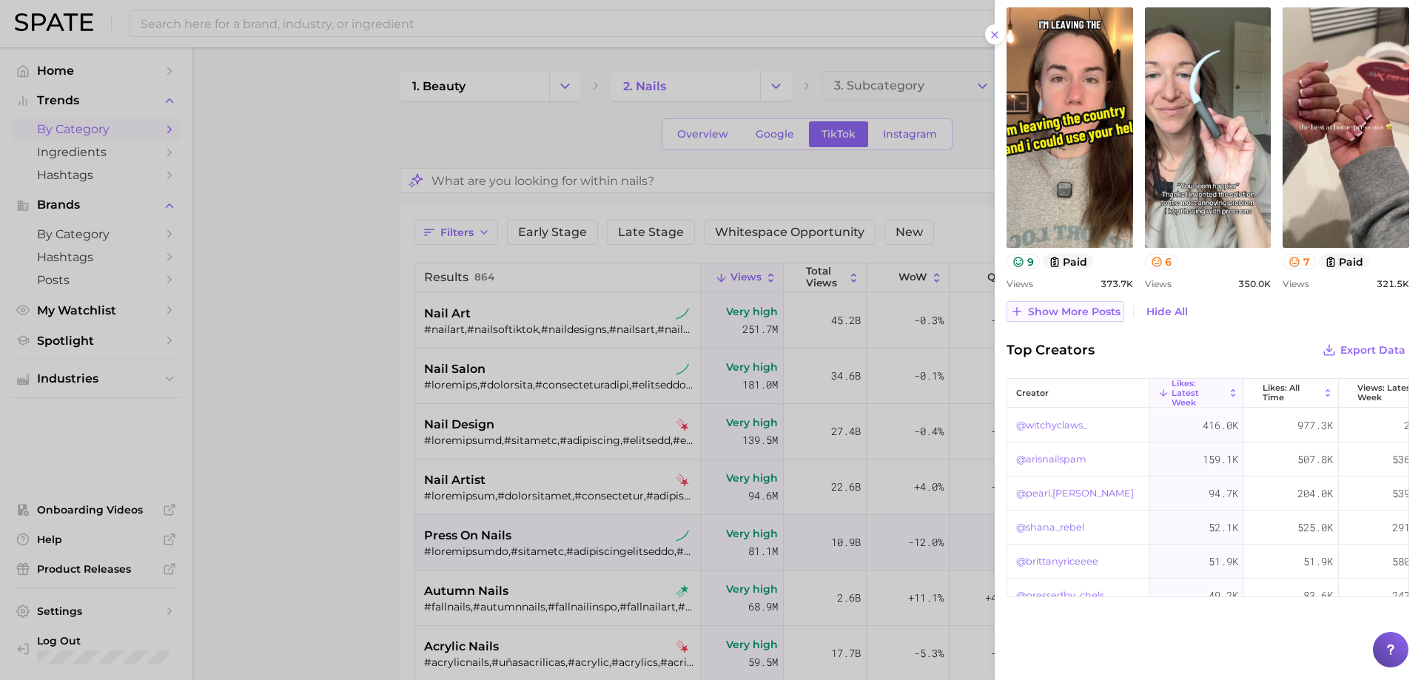
click at [1077, 303] on button "Show more posts" at bounding box center [1065, 311] width 118 height 21
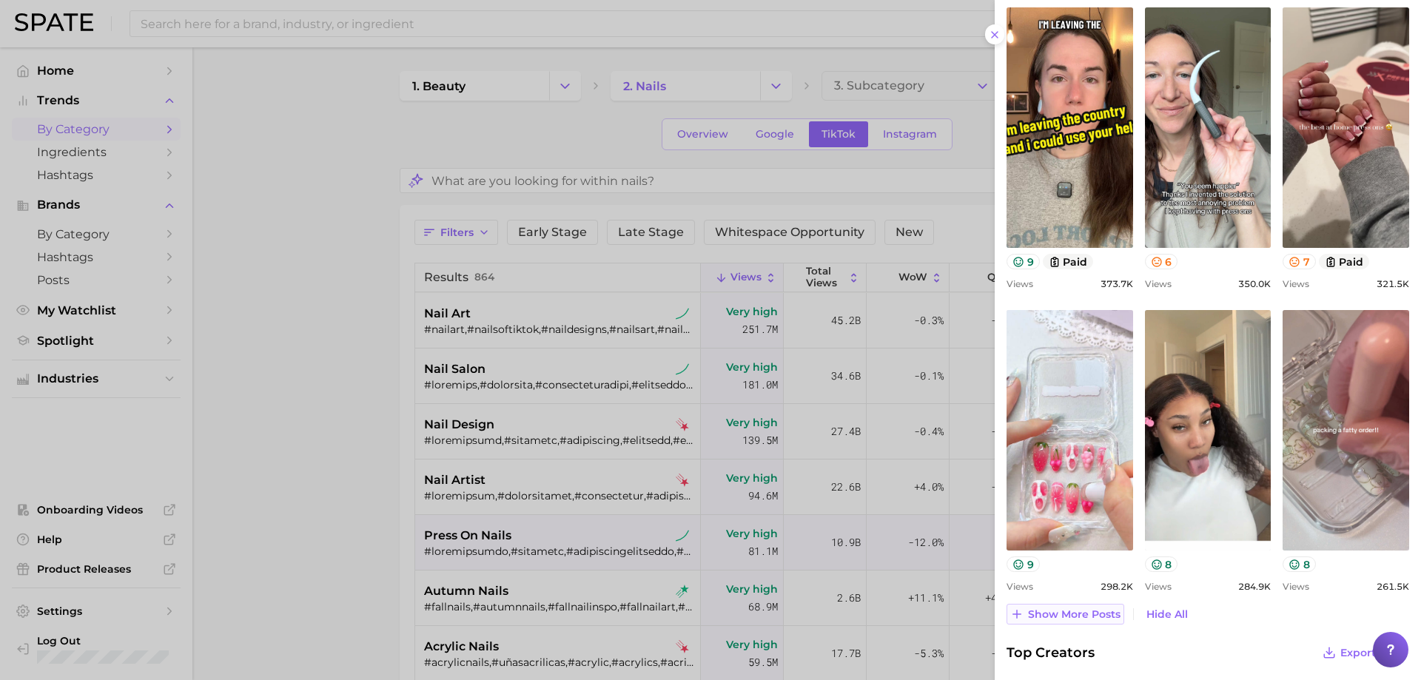
scroll to position [0, 0]
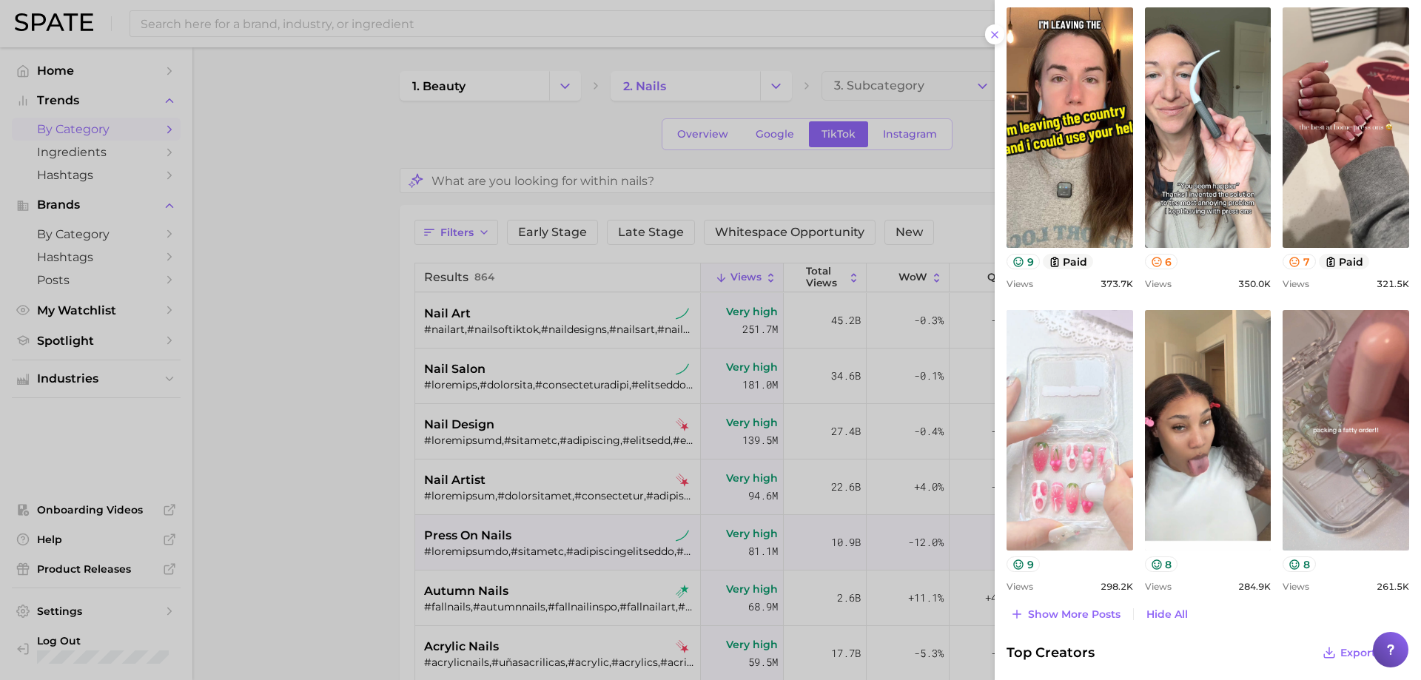
click at [1081, 454] on link "view post on TikTok" at bounding box center [1069, 430] width 127 height 240
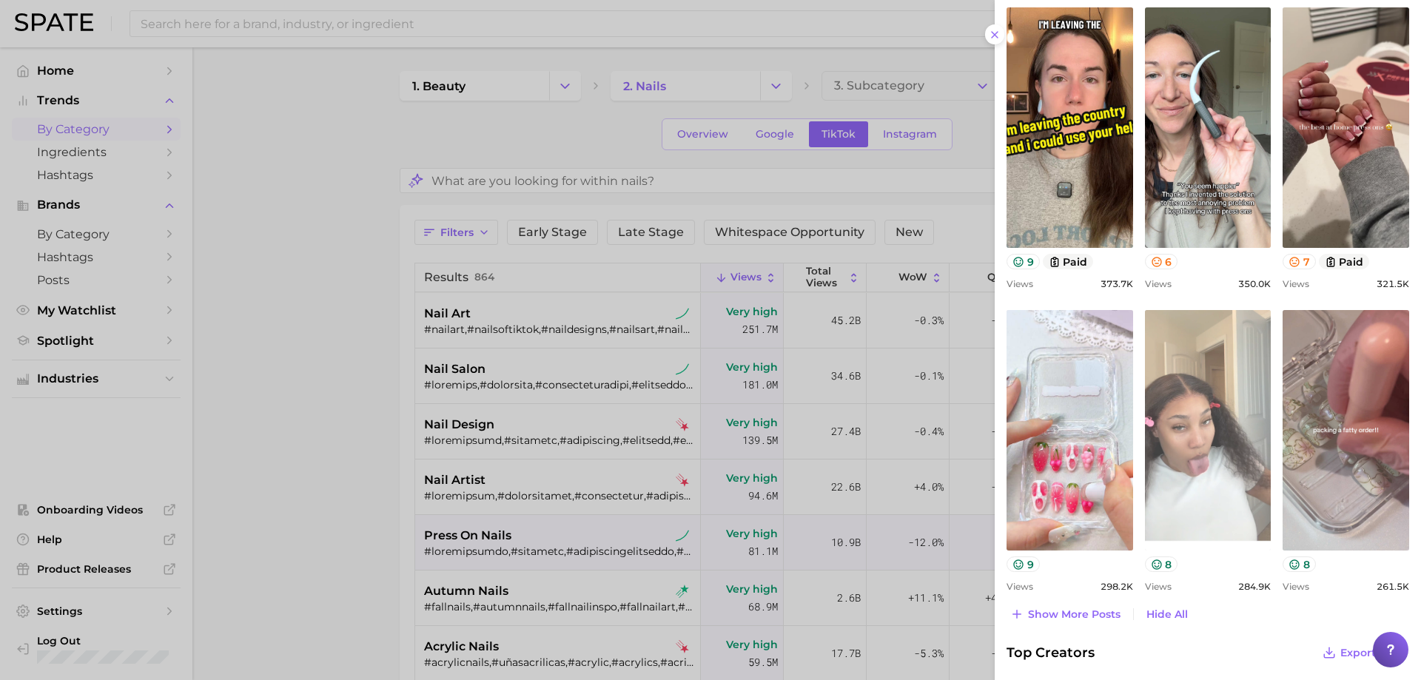
click at [1183, 468] on link "view post on TikTok" at bounding box center [1208, 430] width 127 height 240
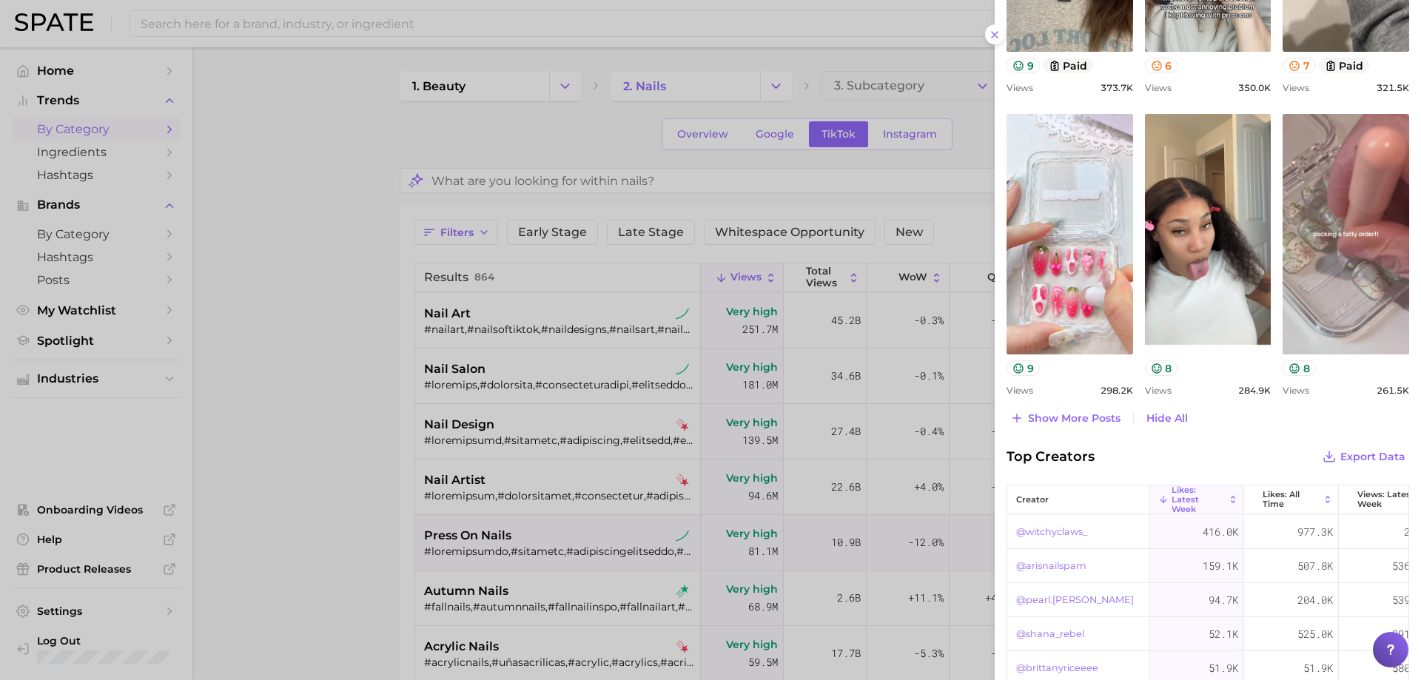
scroll to position [1811, 0]
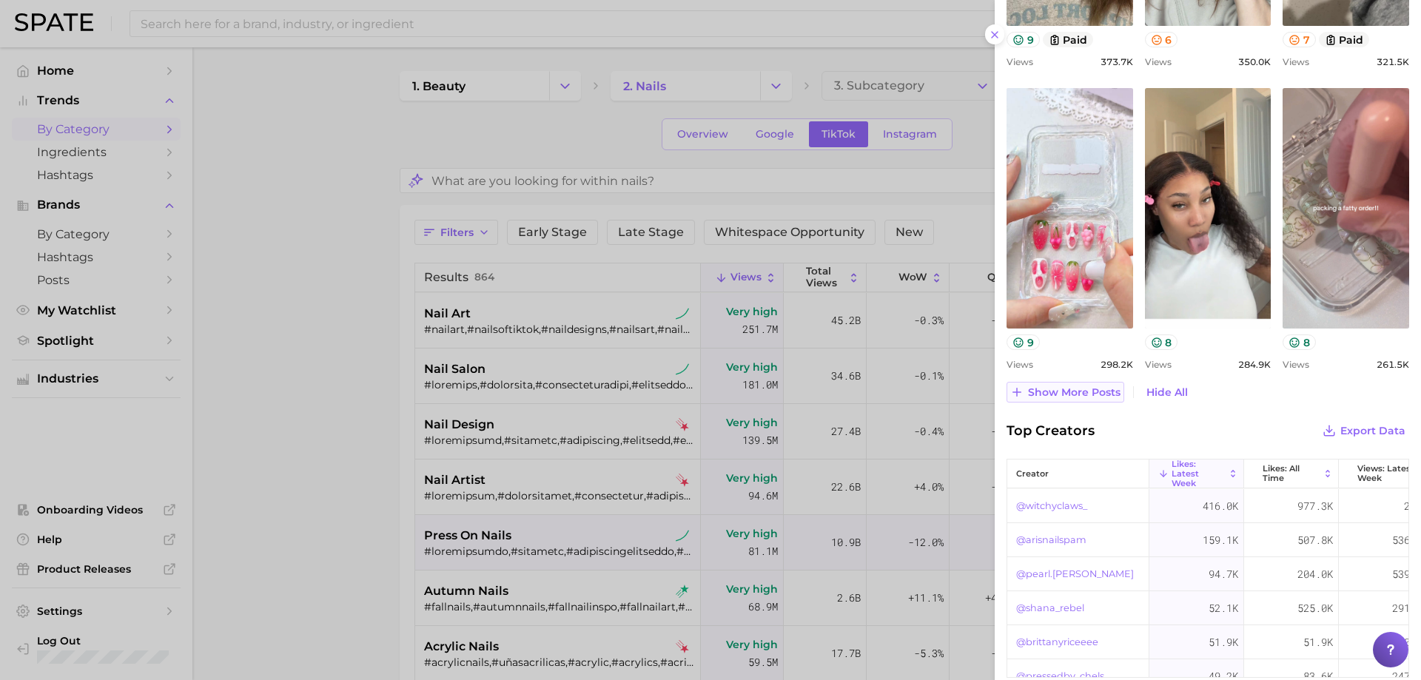
click at [1074, 391] on span "Show more posts" at bounding box center [1074, 392] width 92 height 13
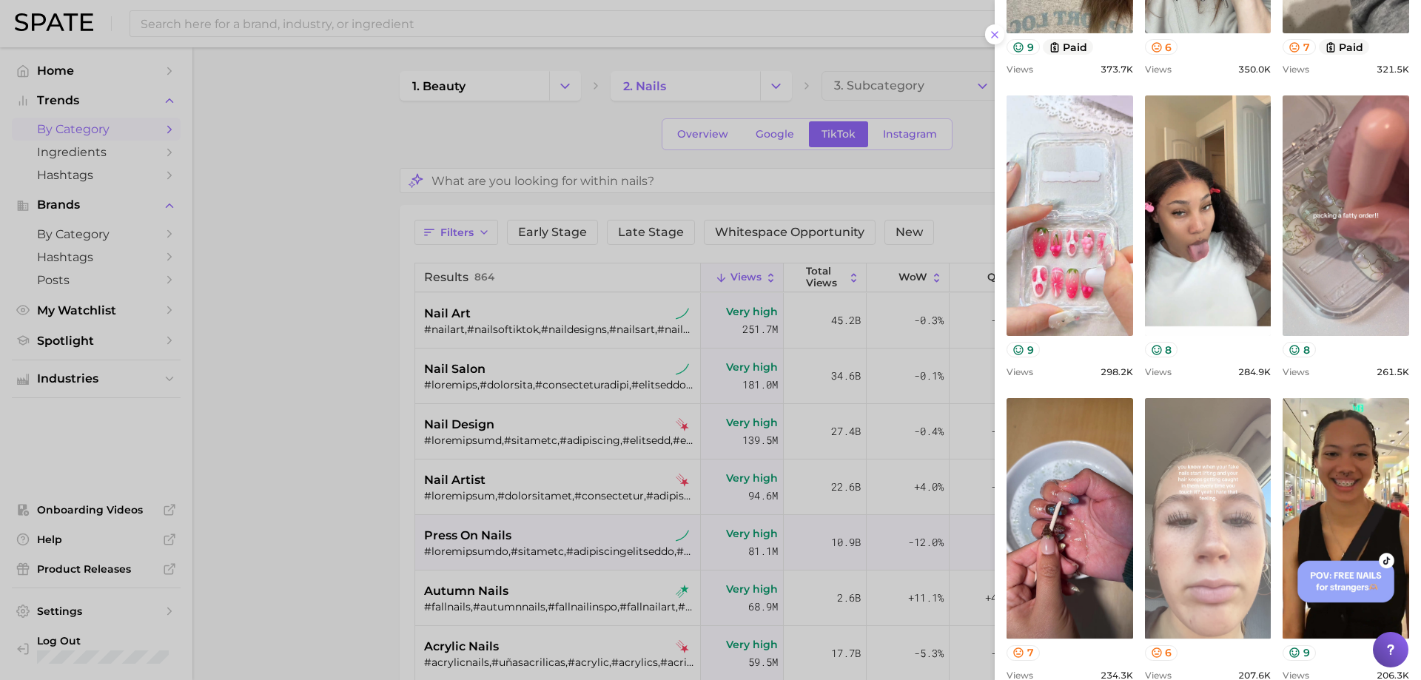
scroll to position [1885, 0]
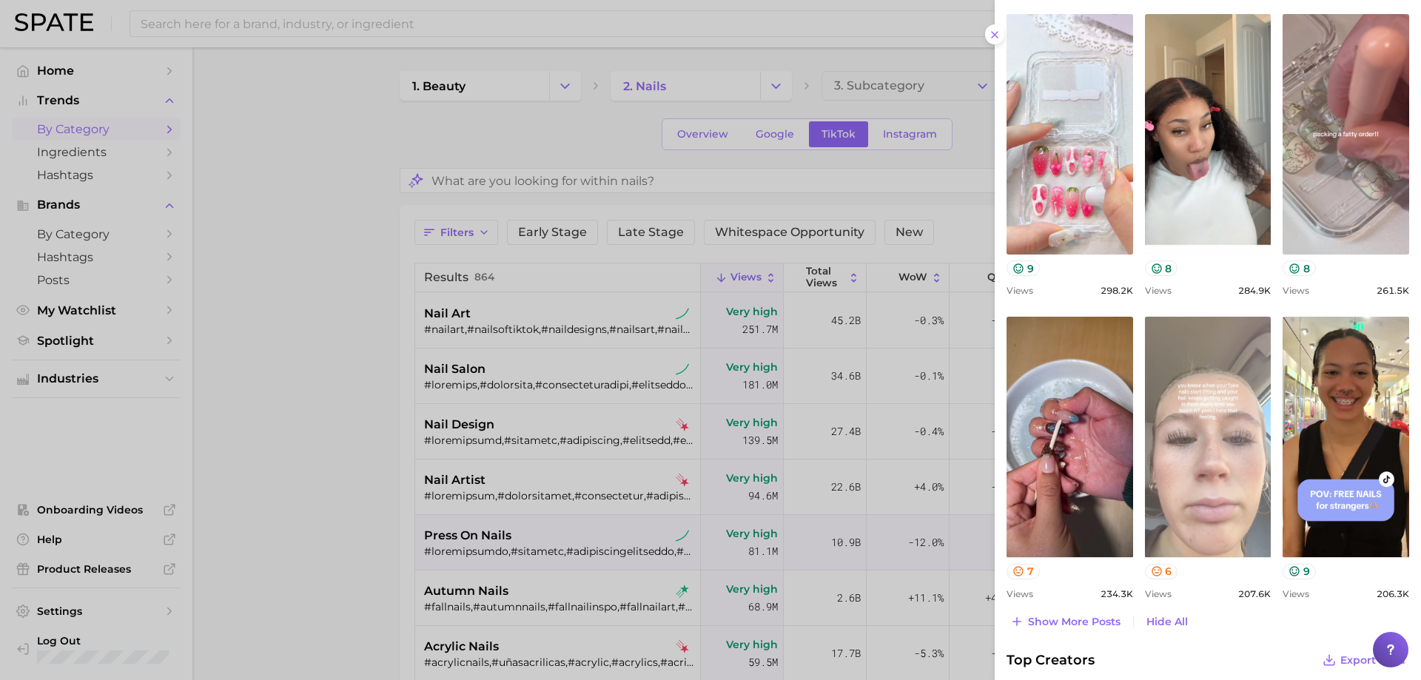
click at [1167, 440] on link "view post on TikTok" at bounding box center [1208, 437] width 127 height 240
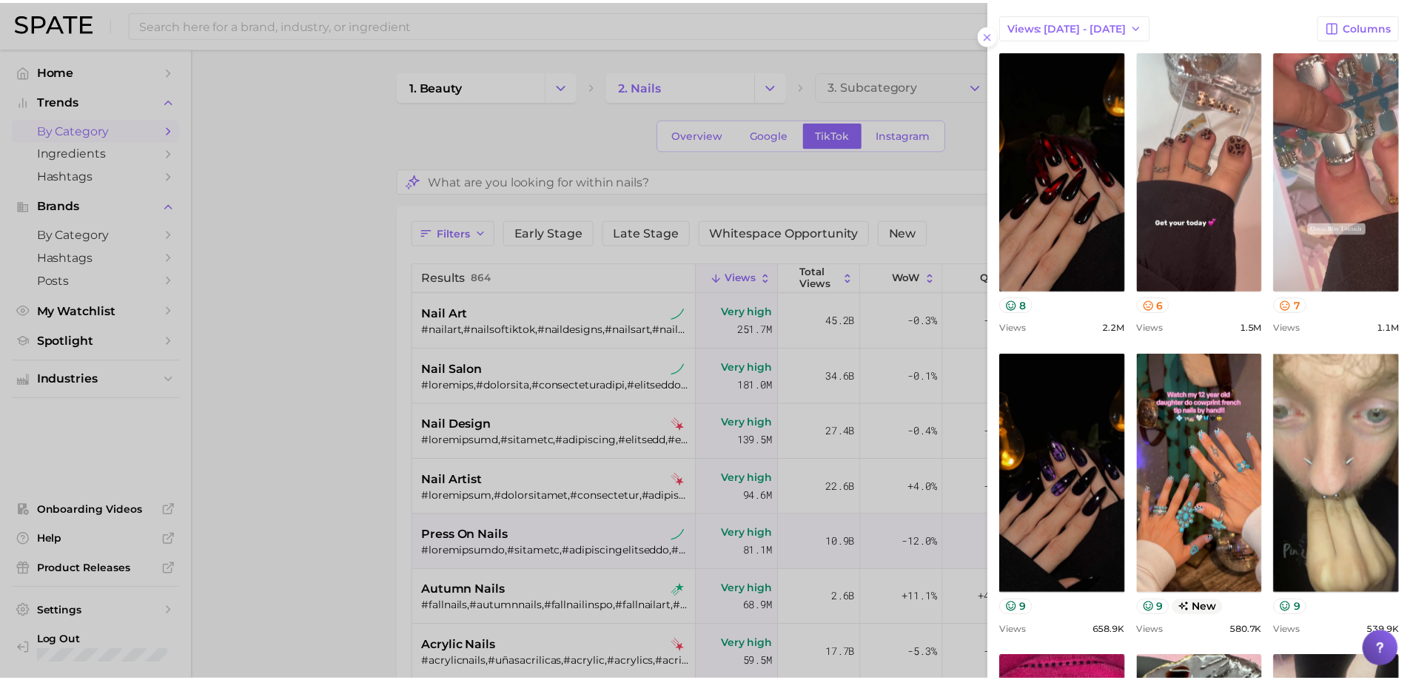
scroll to position [627, 0]
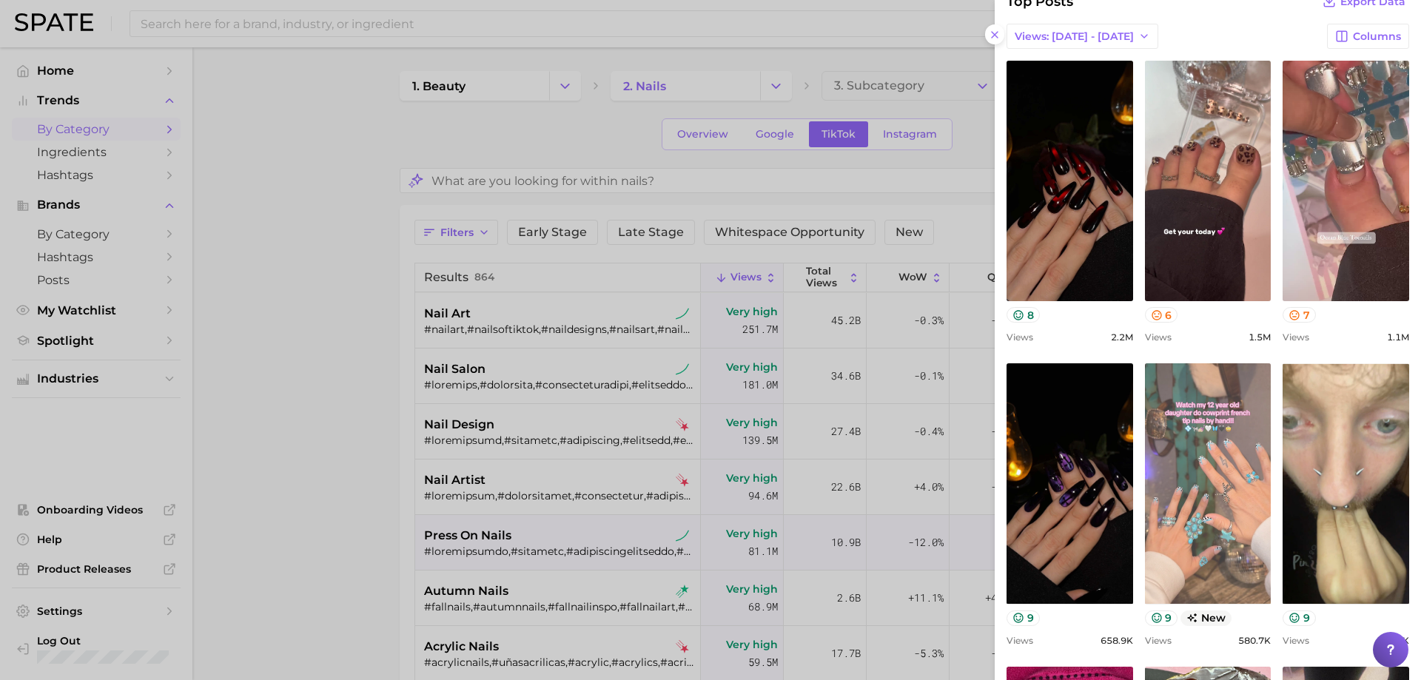
click at [1232, 413] on link "view post on TikTok" at bounding box center [1208, 483] width 127 height 240
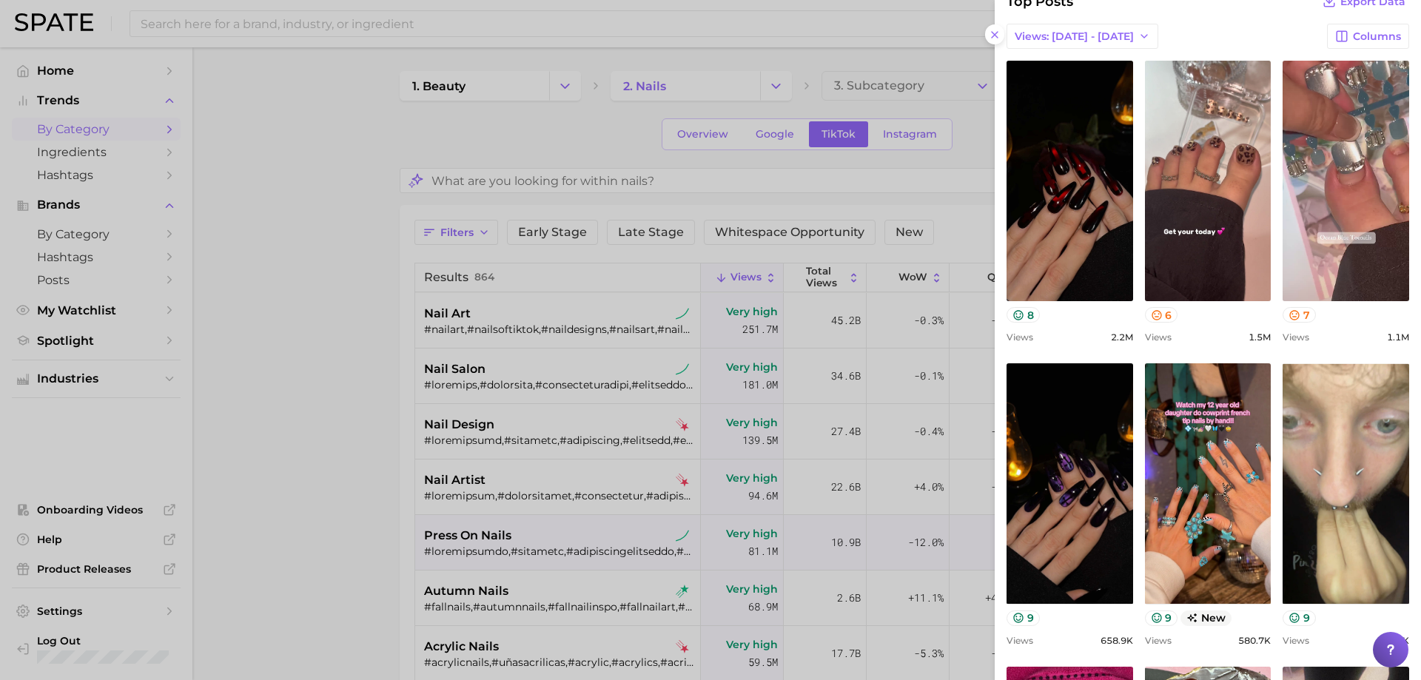
click at [477, 550] on div at bounding box center [710, 340] width 1421 height 680
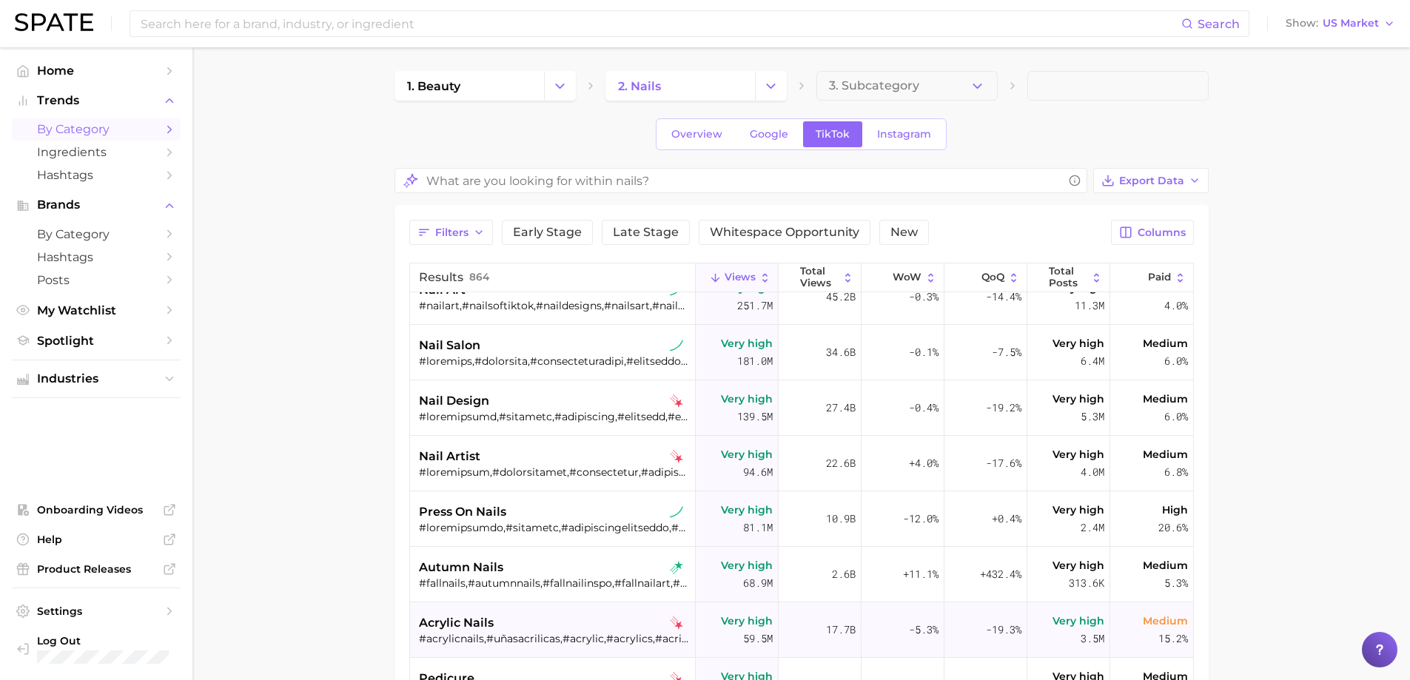
scroll to position [0, 0]
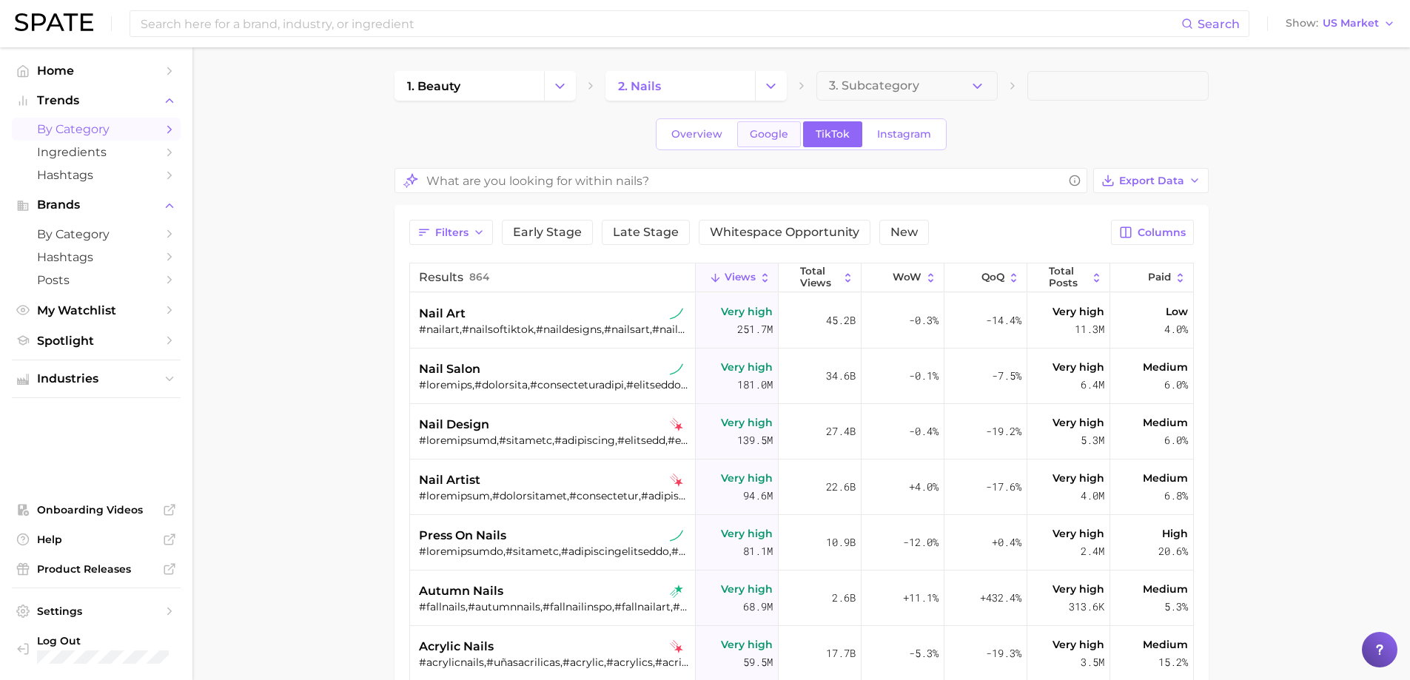
click at [753, 144] on link "Google" at bounding box center [769, 134] width 64 height 26
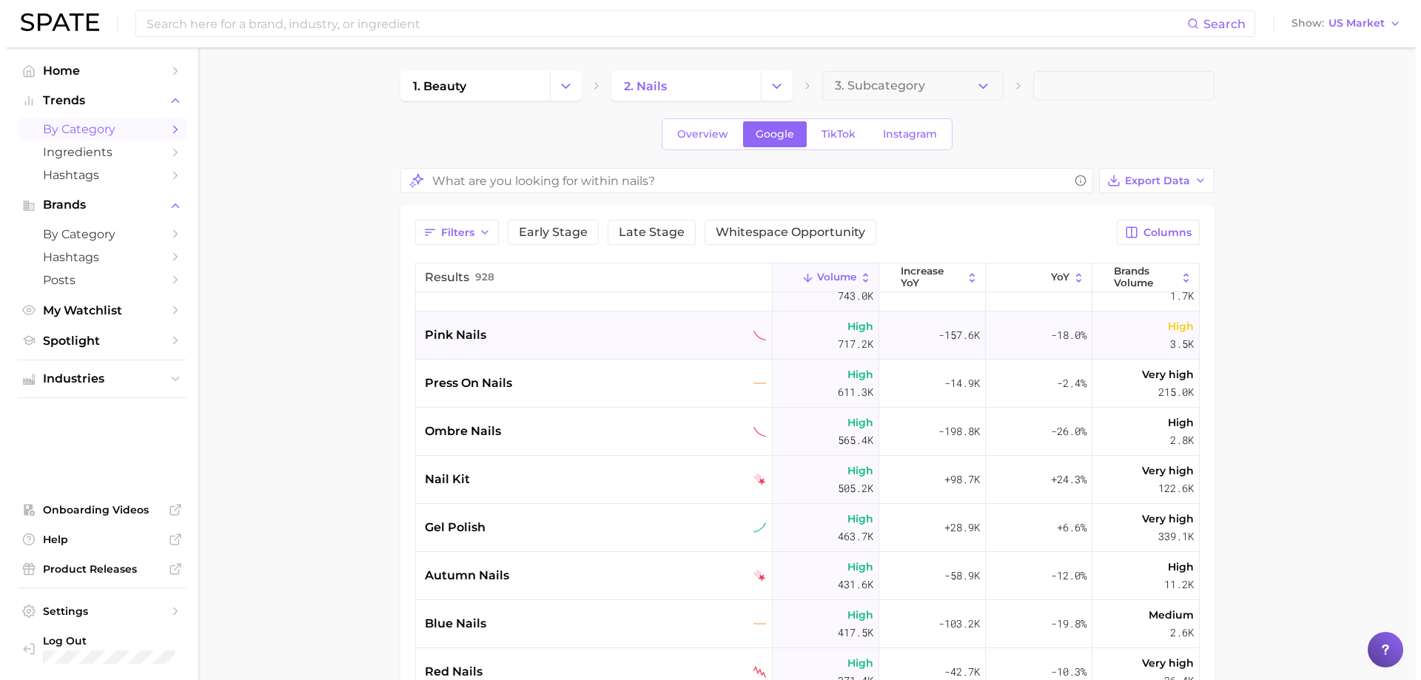
scroll to position [814, 0]
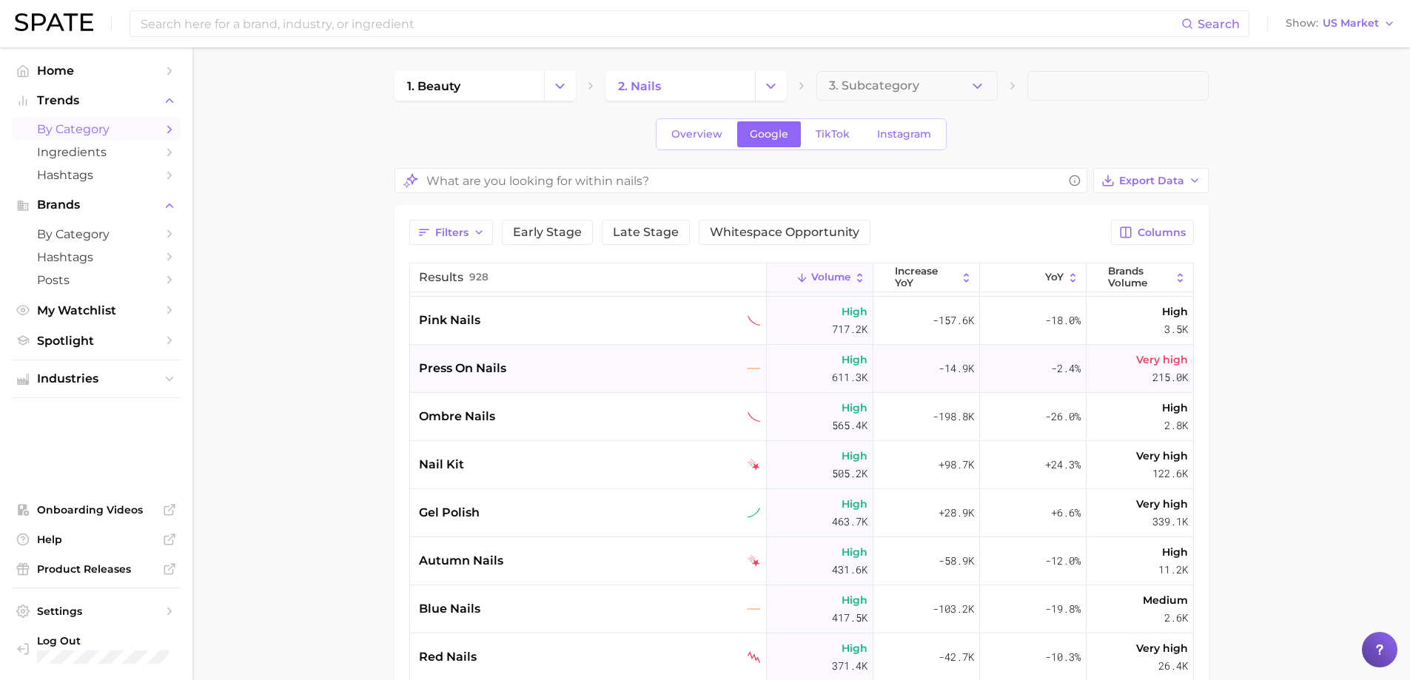
click at [485, 367] on span "press on nails" at bounding box center [462, 369] width 87 height 18
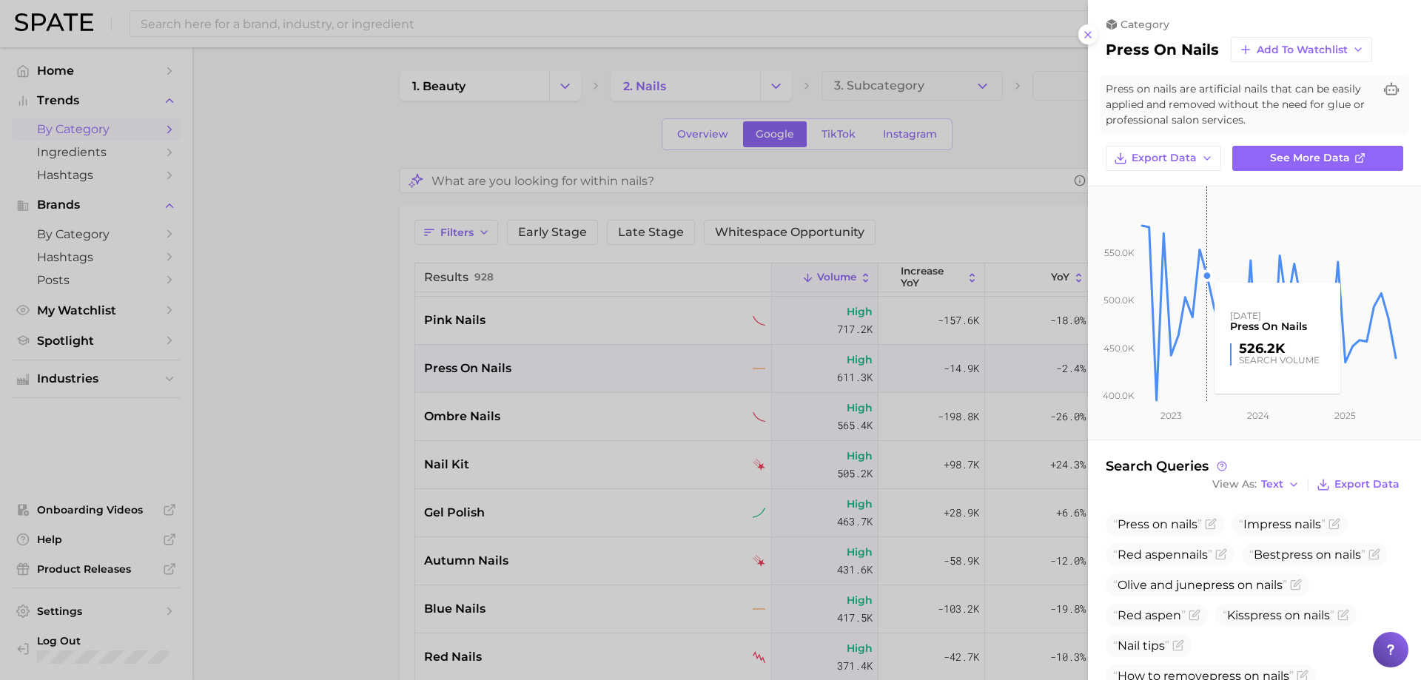
scroll to position [123, 0]
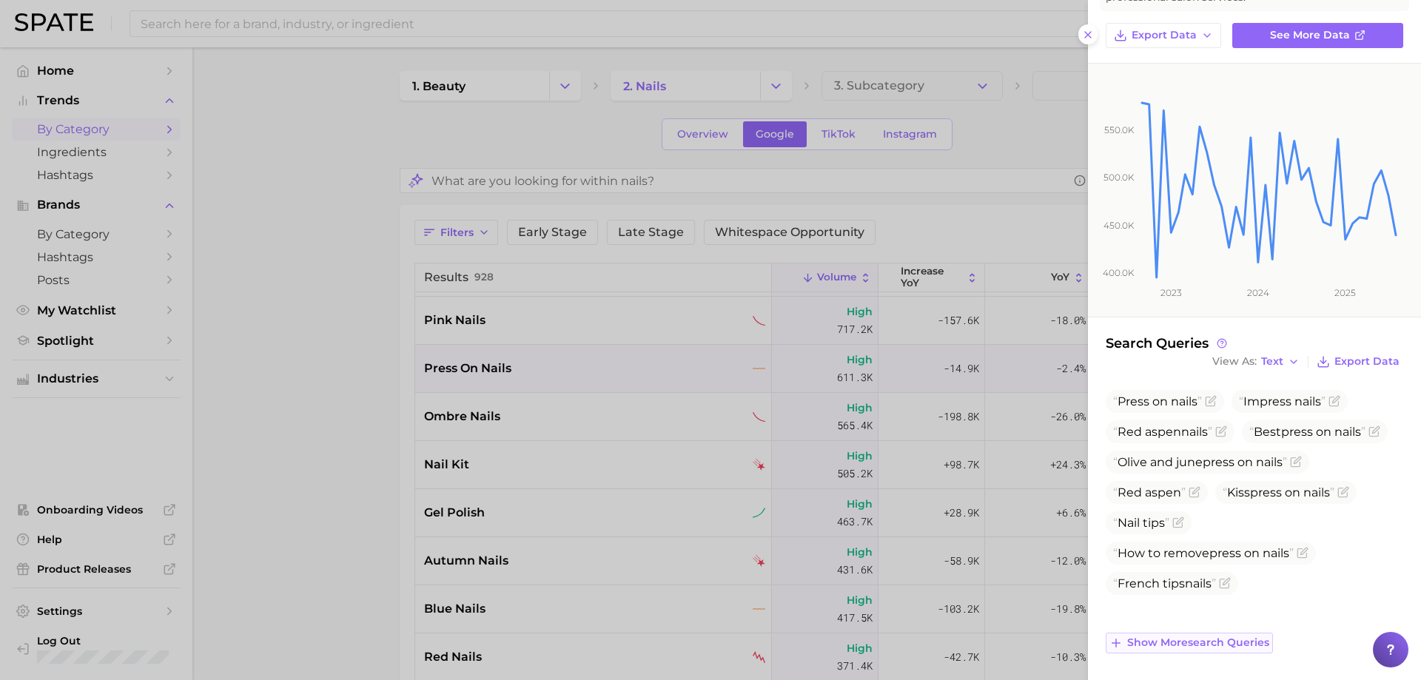
click at [1182, 641] on span "Show more search queries" at bounding box center [1198, 642] width 142 height 13
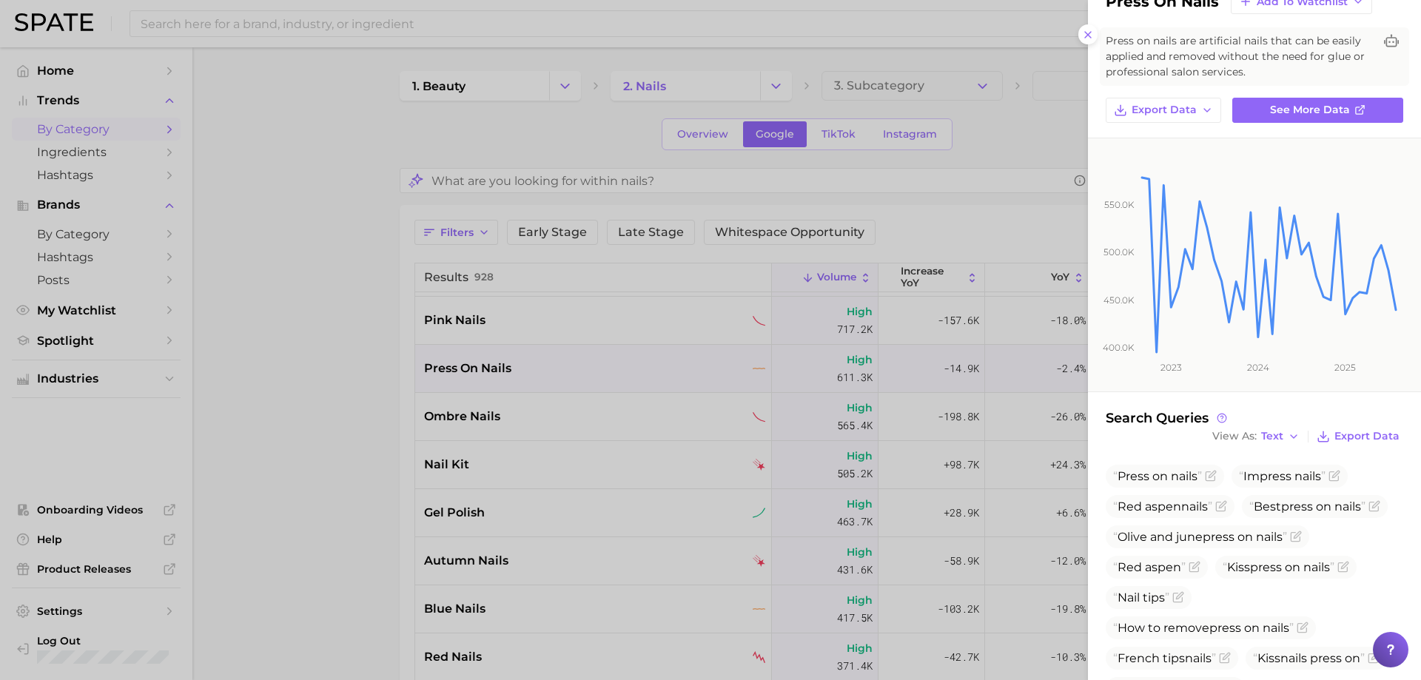
scroll to position [0, 0]
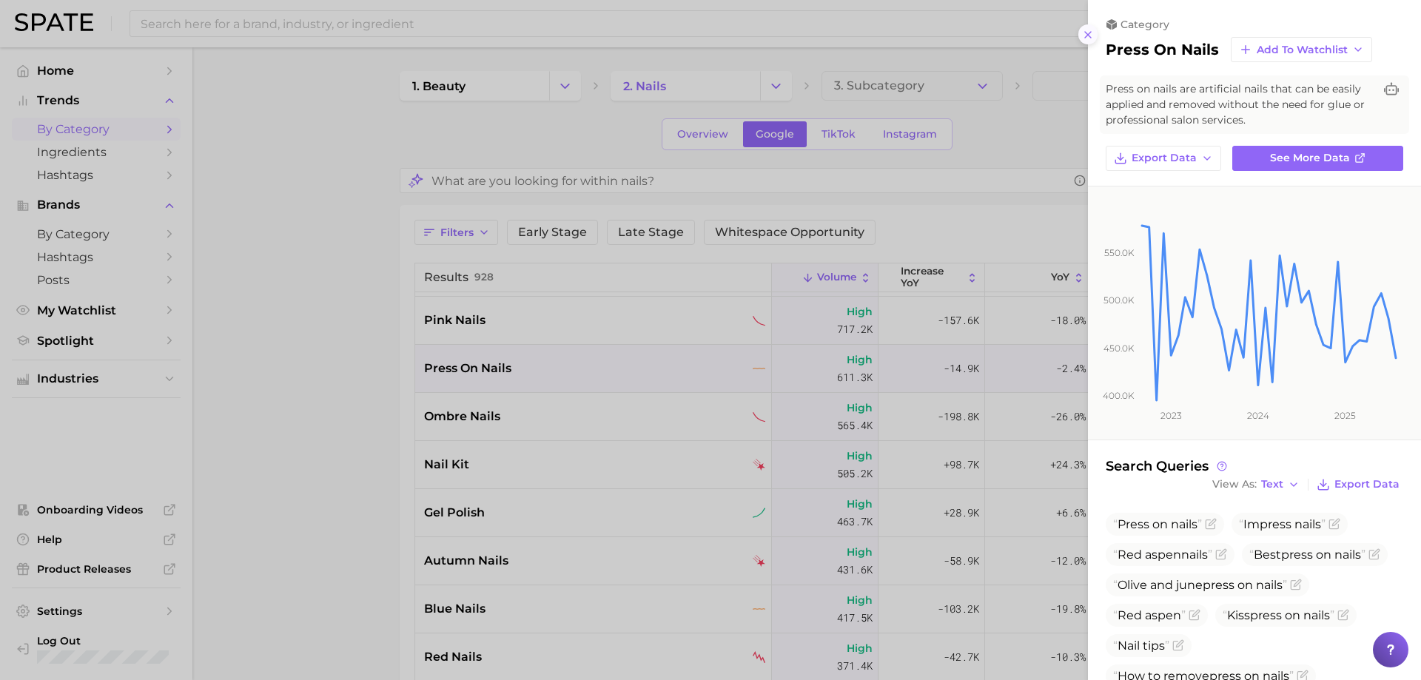
click at [1078, 31] on button at bounding box center [1088, 34] width 20 height 20
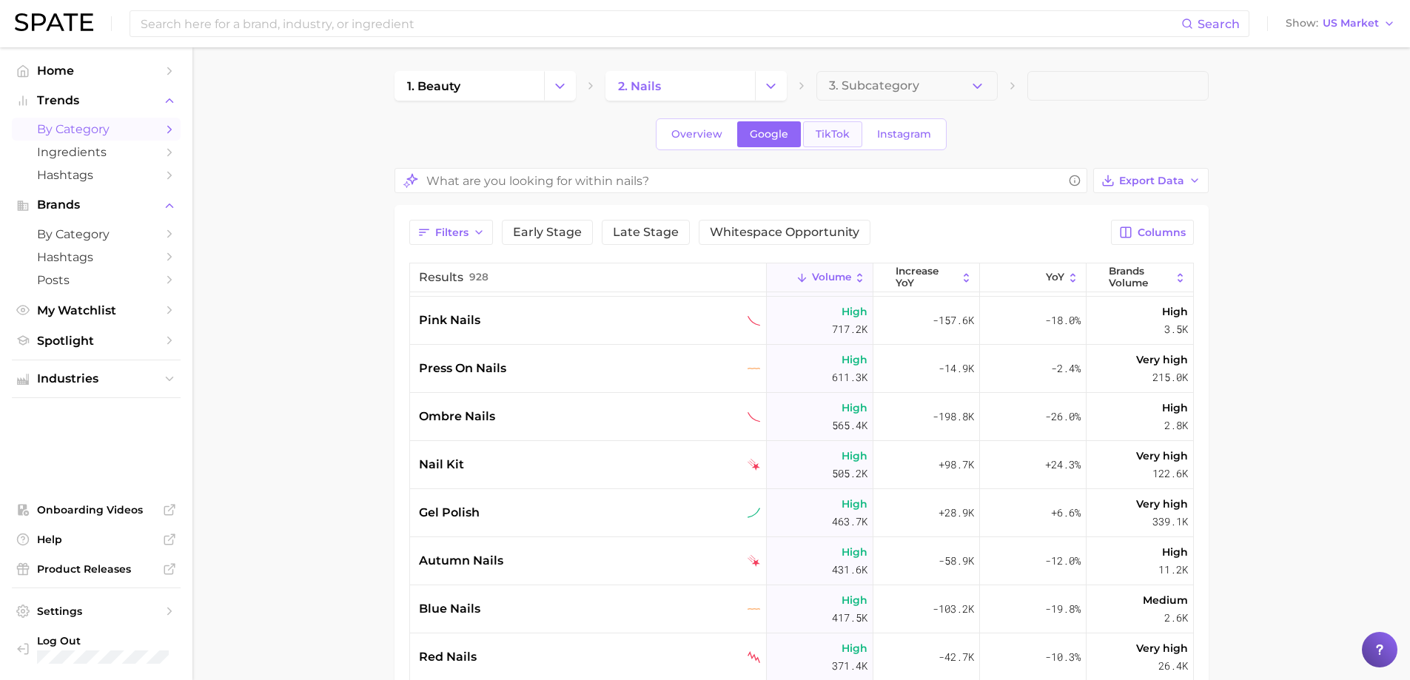
click at [839, 142] on link "TikTok" at bounding box center [832, 134] width 59 height 26
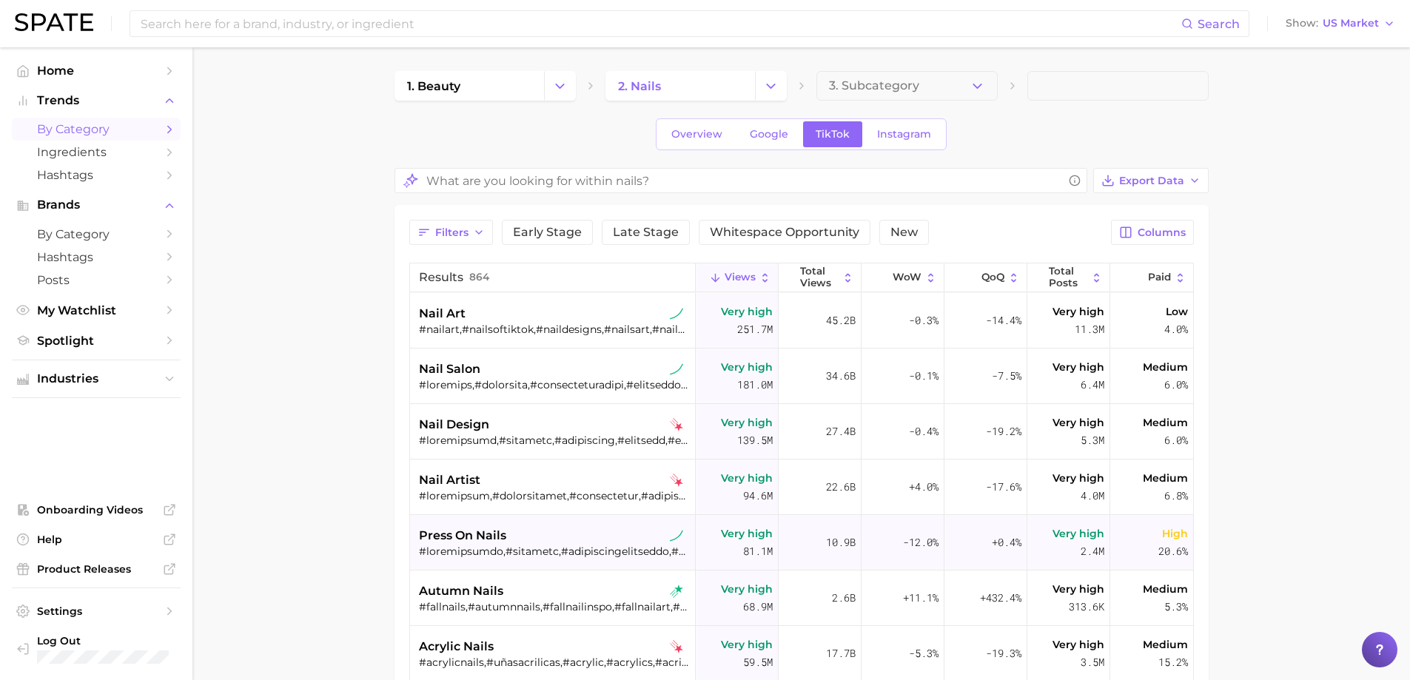
click at [494, 541] on span "press on nails" at bounding box center [462, 536] width 87 height 18
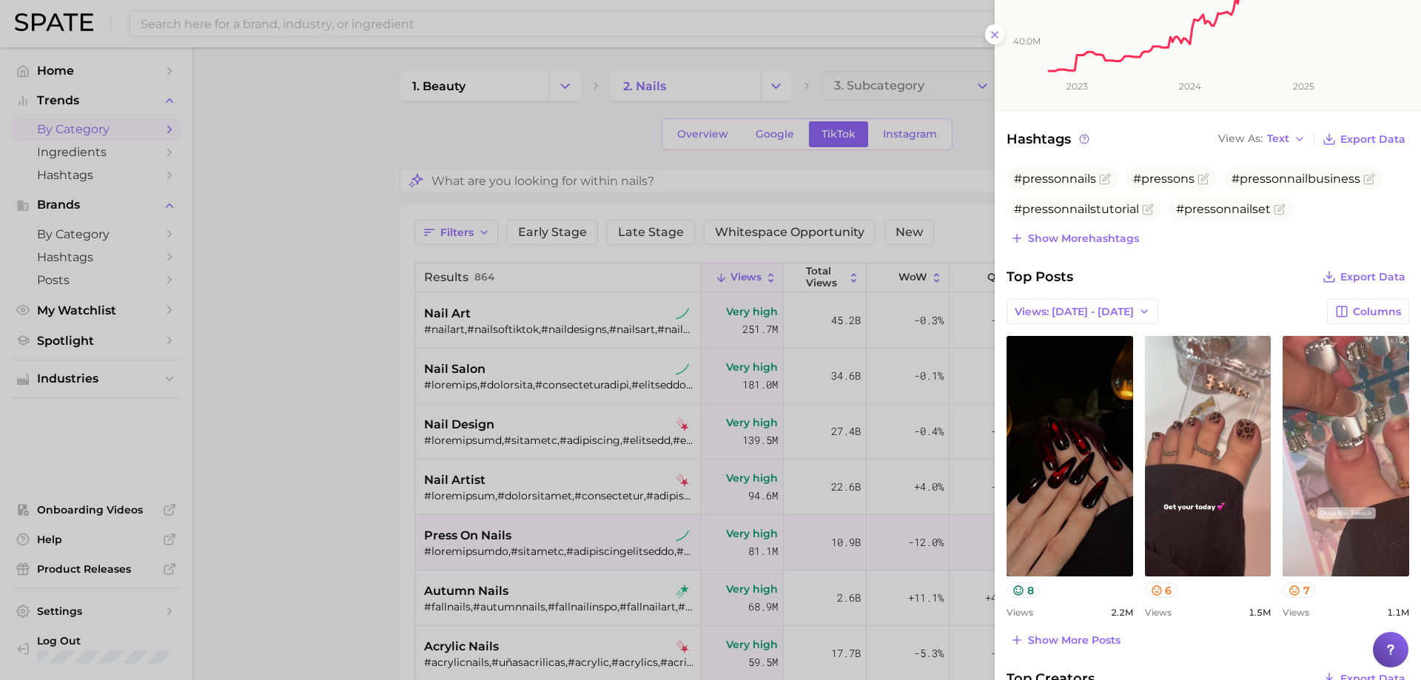
scroll to position [370, 0]
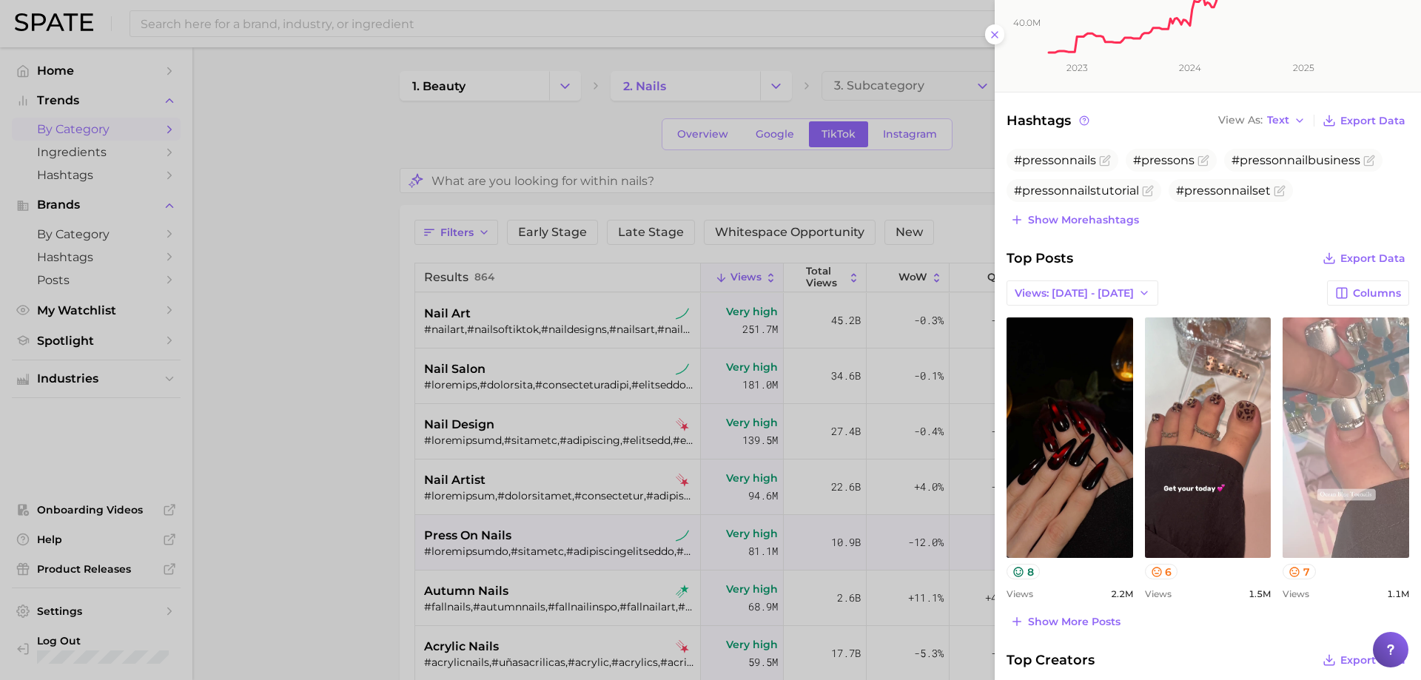
click at [1342, 402] on link "view post on TikTok" at bounding box center [1345, 437] width 127 height 240
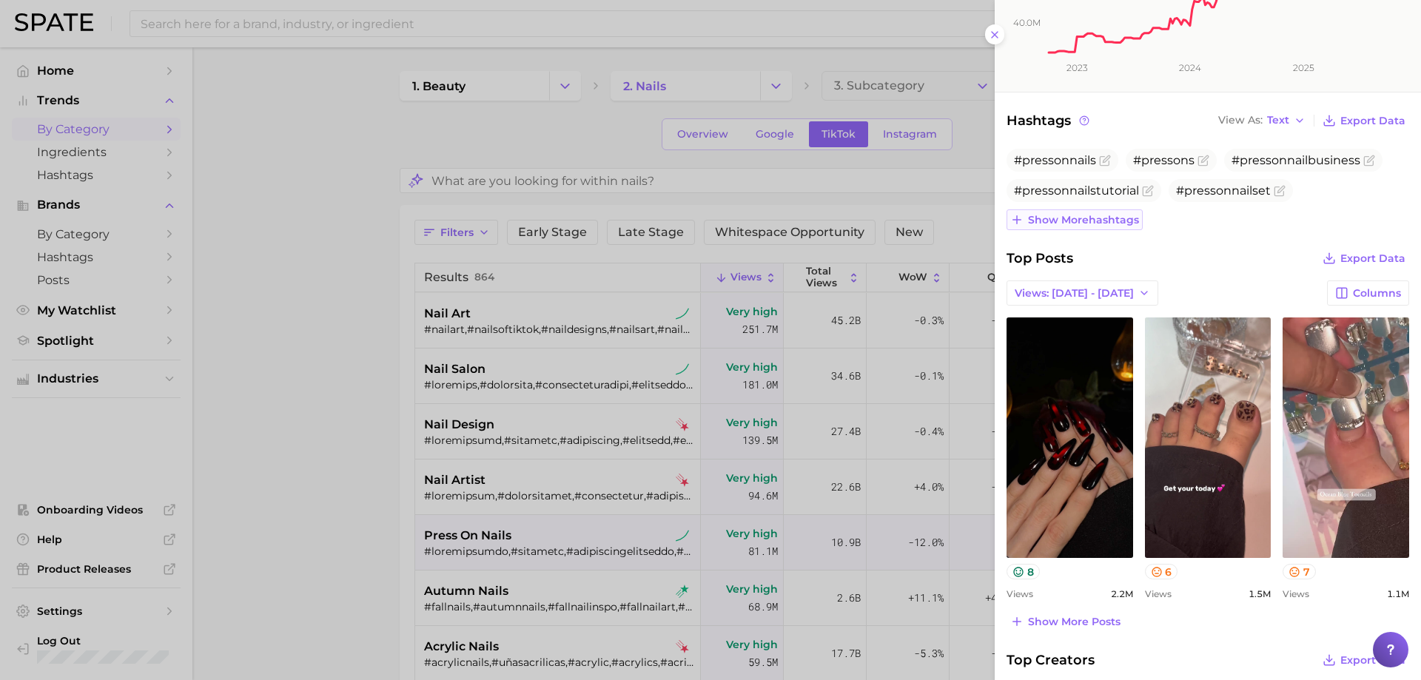
click at [1079, 226] on span "Show more hashtags" at bounding box center [1083, 220] width 111 height 13
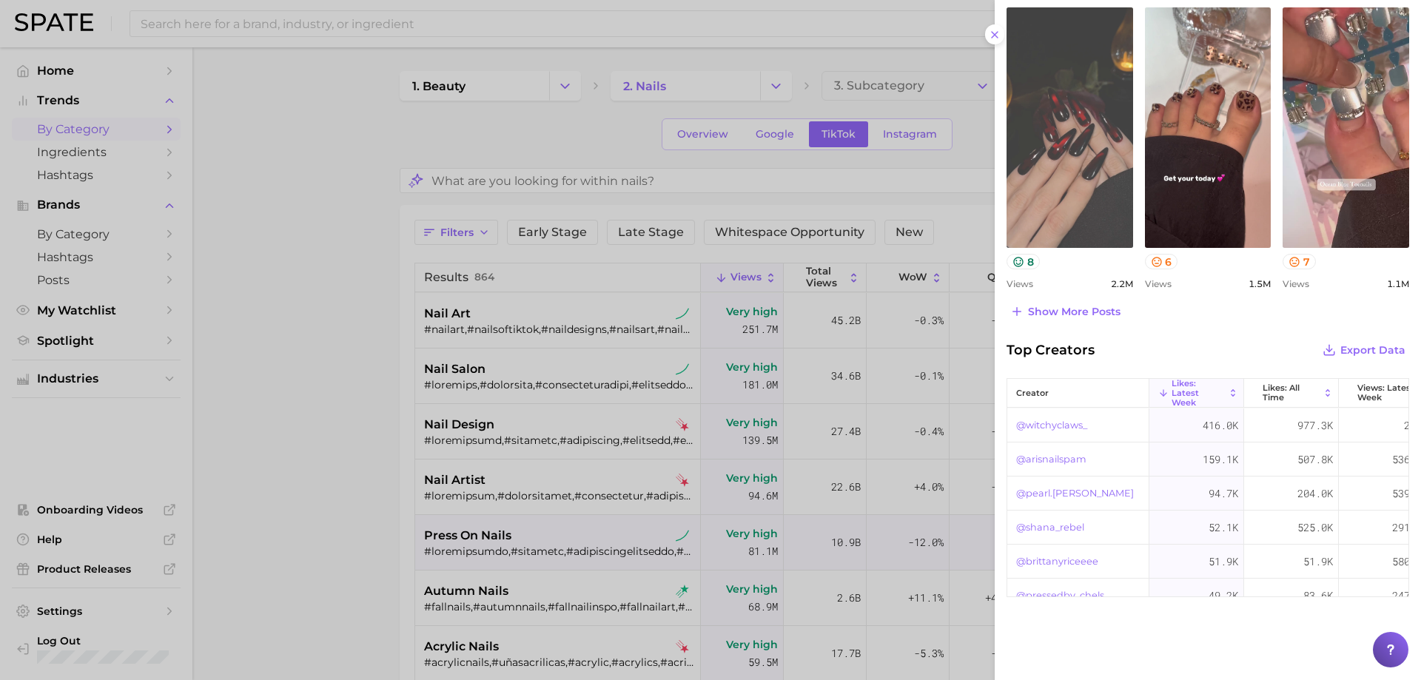
scroll to position [549, 0]
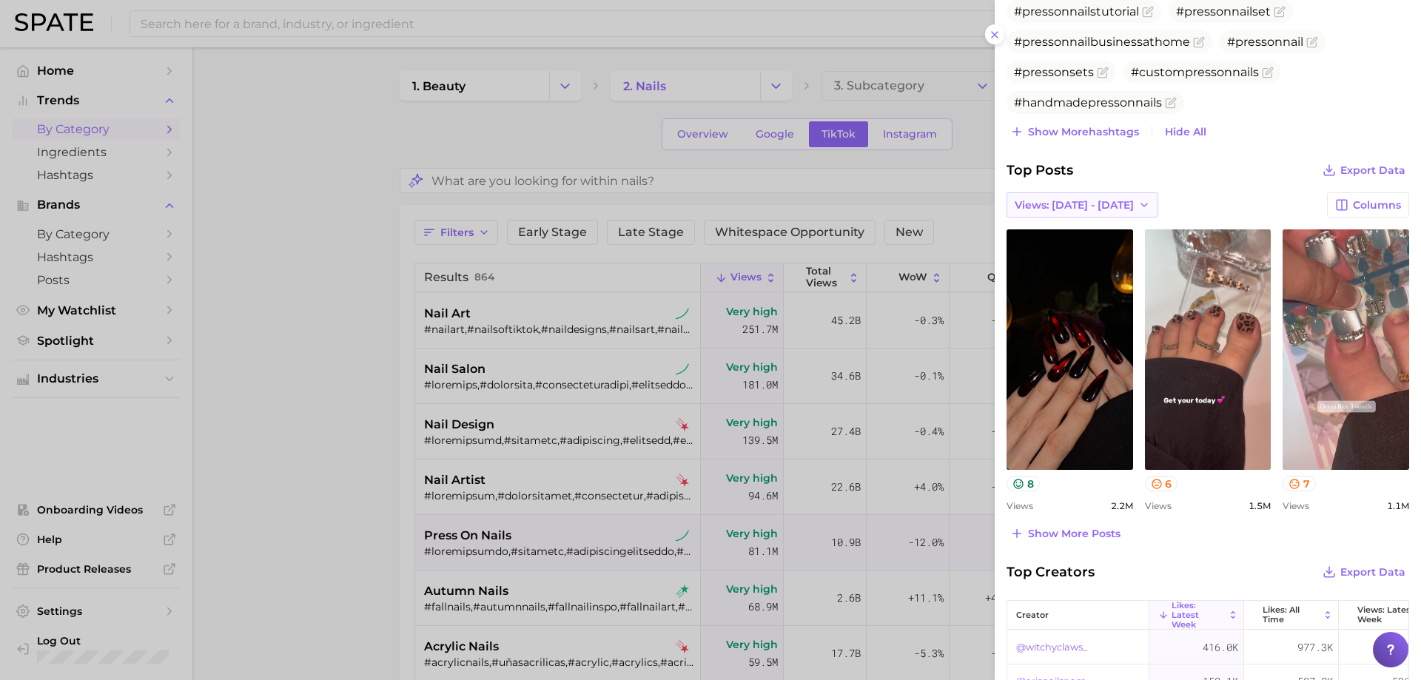
click at [1115, 205] on span "Views: [DATE] - [DATE]" at bounding box center [1073, 205] width 119 height 13
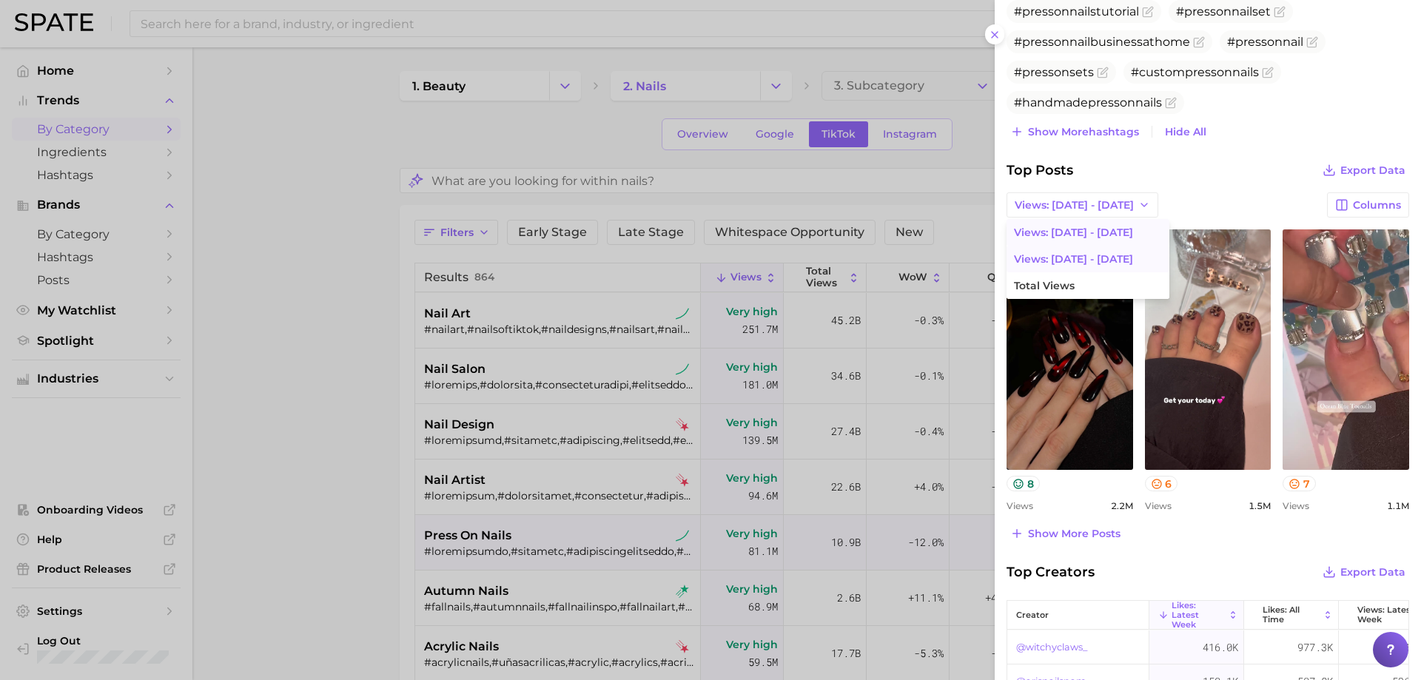
click at [1089, 253] on span "Views: [DATE] - [DATE]" at bounding box center [1073, 259] width 119 height 13
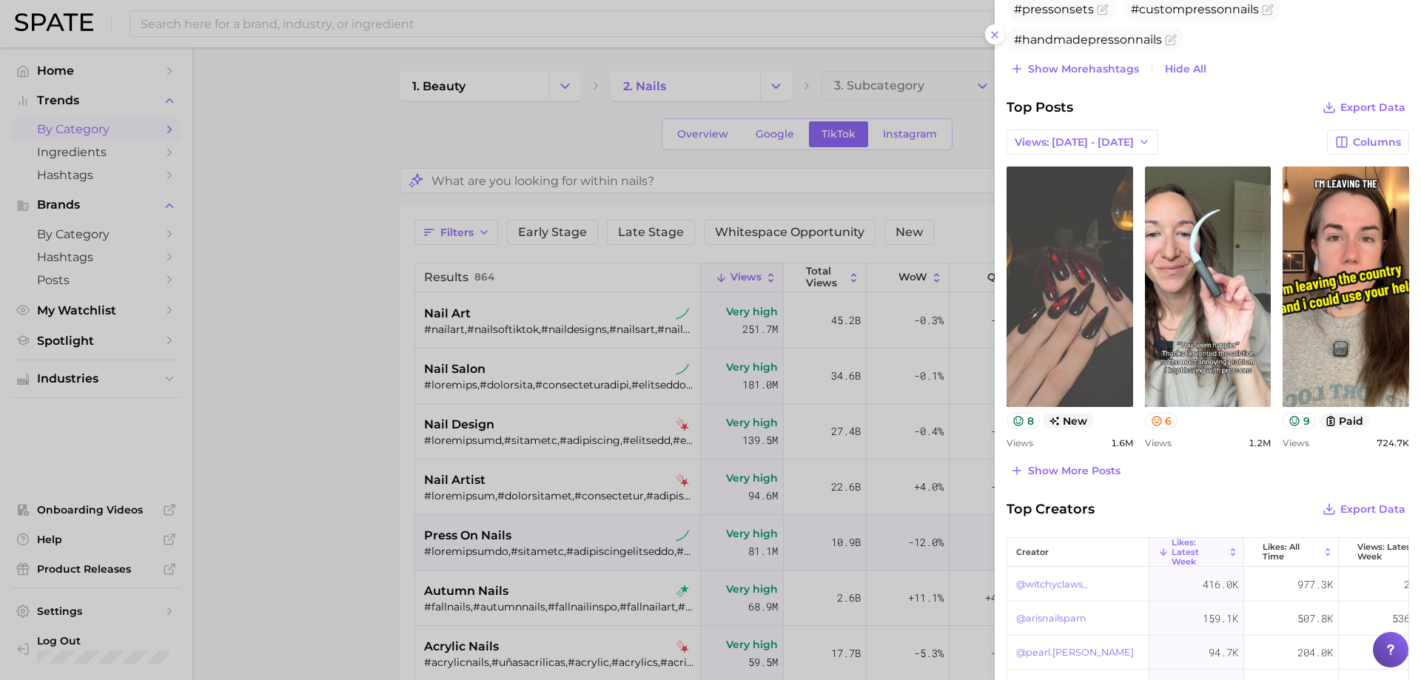
scroll to position [697, 0]
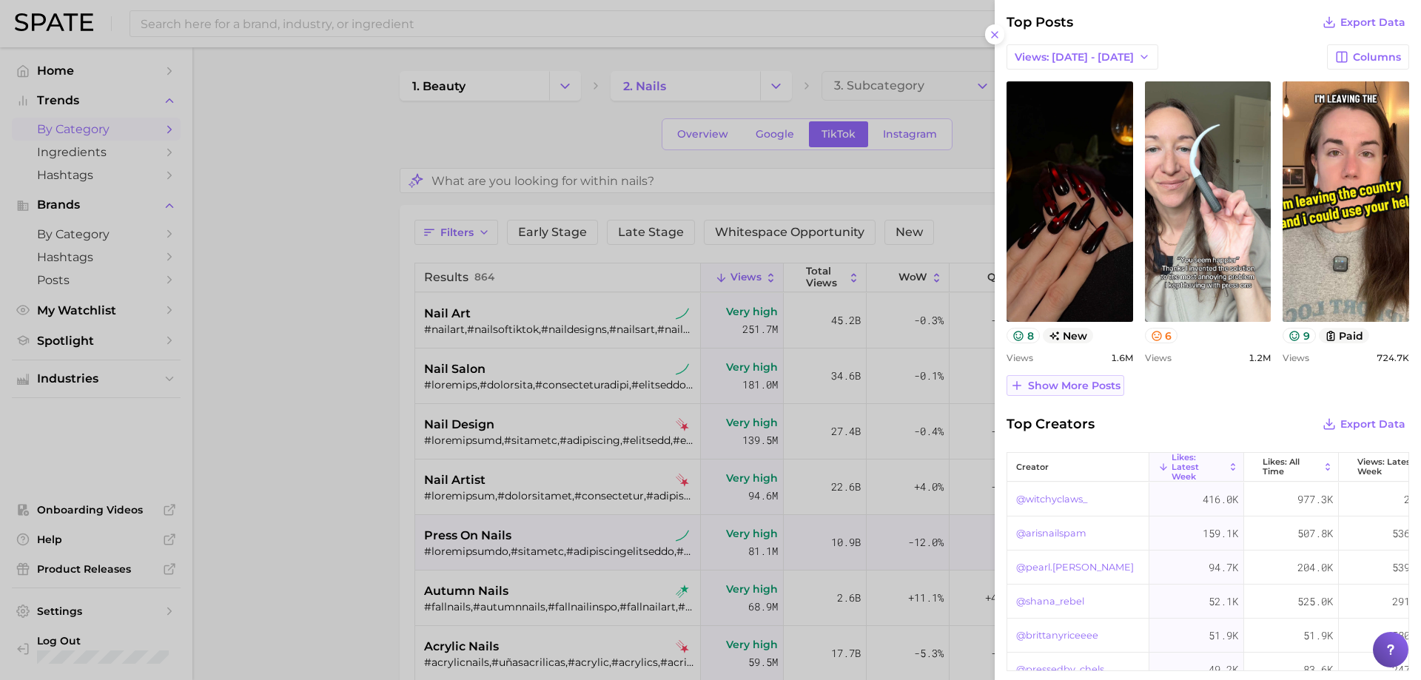
click at [1071, 388] on span "Show more posts" at bounding box center [1074, 386] width 92 height 13
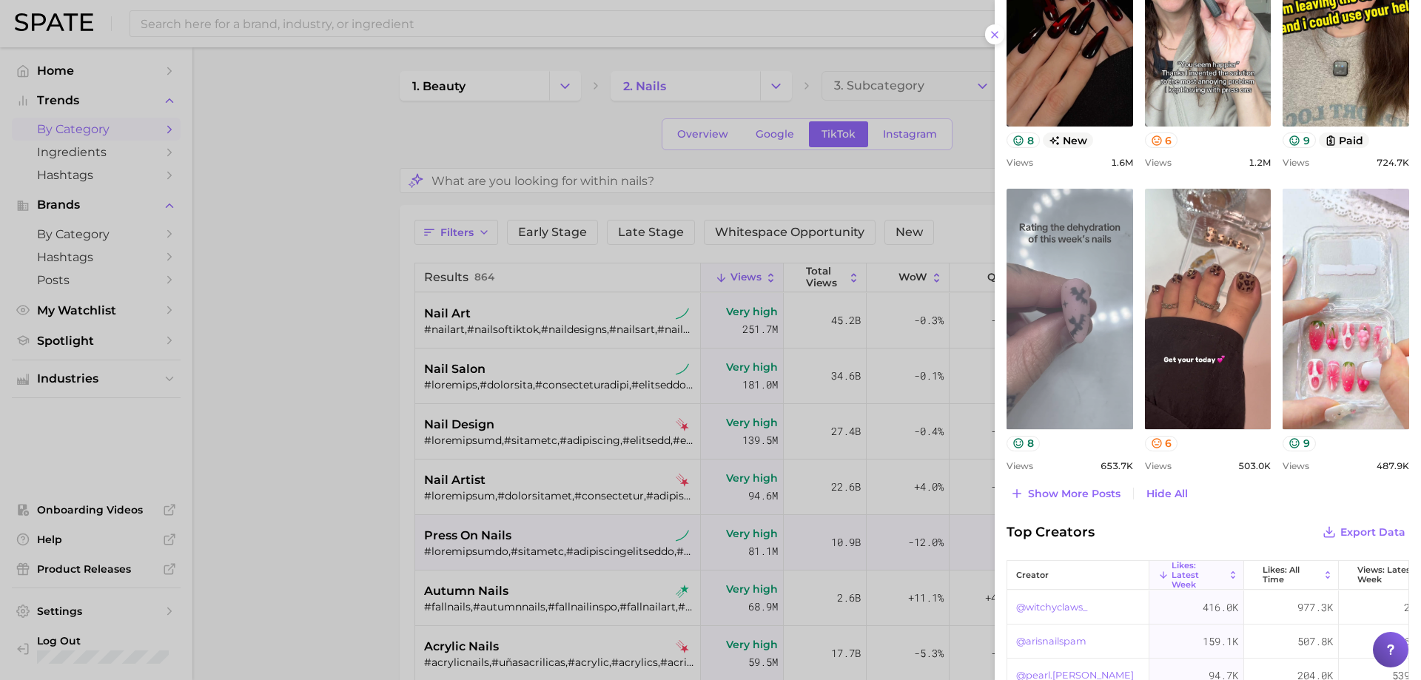
scroll to position [919, 0]
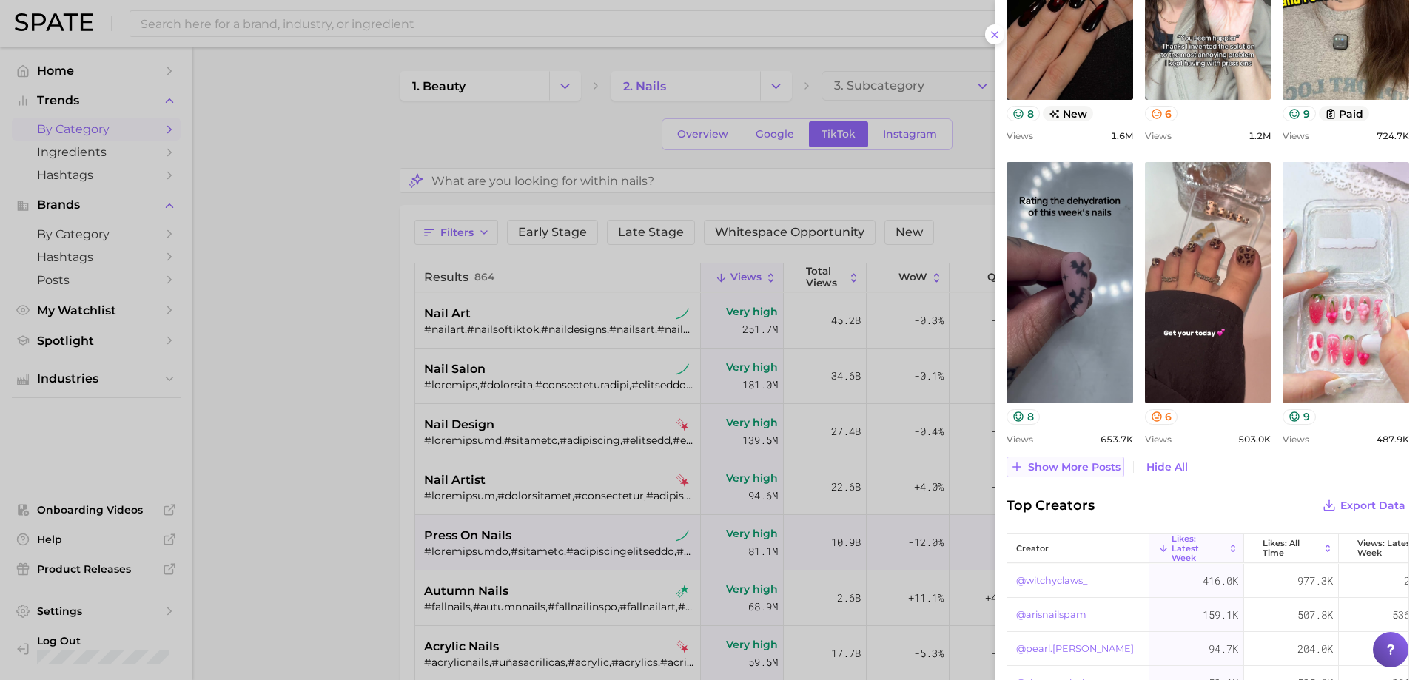
click at [1029, 470] on span "Show more posts" at bounding box center [1074, 467] width 92 height 13
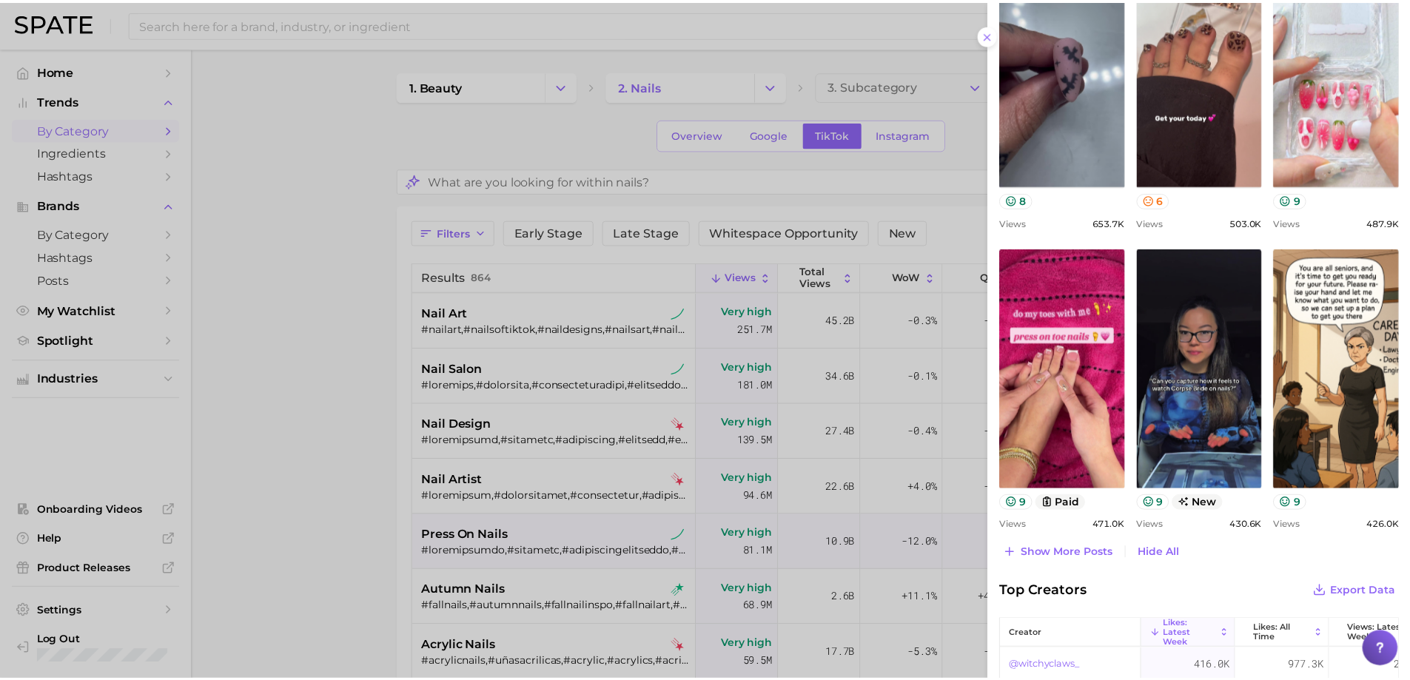
scroll to position [1141, 0]
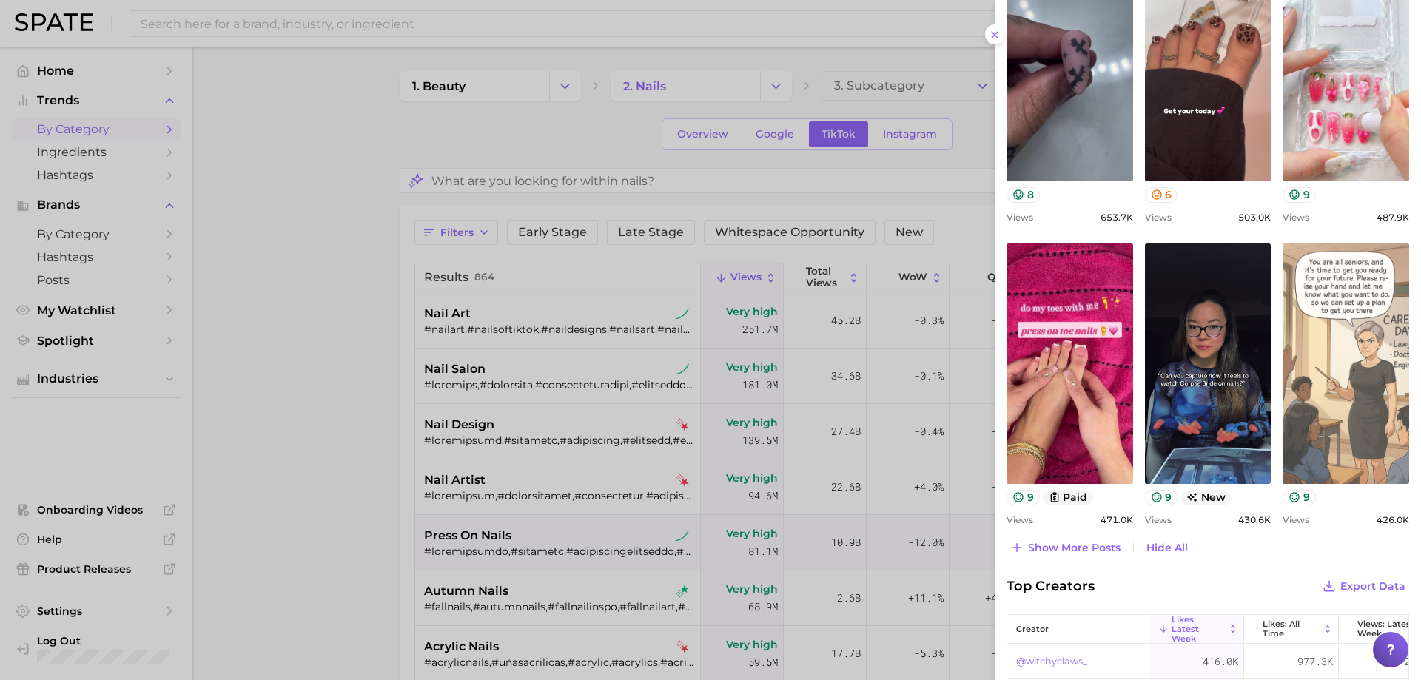
click at [1296, 334] on link "view post on TikTok" at bounding box center [1345, 363] width 127 height 240
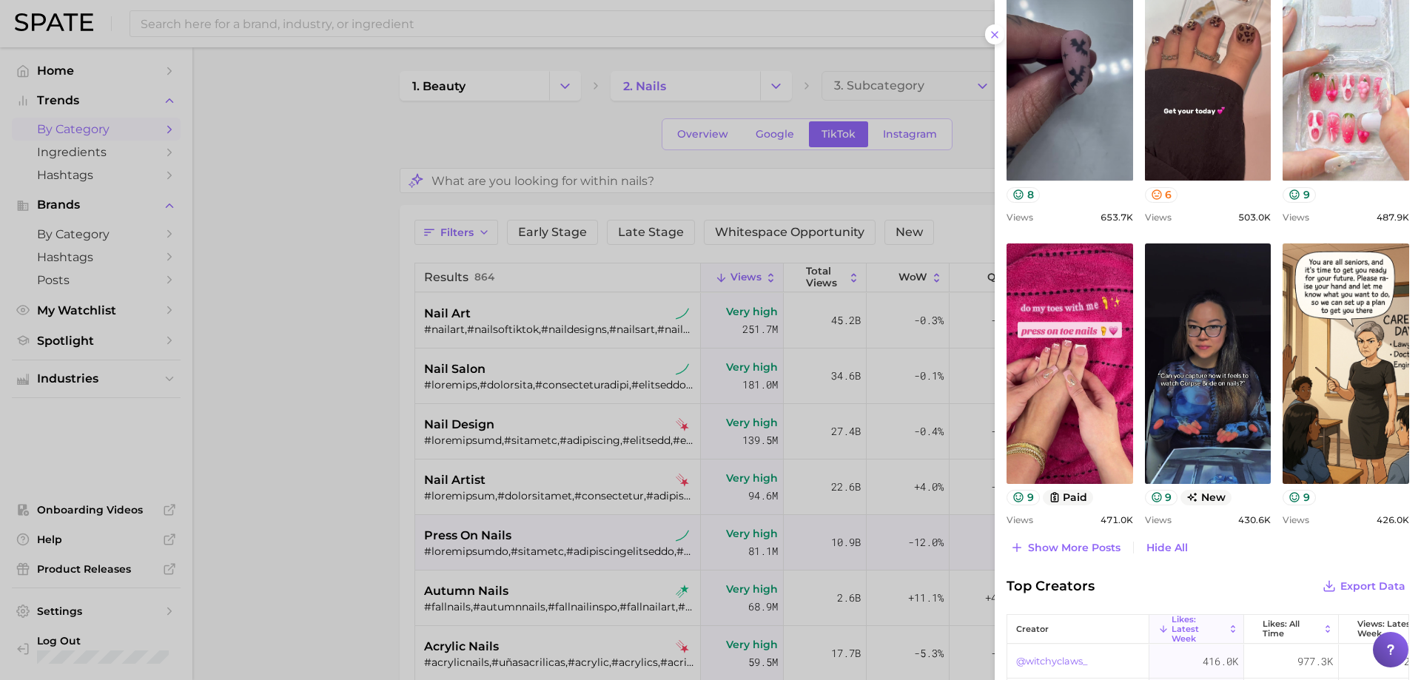
click at [463, 535] on div at bounding box center [710, 340] width 1421 height 680
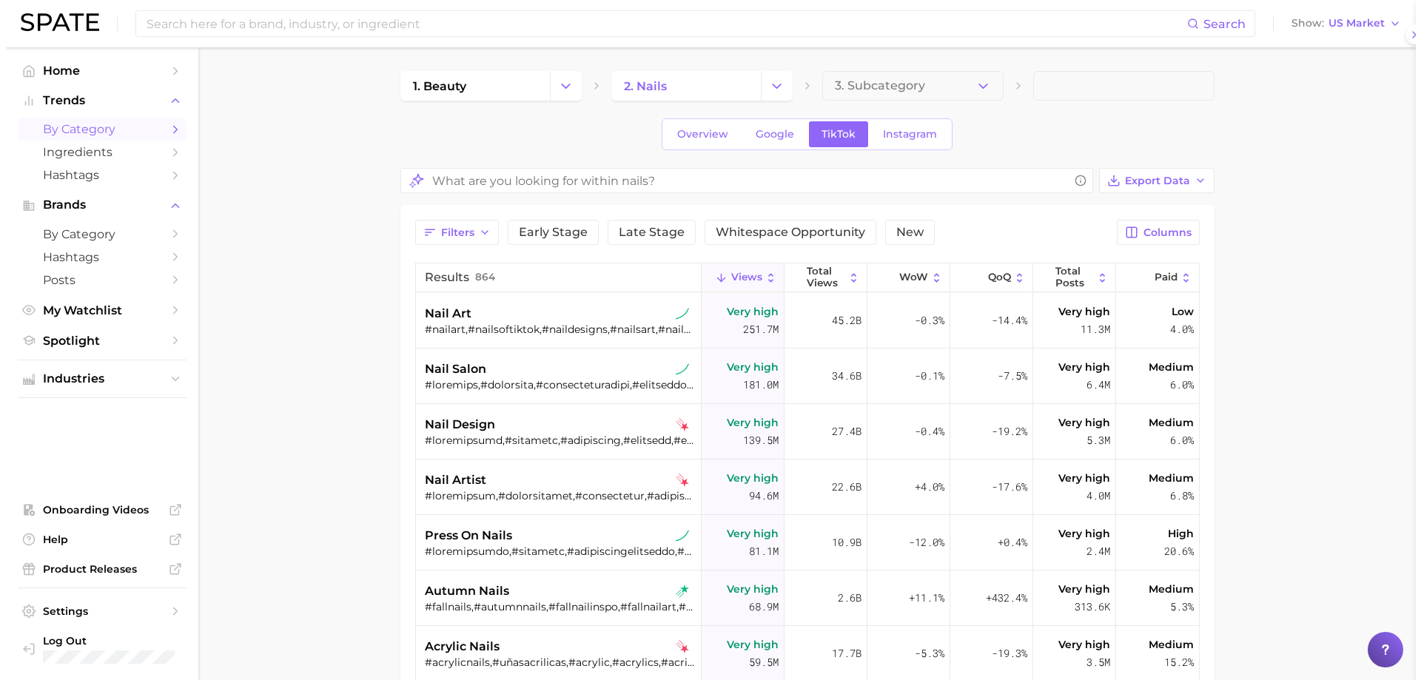
scroll to position [0, 0]
click at [463, 535] on span "press on nails" at bounding box center [462, 536] width 87 height 18
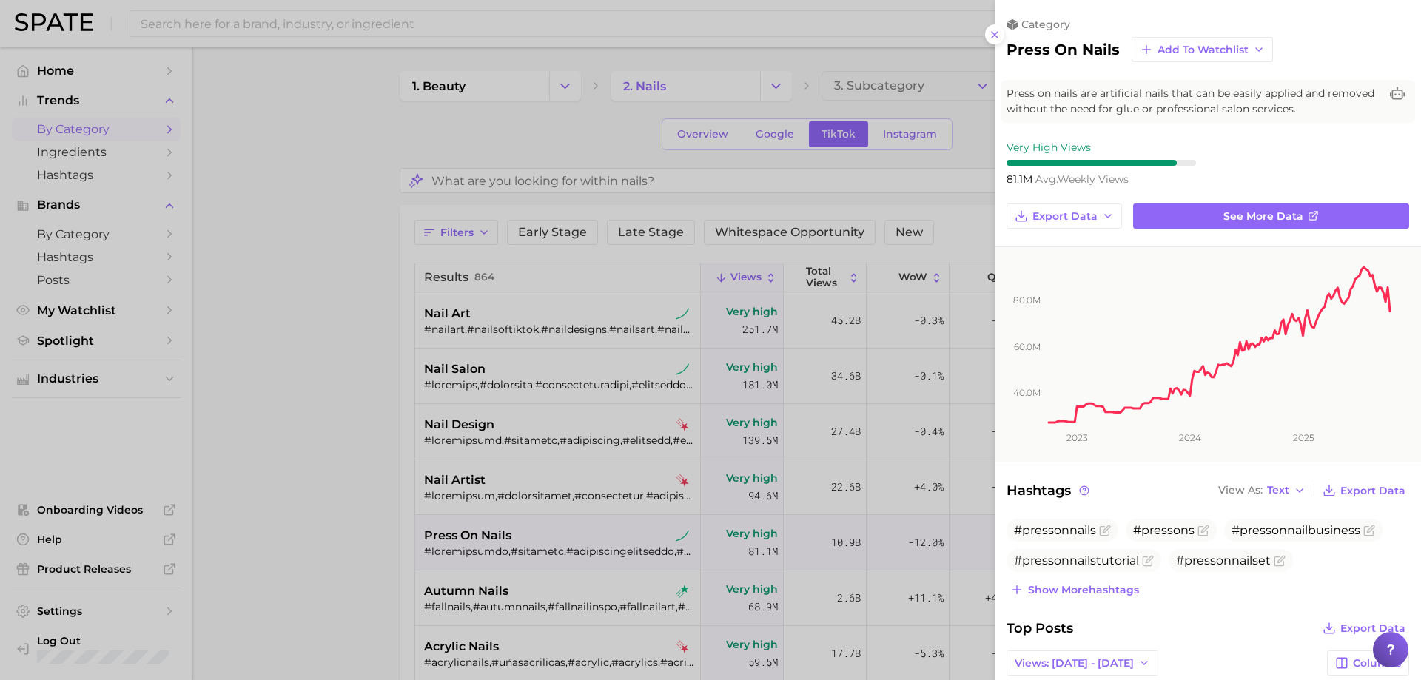
click at [683, 134] on div at bounding box center [710, 340] width 1421 height 680
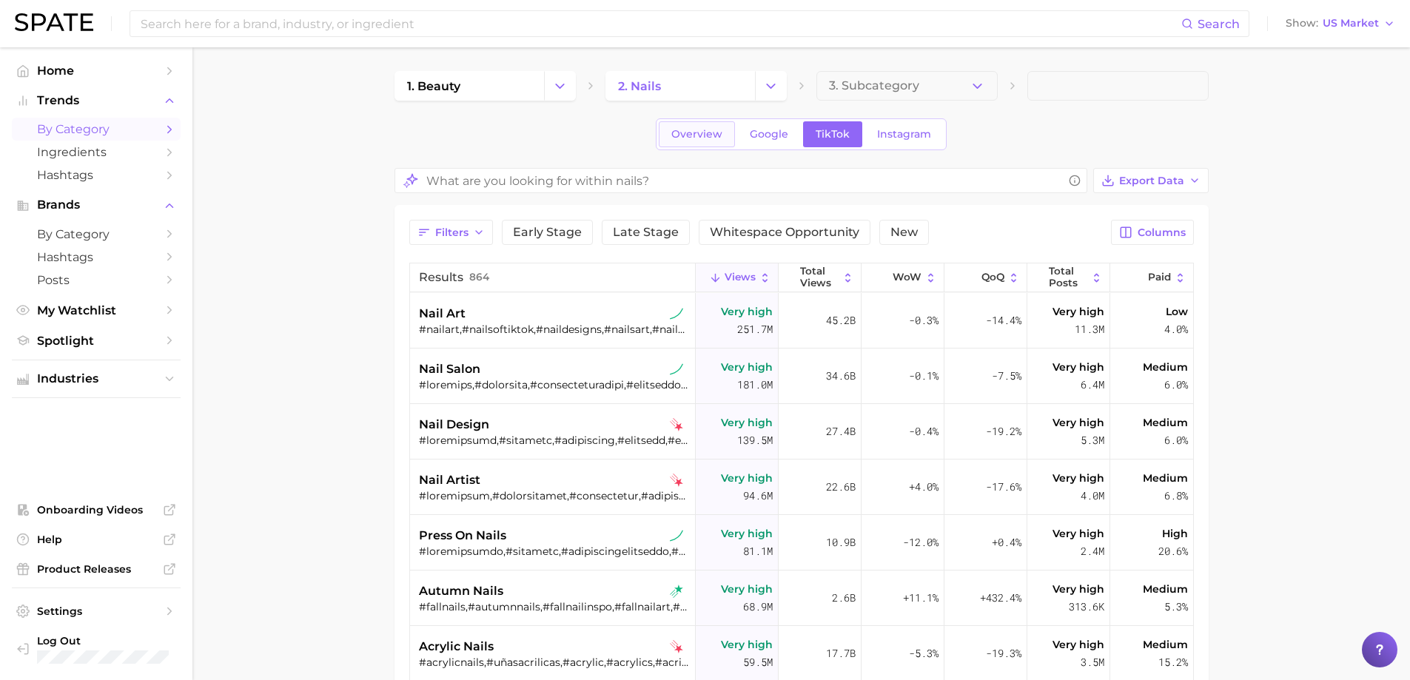
click at [683, 135] on span "Overview" at bounding box center [696, 134] width 51 height 13
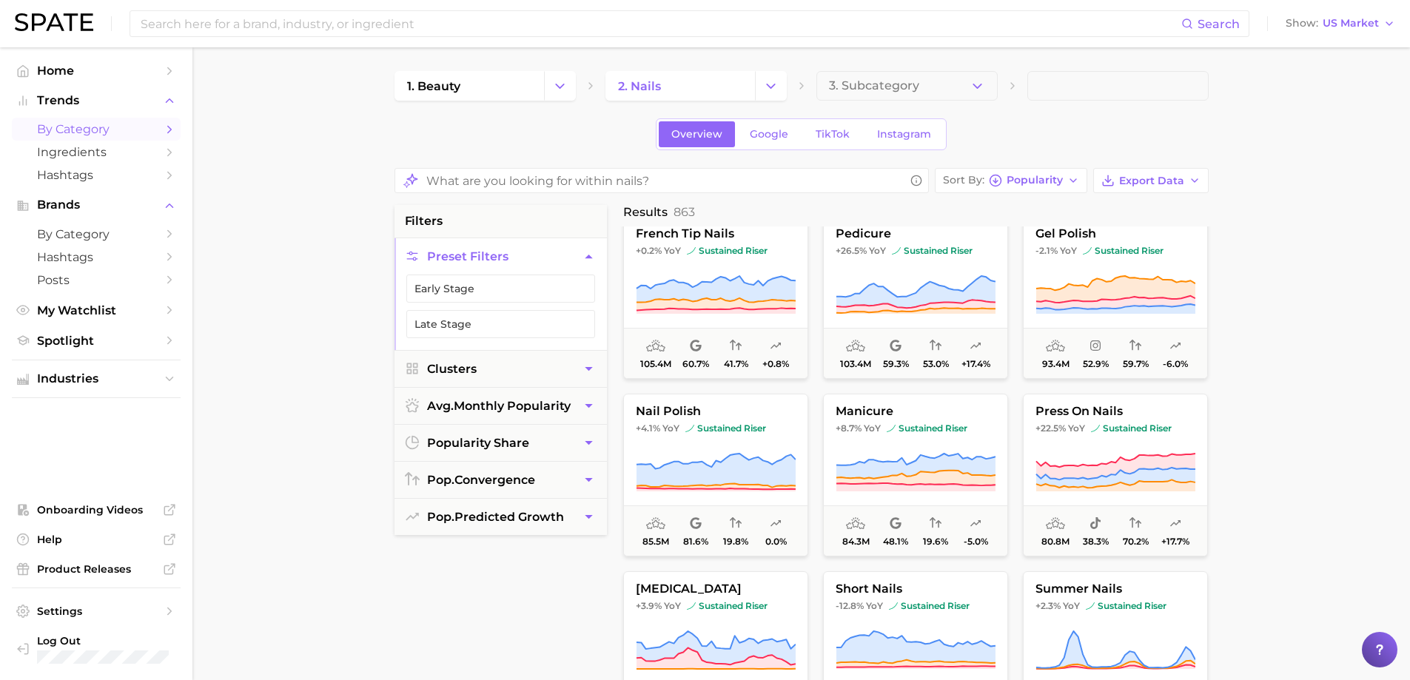
scroll to position [370, 0]
click at [1106, 444] on button "press on nails +22.5% YoY sustained riser 80.8m 38.3% 70.2% +17.7%" at bounding box center [1115, 474] width 185 height 163
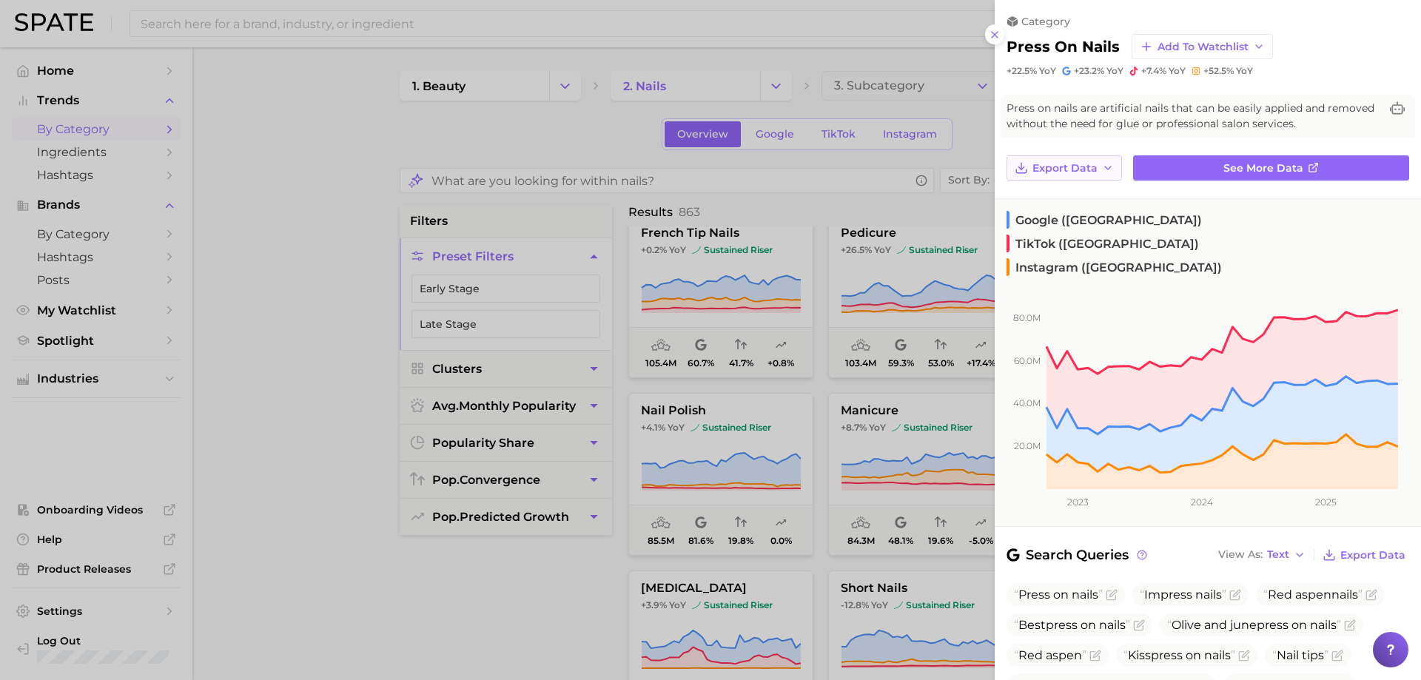
click at [1089, 169] on span "Export Data" at bounding box center [1064, 168] width 65 height 13
click at [1083, 202] on button "Time Series CSV" at bounding box center [1087, 195] width 163 height 27
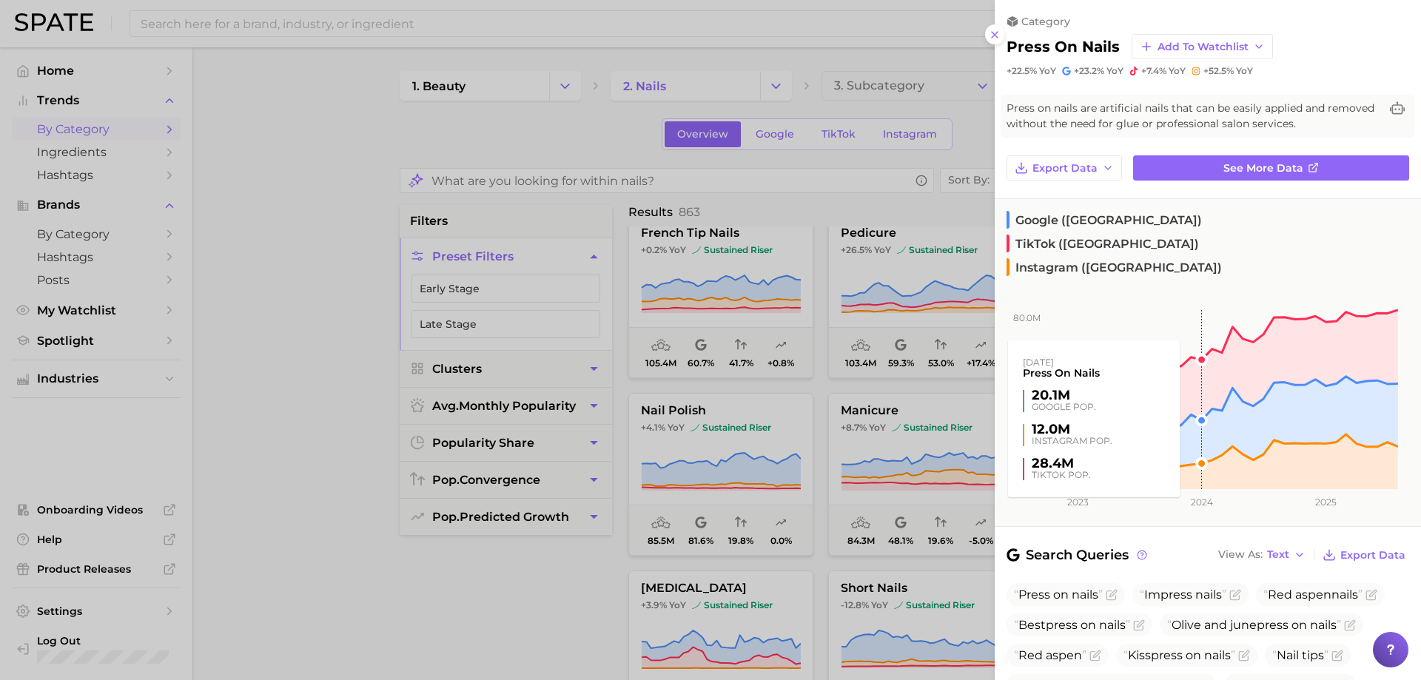
click at [1195, 273] on rect at bounding box center [1196, 381] width 403 height 216
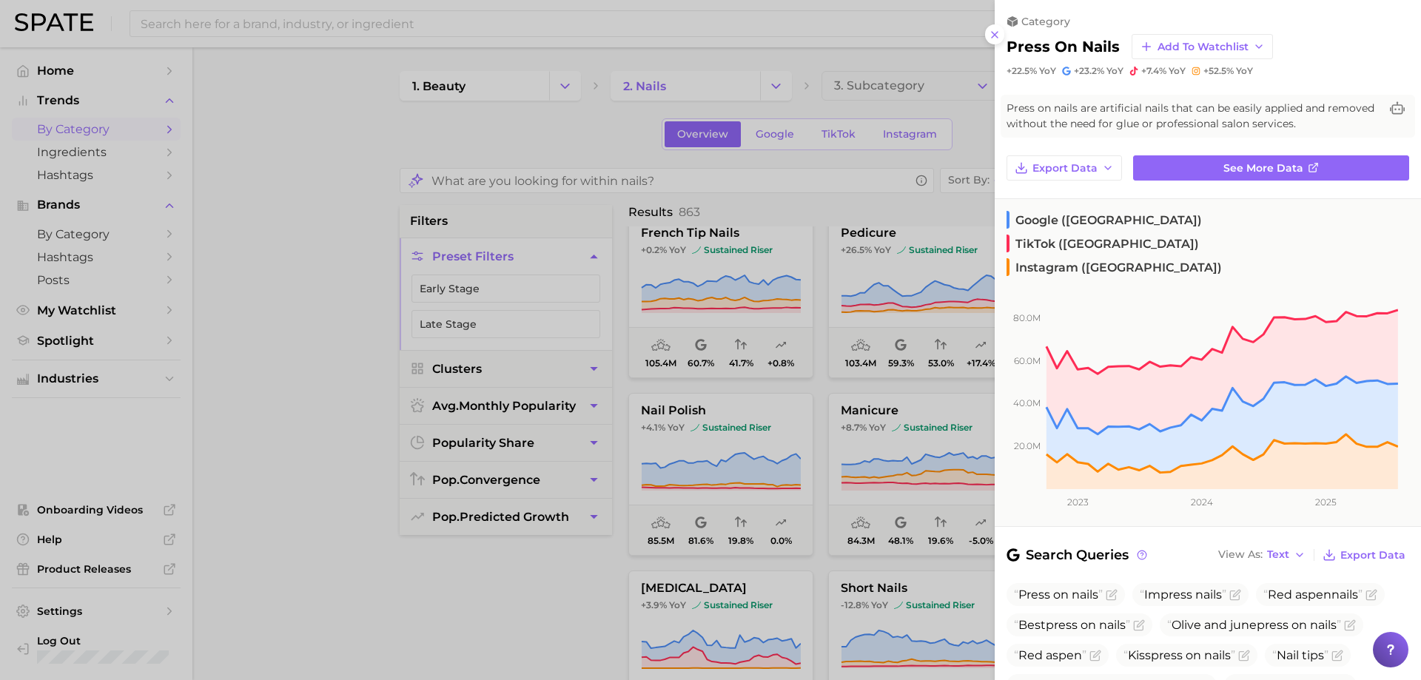
click at [482, 415] on div at bounding box center [710, 340] width 1421 height 680
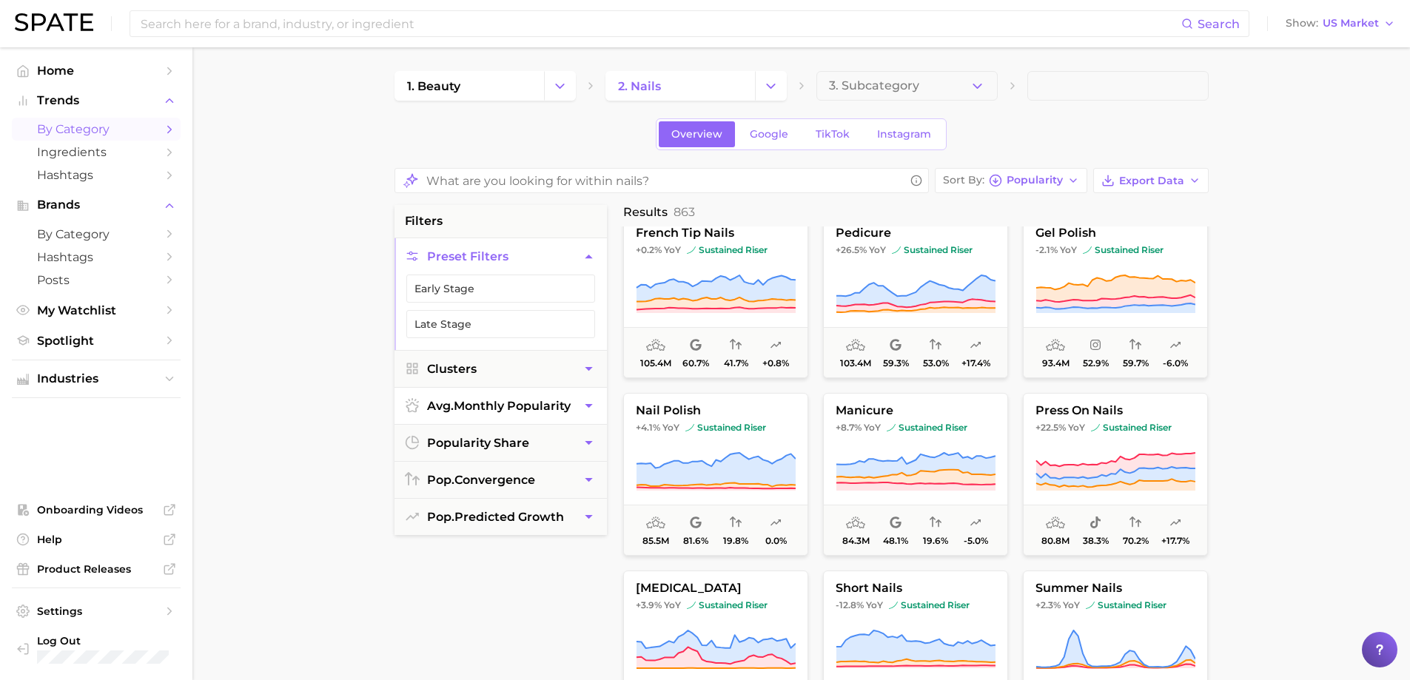
click at [482, 414] on button "avg. monthly popularity" at bounding box center [500, 406] width 212 height 36
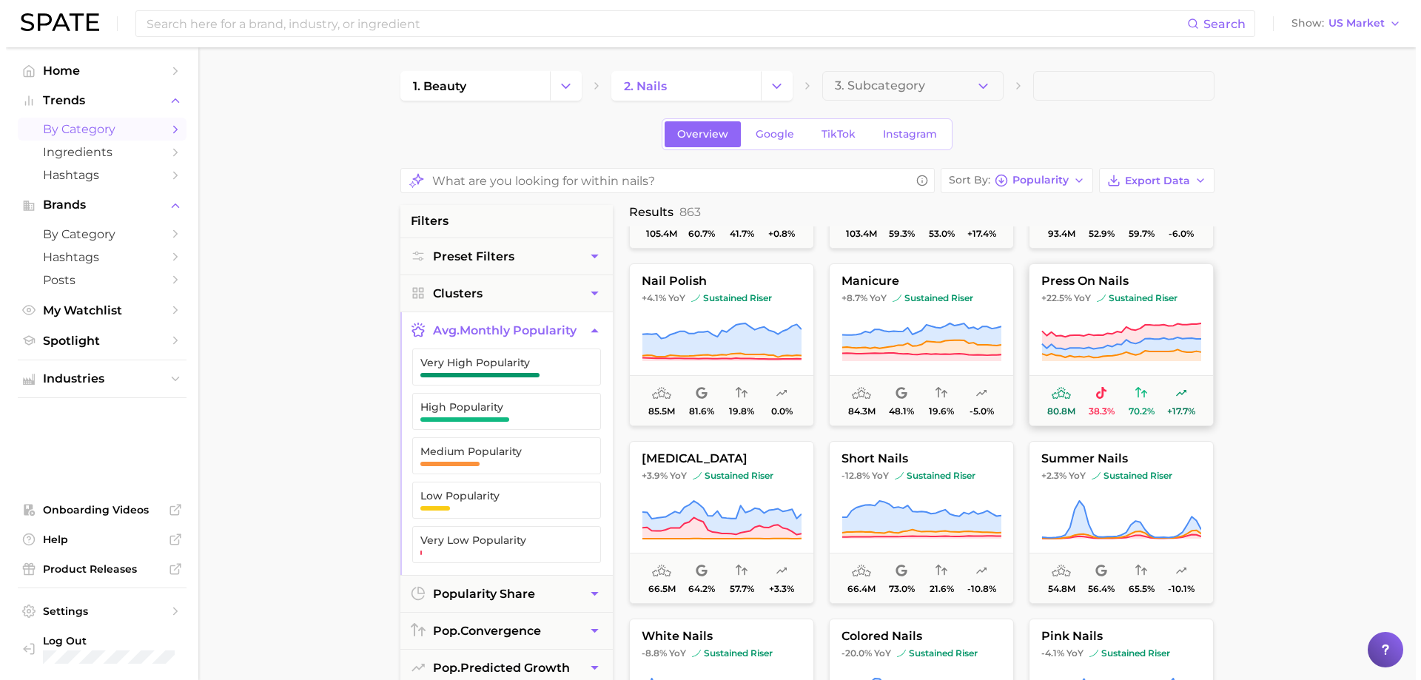
scroll to position [518, 0]
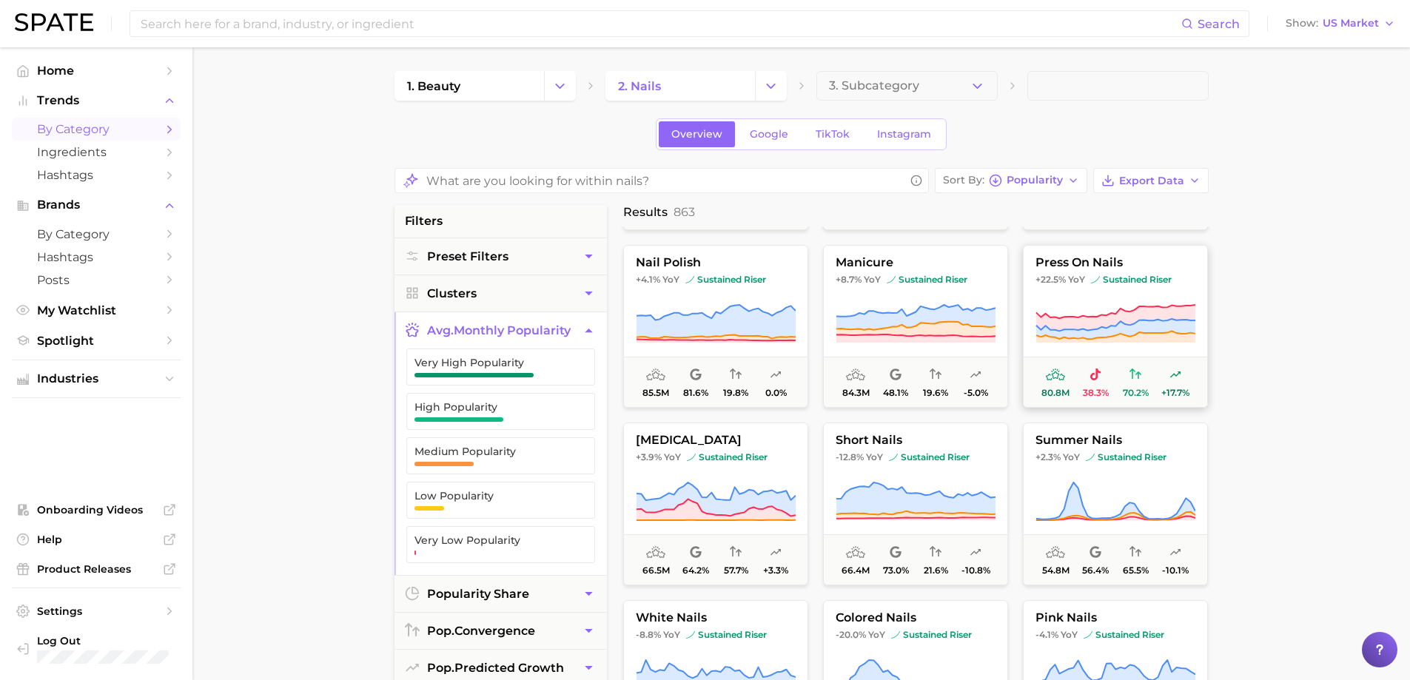
click at [1091, 329] on icon at bounding box center [1114, 325] width 159 height 12
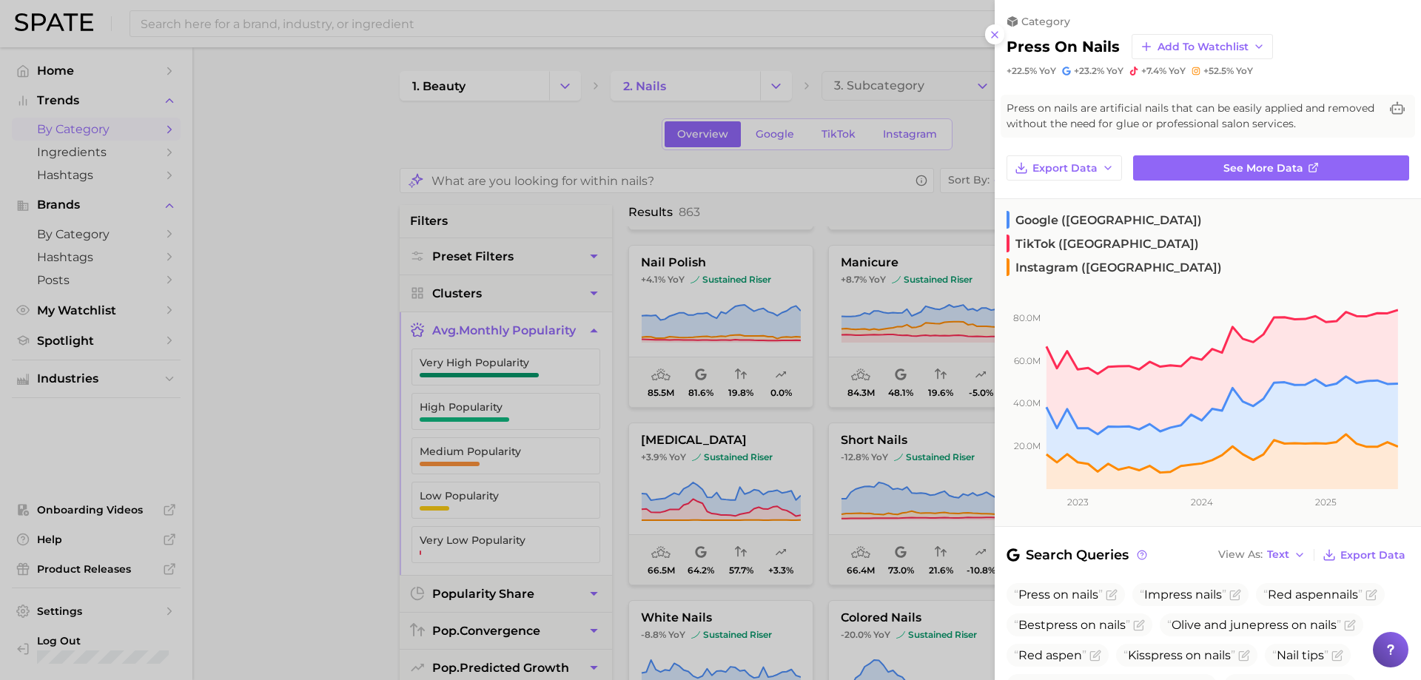
click at [354, 177] on div at bounding box center [710, 340] width 1421 height 680
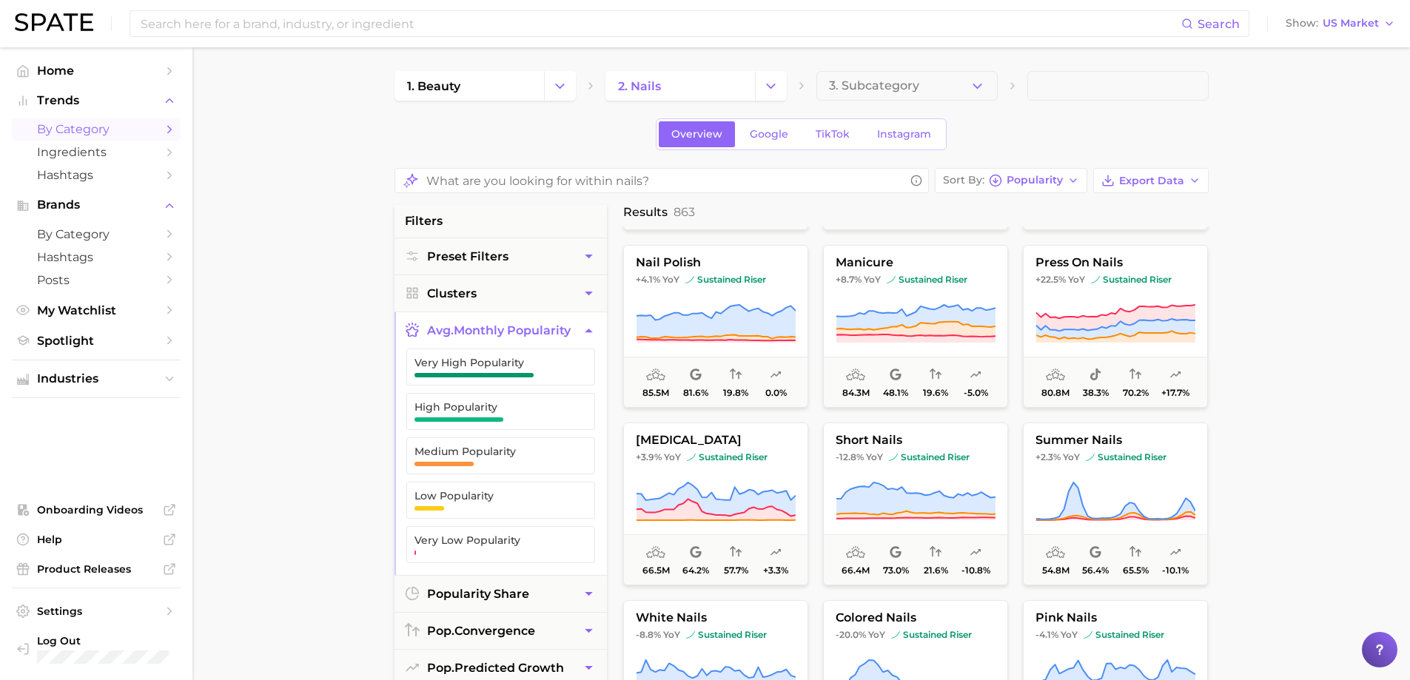
click at [85, 124] on span "by Category" at bounding box center [96, 129] width 118 height 14
click at [83, 166] on link "Hashtags" at bounding box center [96, 175] width 169 height 23
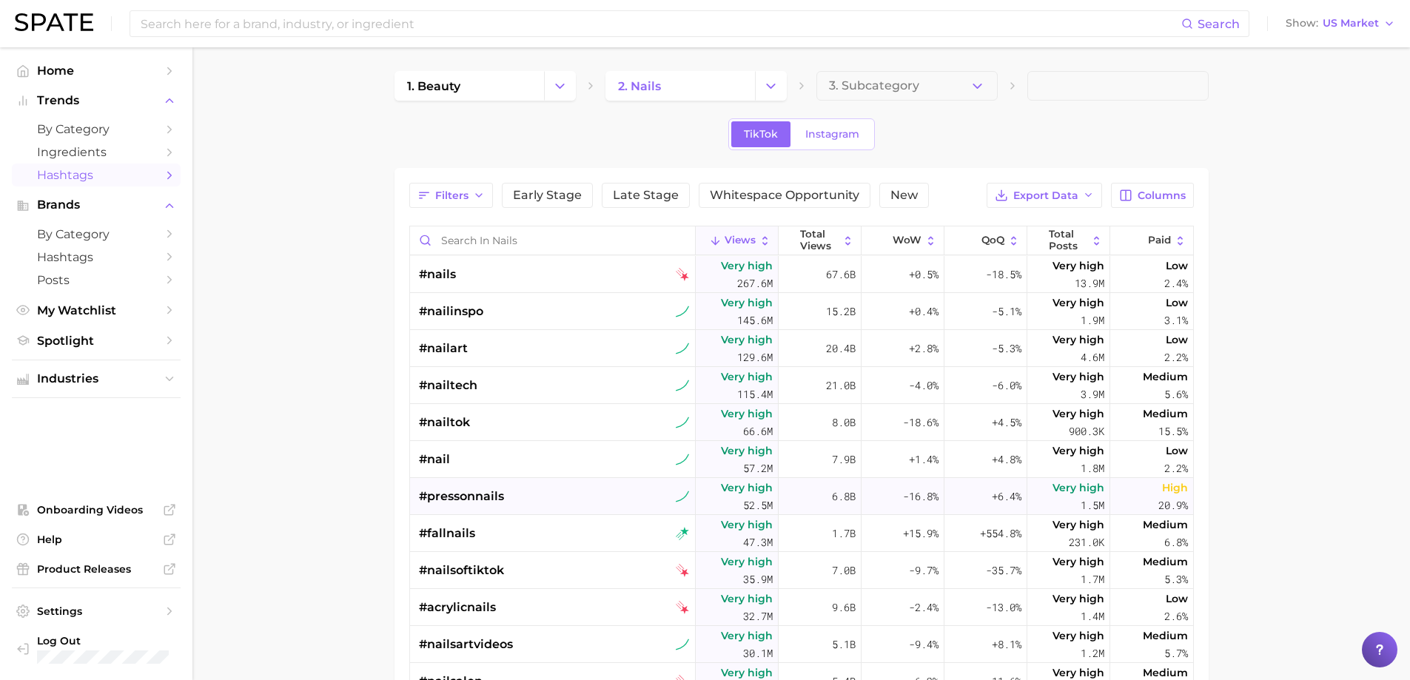
click at [469, 491] on span "#pressonnails" at bounding box center [461, 497] width 85 height 18
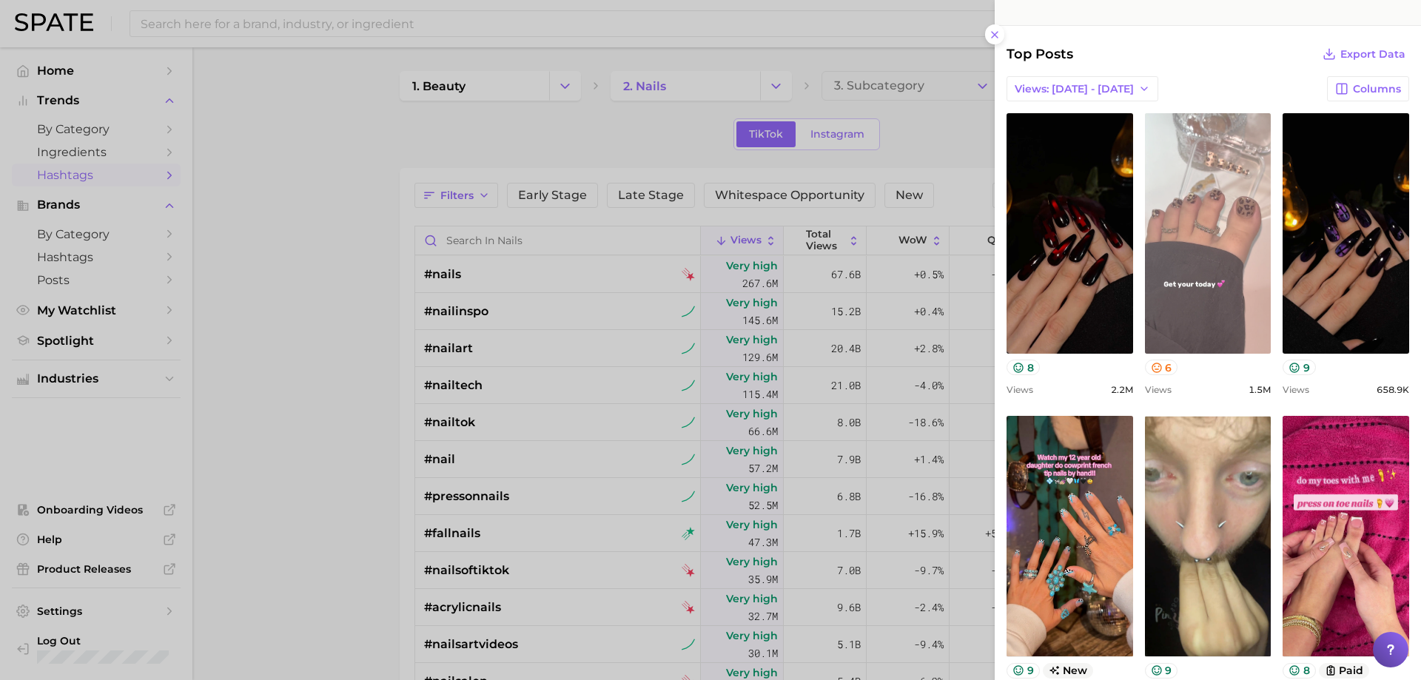
scroll to position [370, 0]
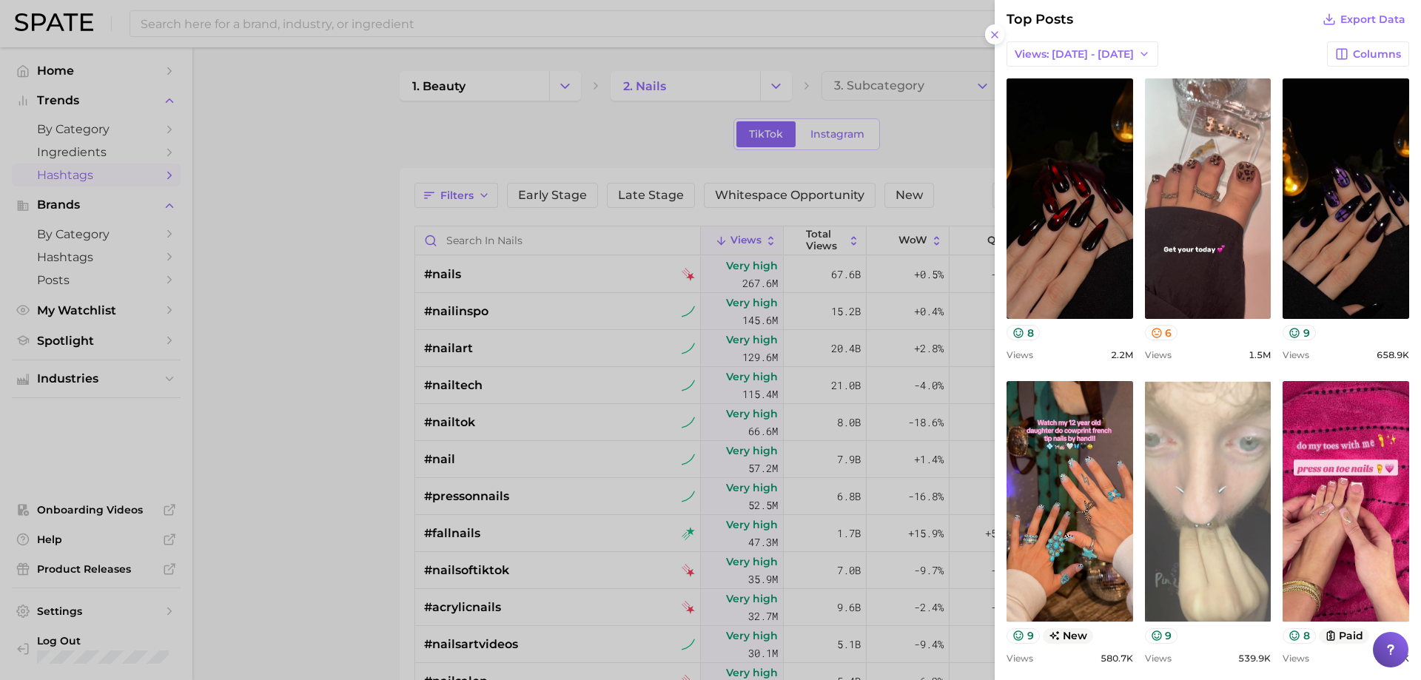
click at [1194, 557] on link "view post on TikTok" at bounding box center [1208, 501] width 127 height 240
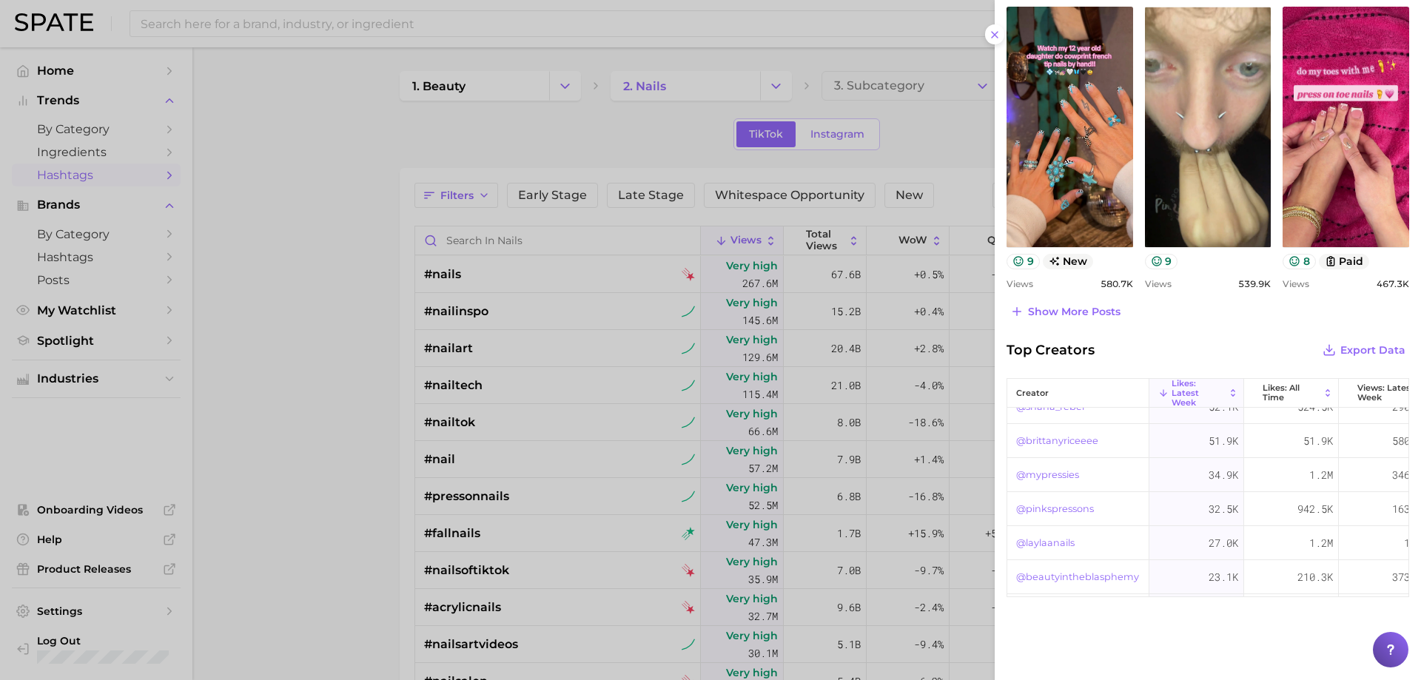
scroll to position [164, 0]
click at [1077, 314] on span "Show more posts" at bounding box center [1074, 312] width 92 height 13
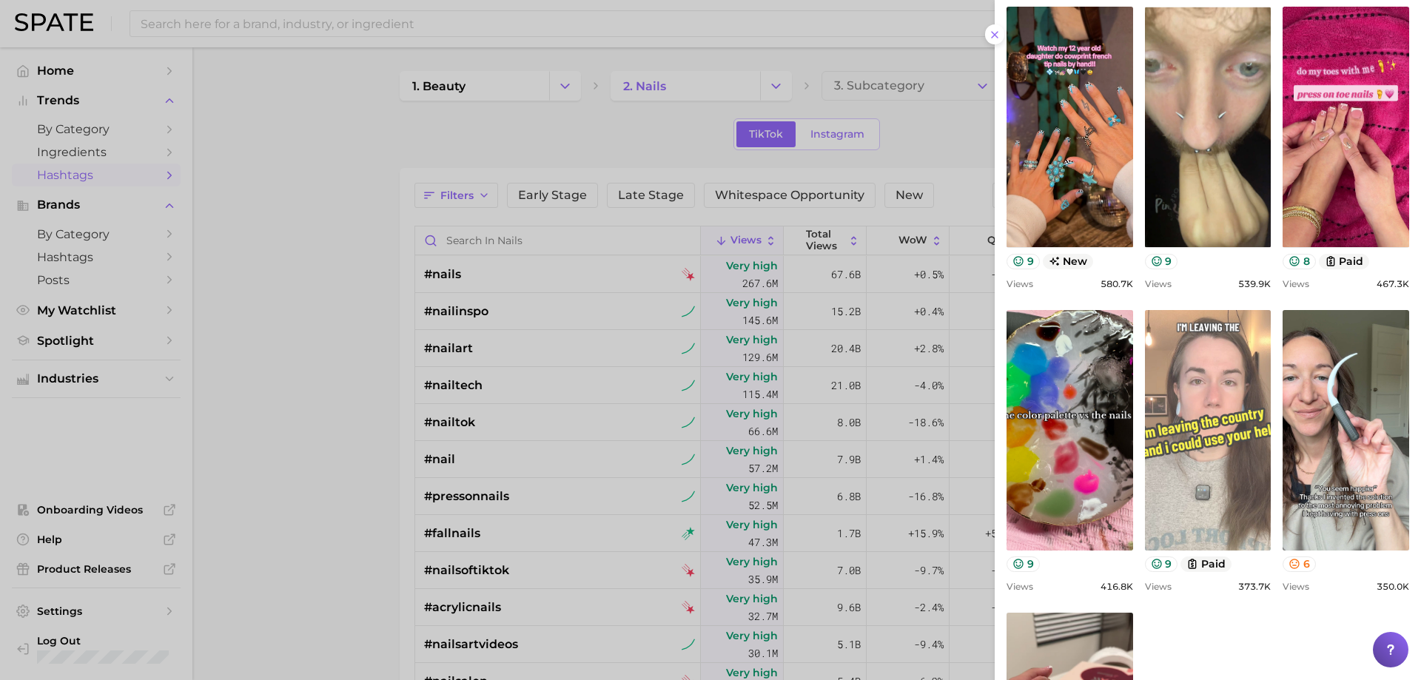
scroll to position [863, 0]
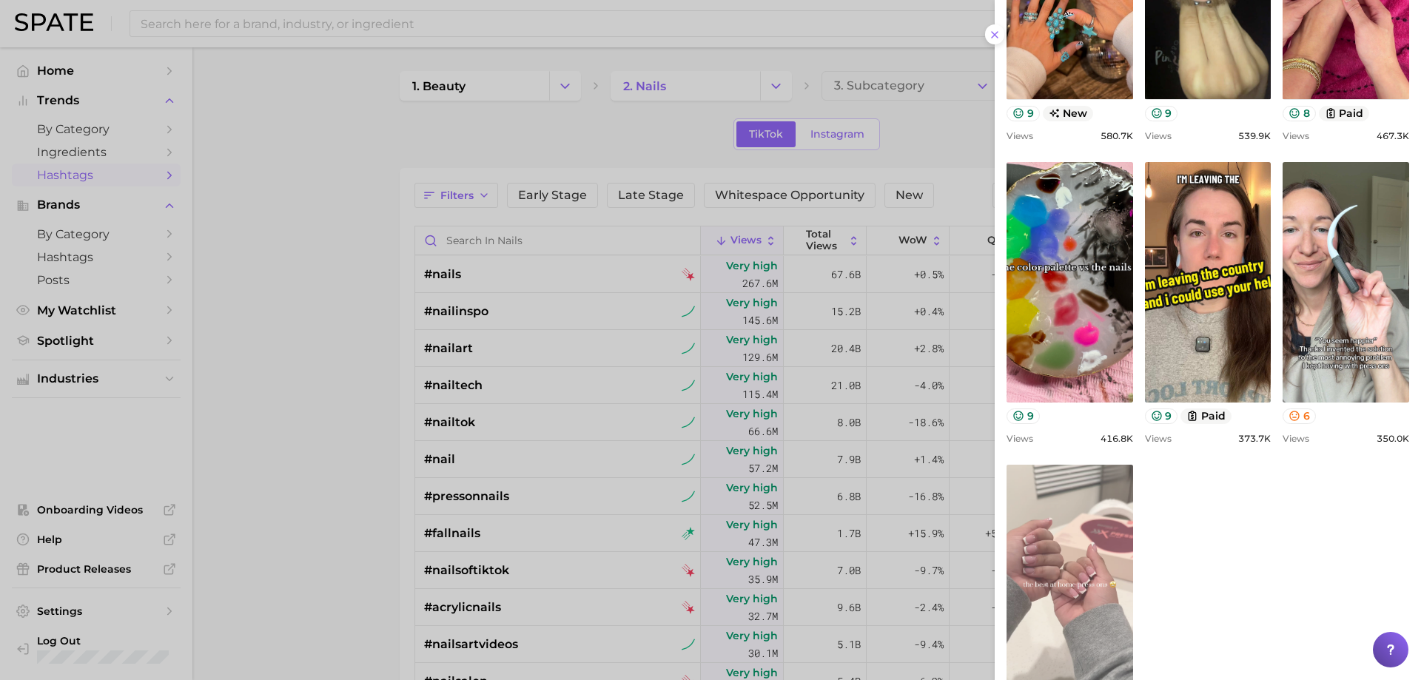
click at [1097, 539] on link "view post on TikTok" at bounding box center [1069, 585] width 127 height 240
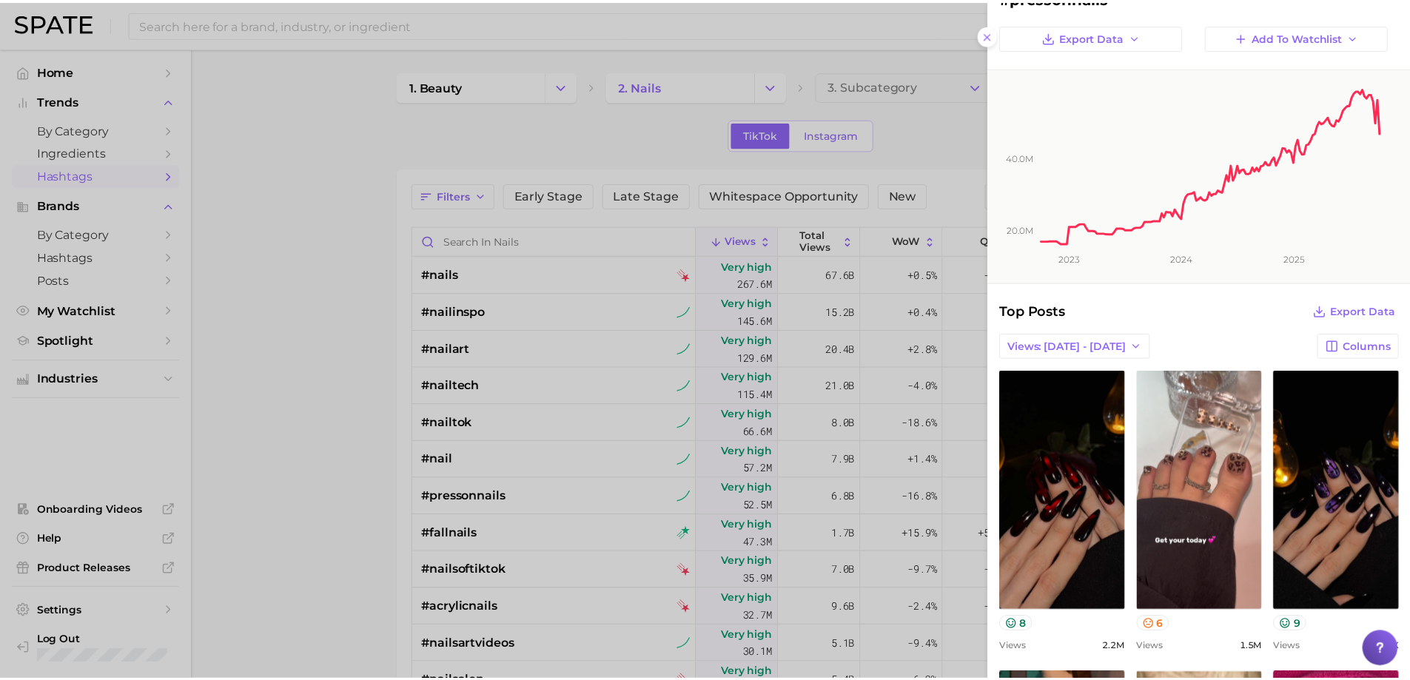
scroll to position [0, 0]
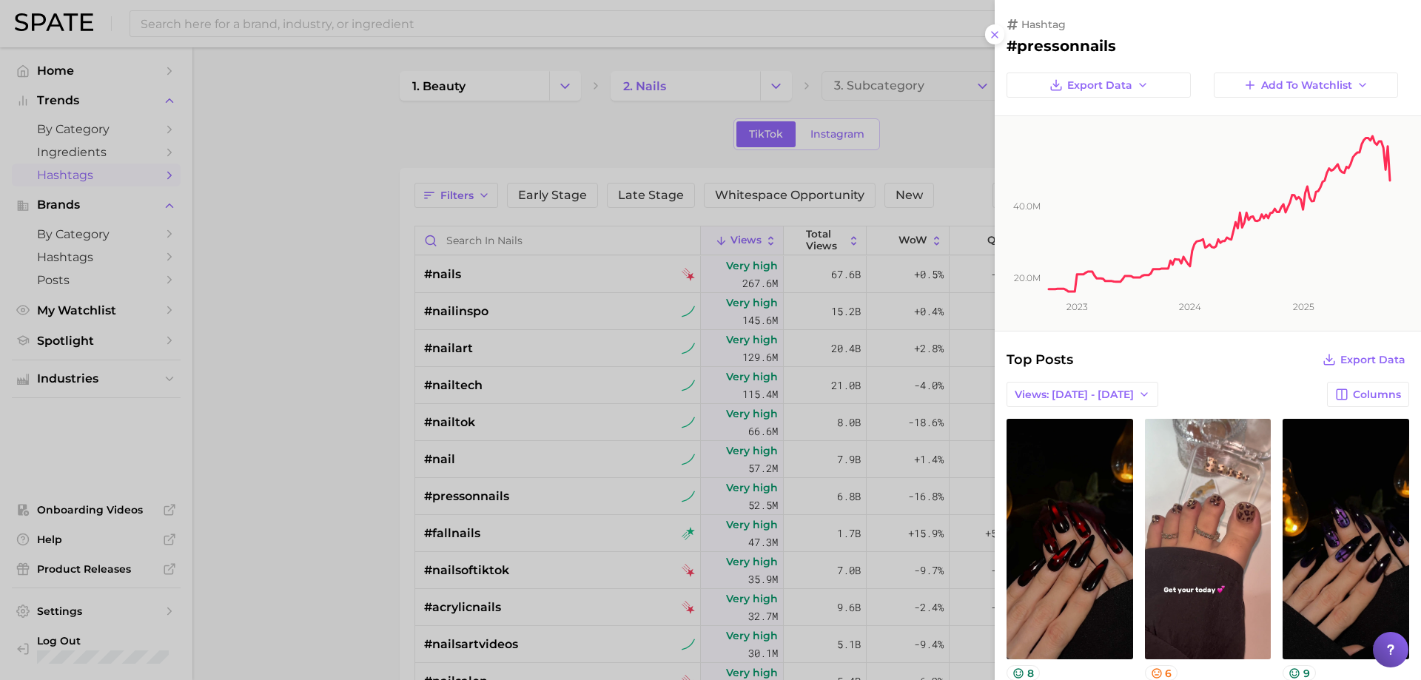
click at [544, 243] on div at bounding box center [710, 340] width 1421 height 680
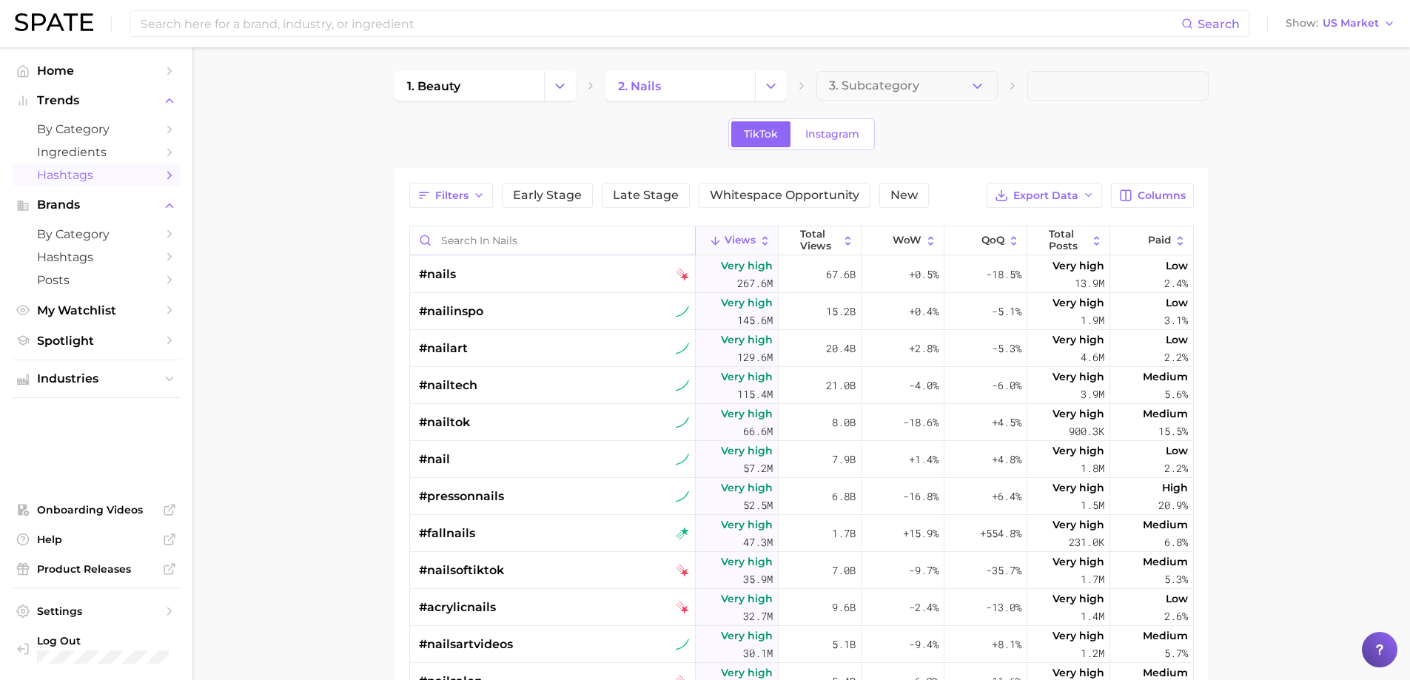
click at [540, 238] on input "Search in nails" at bounding box center [552, 240] width 285 height 28
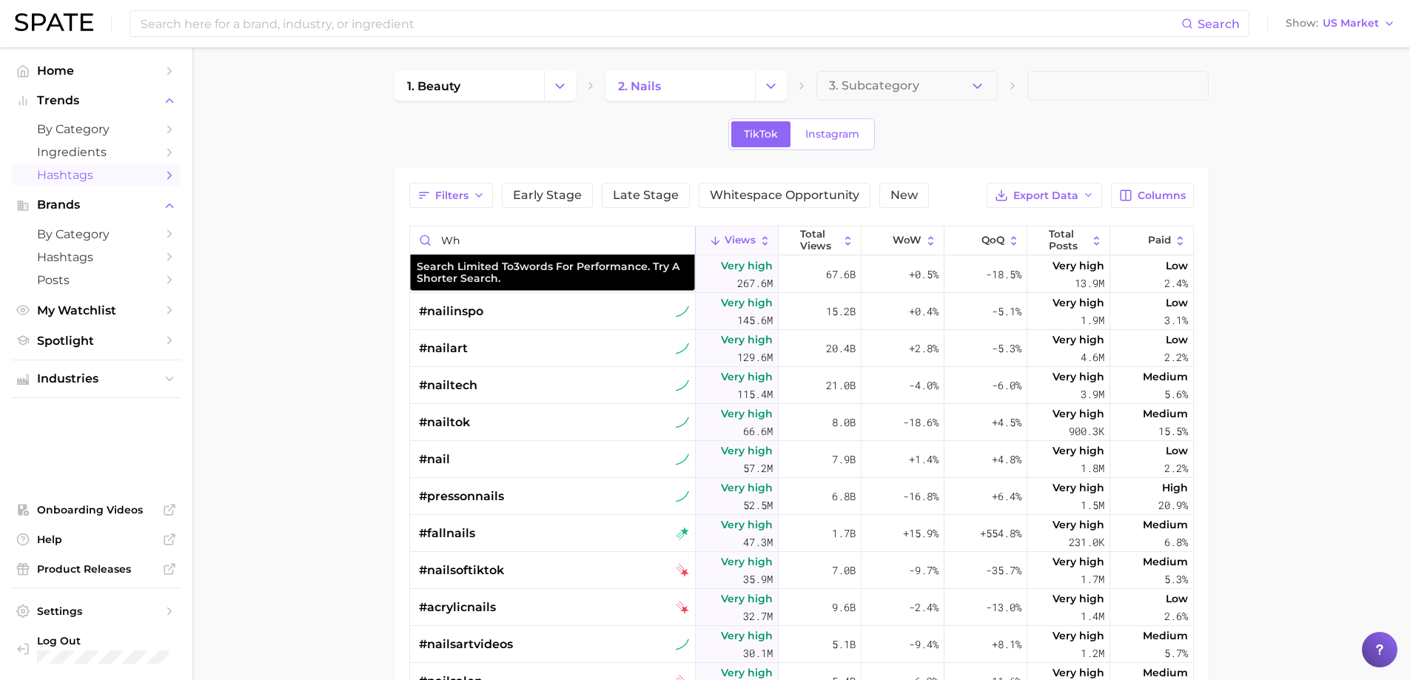
type input "w"
